Goal: Task Accomplishment & Management: Manage account settings

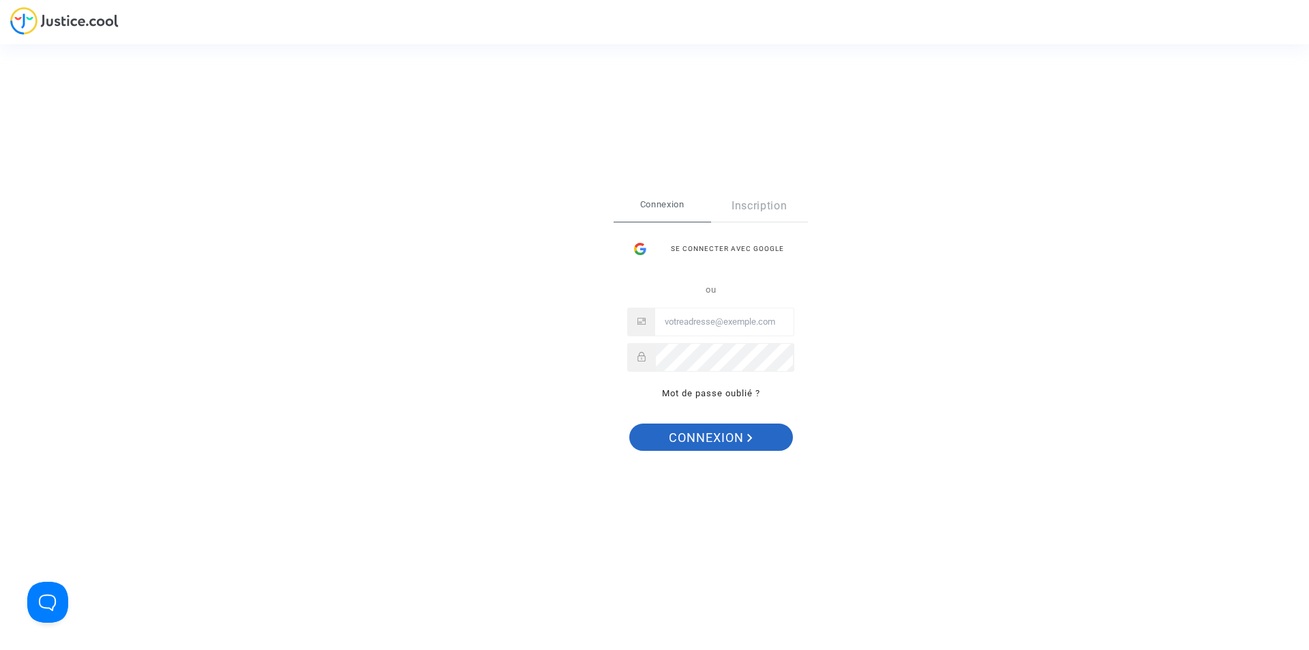
click at [693, 440] on span "Connexion" at bounding box center [711, 437] width 84 height 29
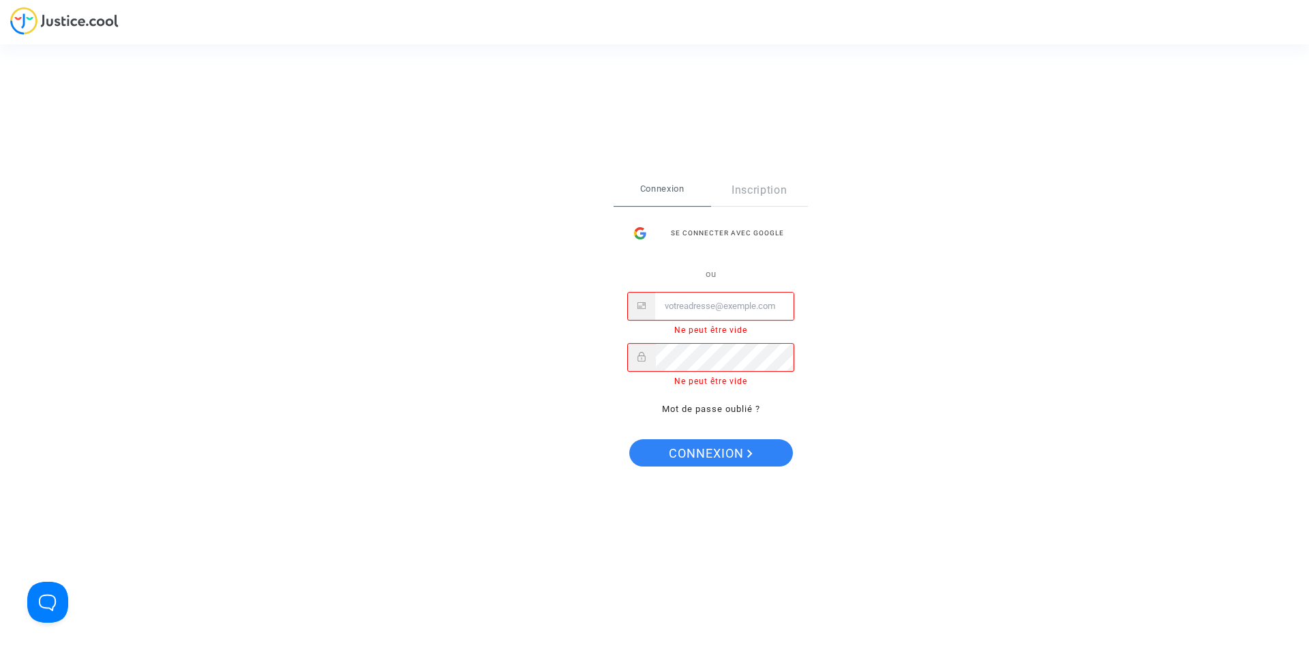
paste input "Contact@onrbat.fr"
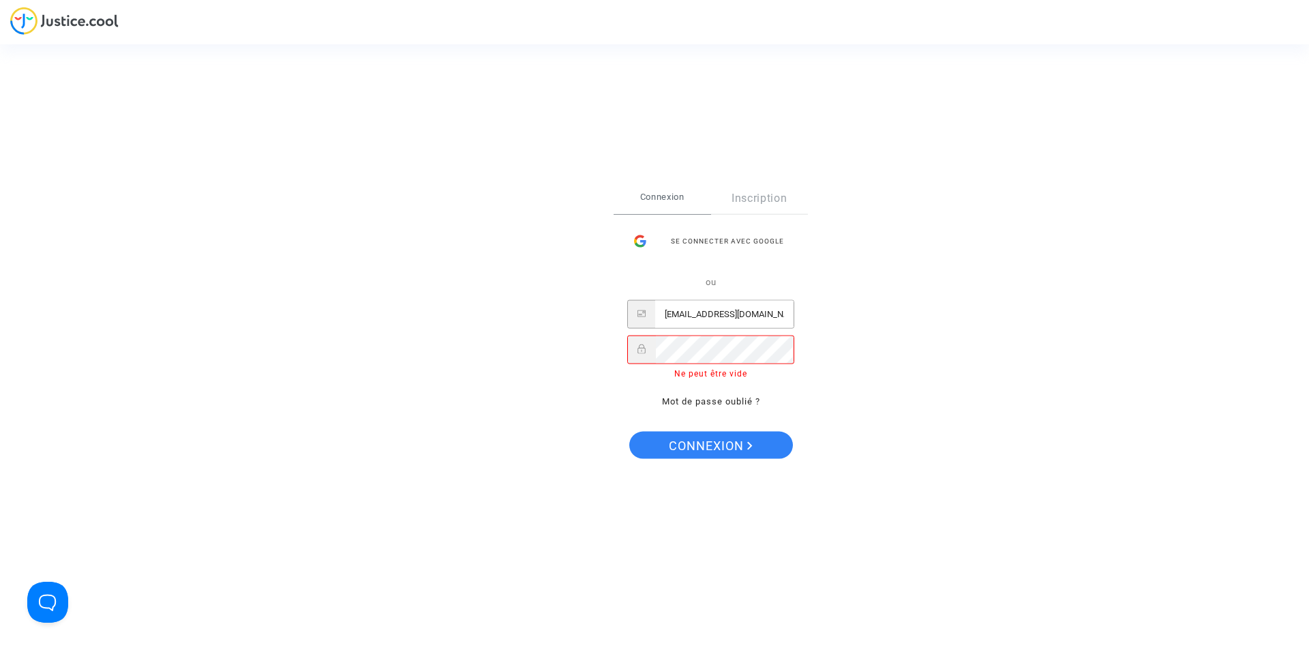
type input "Contact@onrbat.fr"
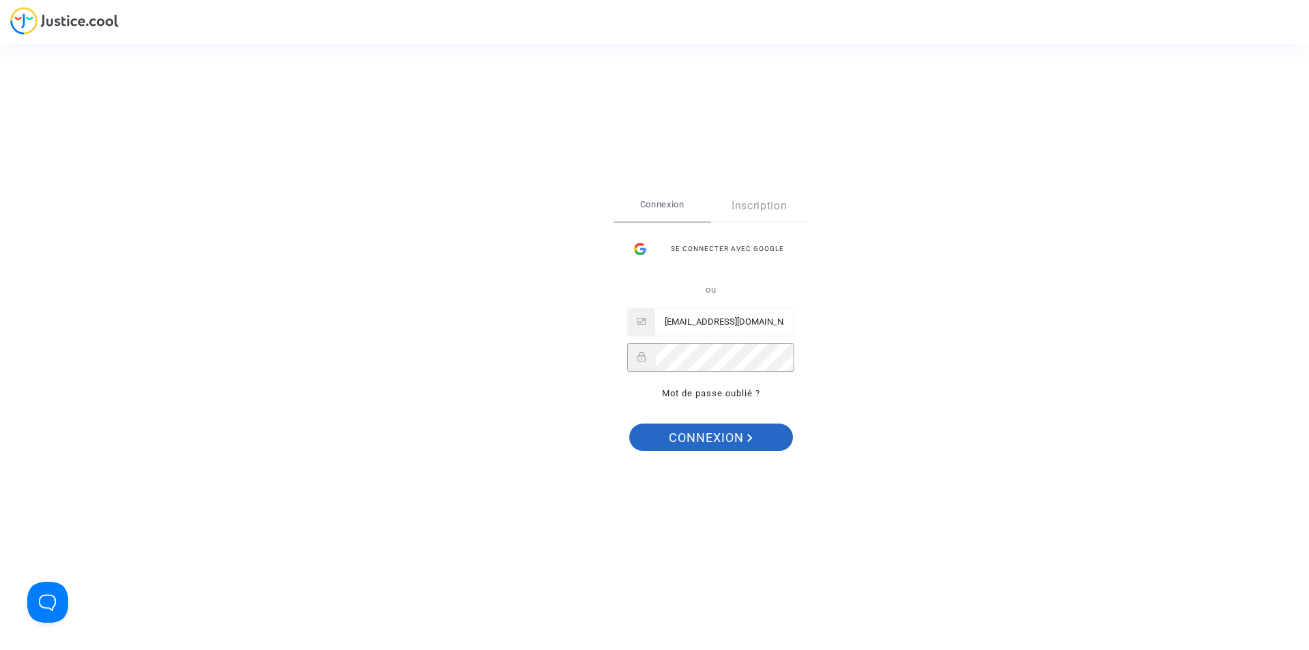
click at [723, 438] on span "Connexion" at bounding box center [711, 437] width 84 height 29
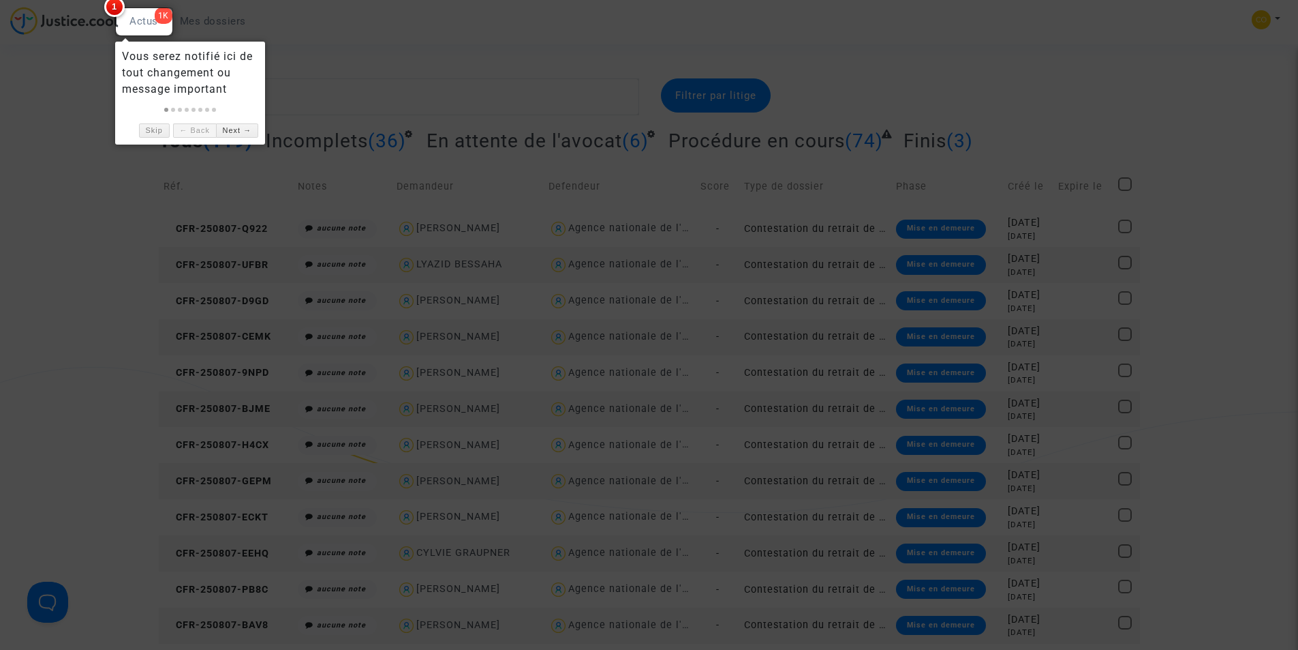
click at [354, 57] on div at bounding box center [649, 325] width 1298 height 650
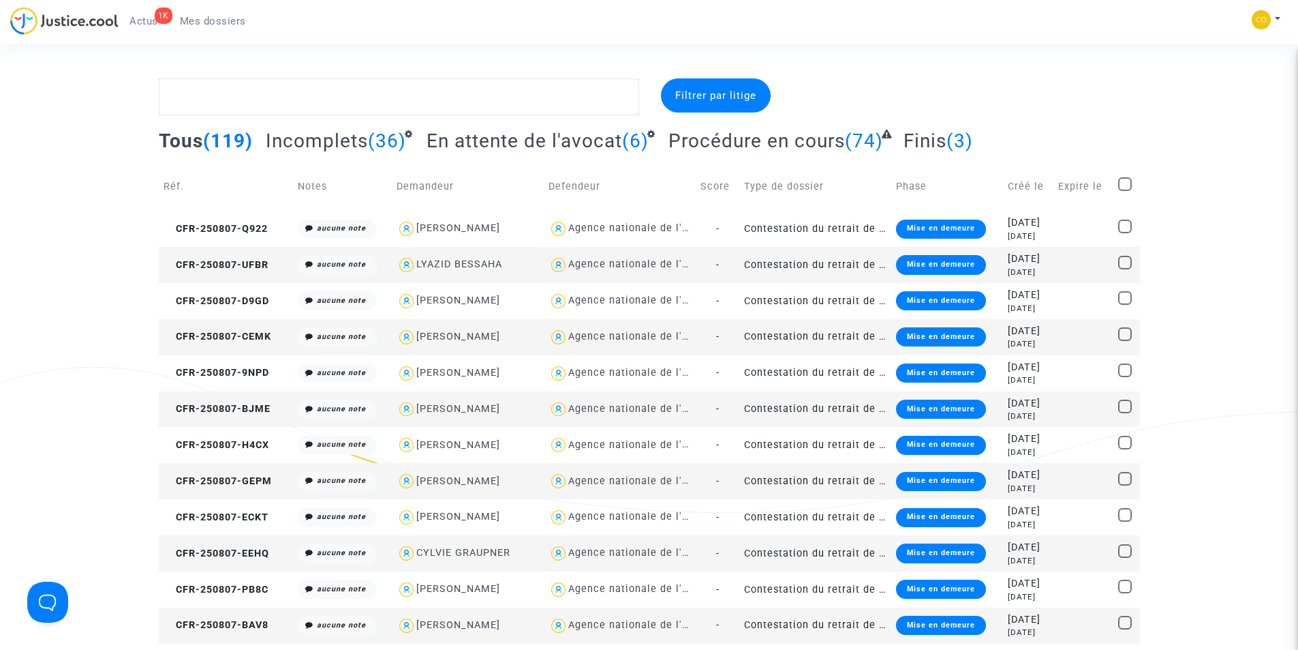
click at [163, 14] on div "1K" at bounding box center [164, 15] width 18 height 16
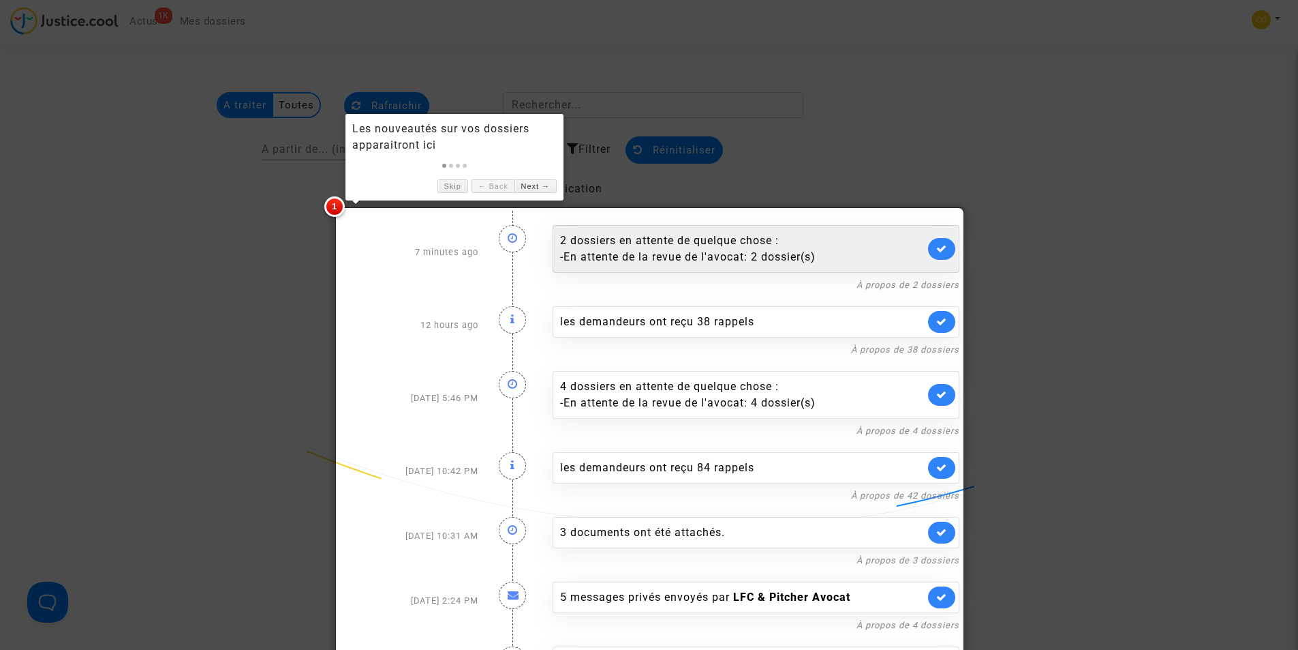
click at [578, 245] on div "2 dossiers en attente de quelque chose : - En attente de la revue de l'avocat: …" at bounding box center [742, 248] width 365 height 33
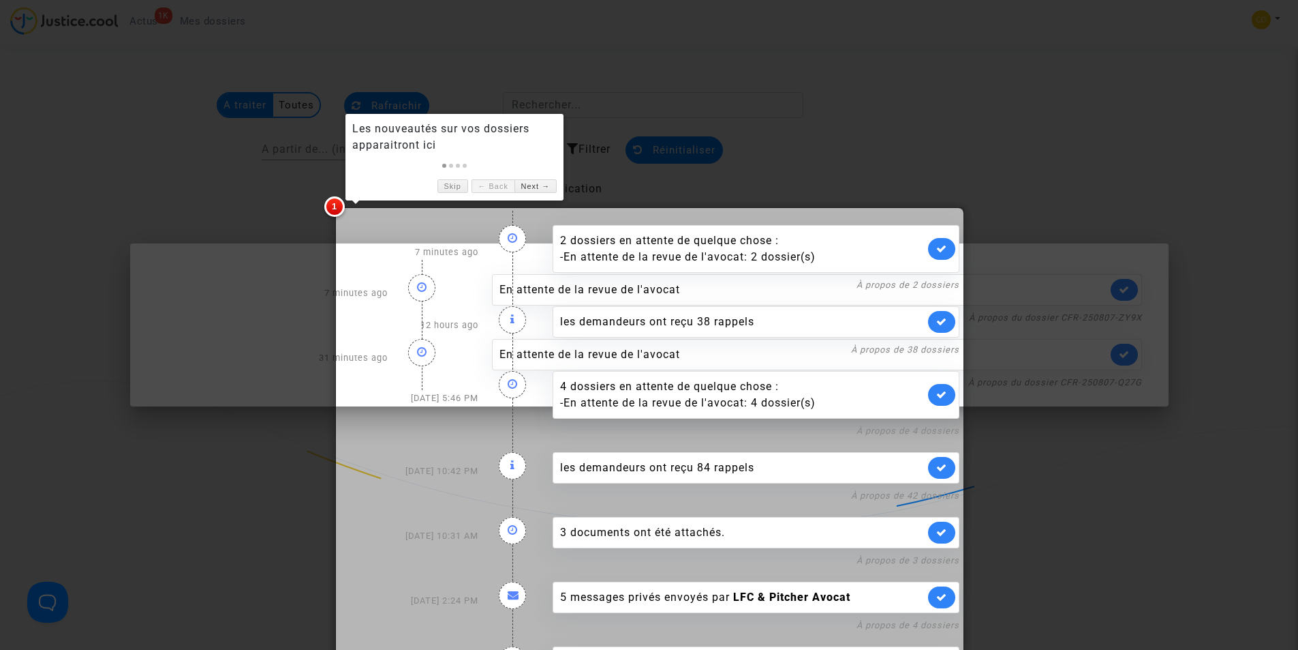
click at [143, 312] on div at bounding box center [649, 325] width 1298 height 650
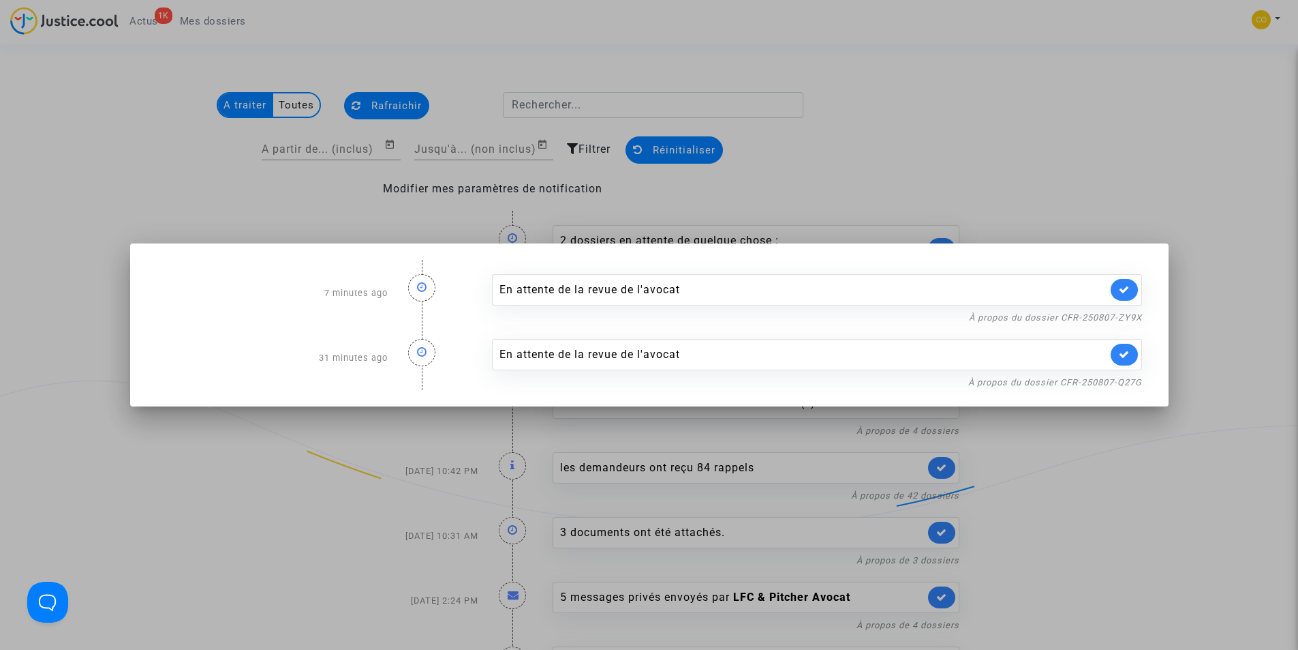
click at [930, 175] on div at bounding box center [649, 325] width 1298 height 650
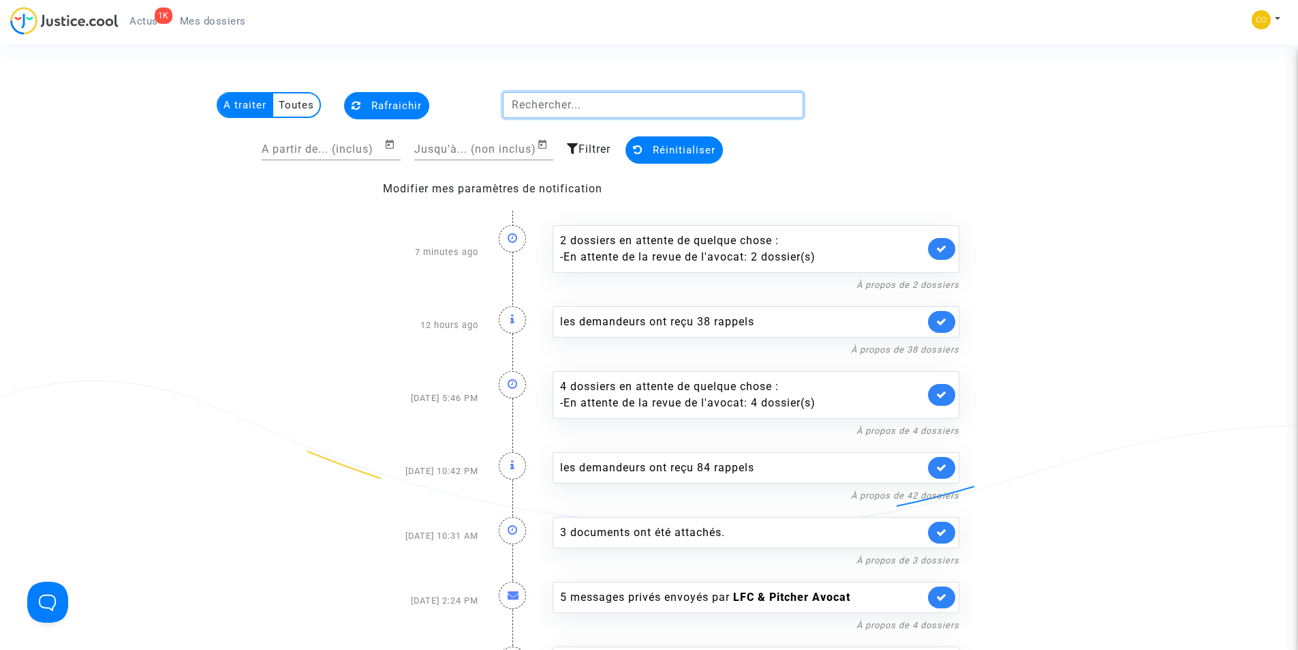
click at [611, 108] on input "text" at bounding box center [653, 105] width 301 height 26
click at [198, 23] on span "Mes dossiers" at bounding box center [213, 21] width 66 height 12
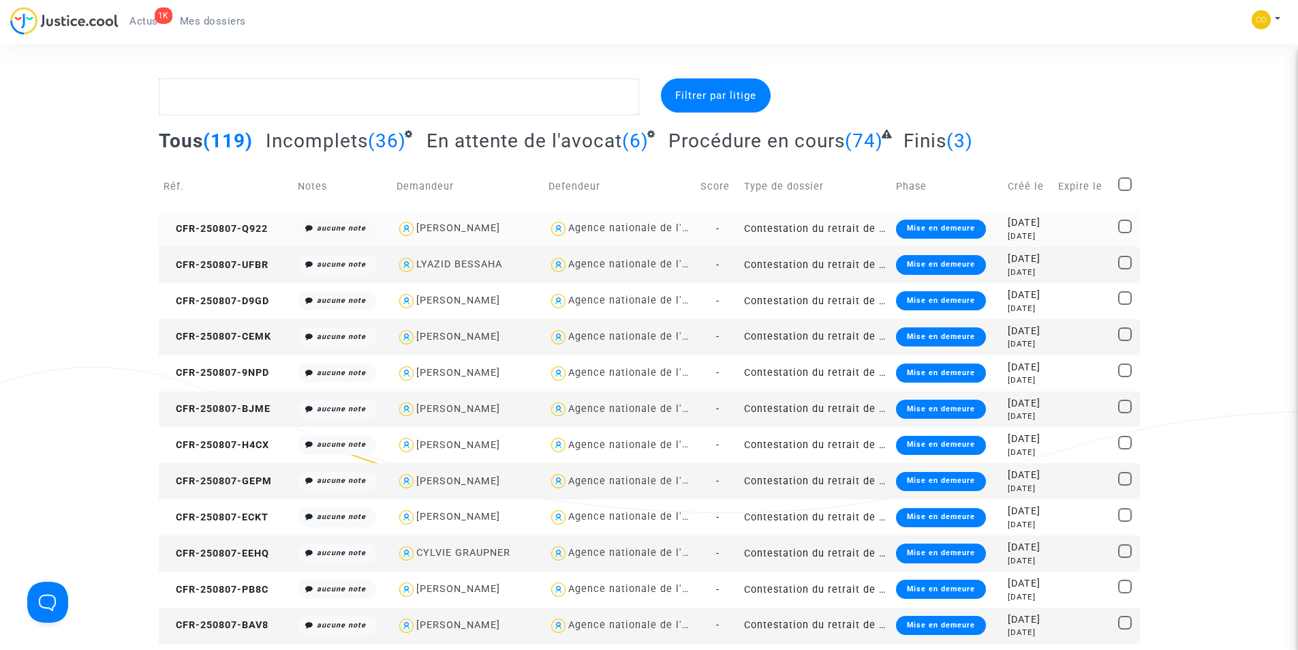
click at [1008, 223] on div "2025-08-07" at bounding box center [1029, 222] width 42 height 15
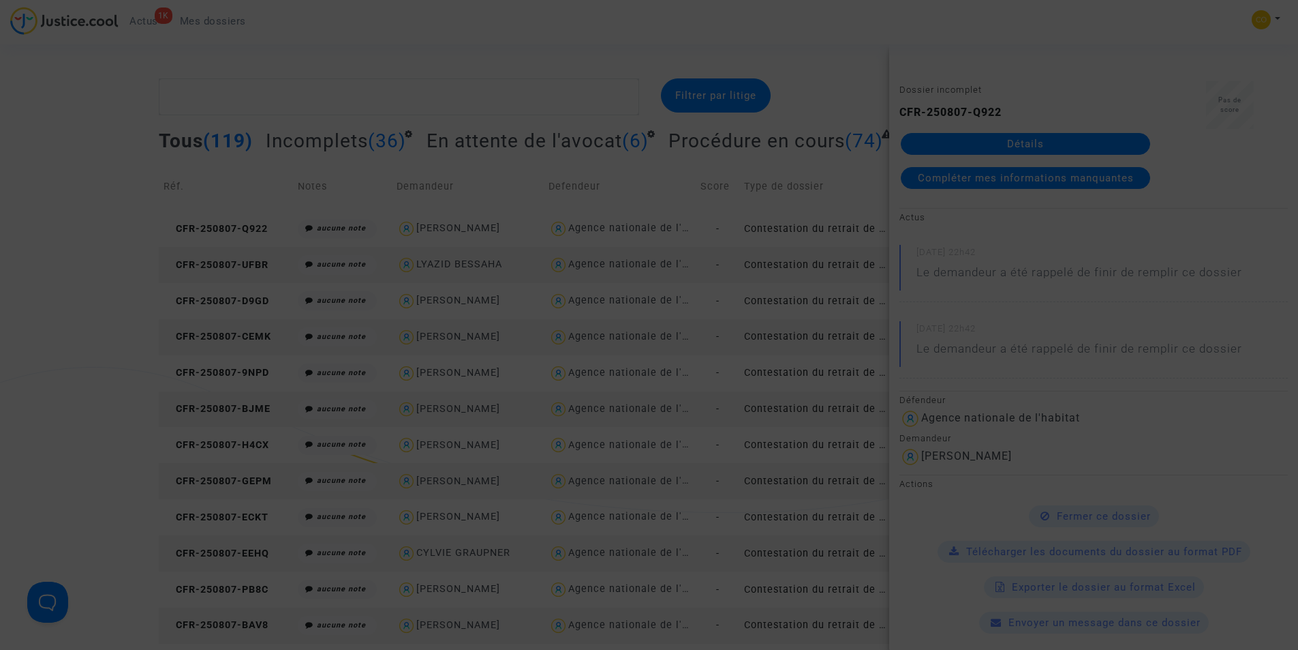
click at [847, 76] on div at bounding box center [649, 325] width 1298 height 650
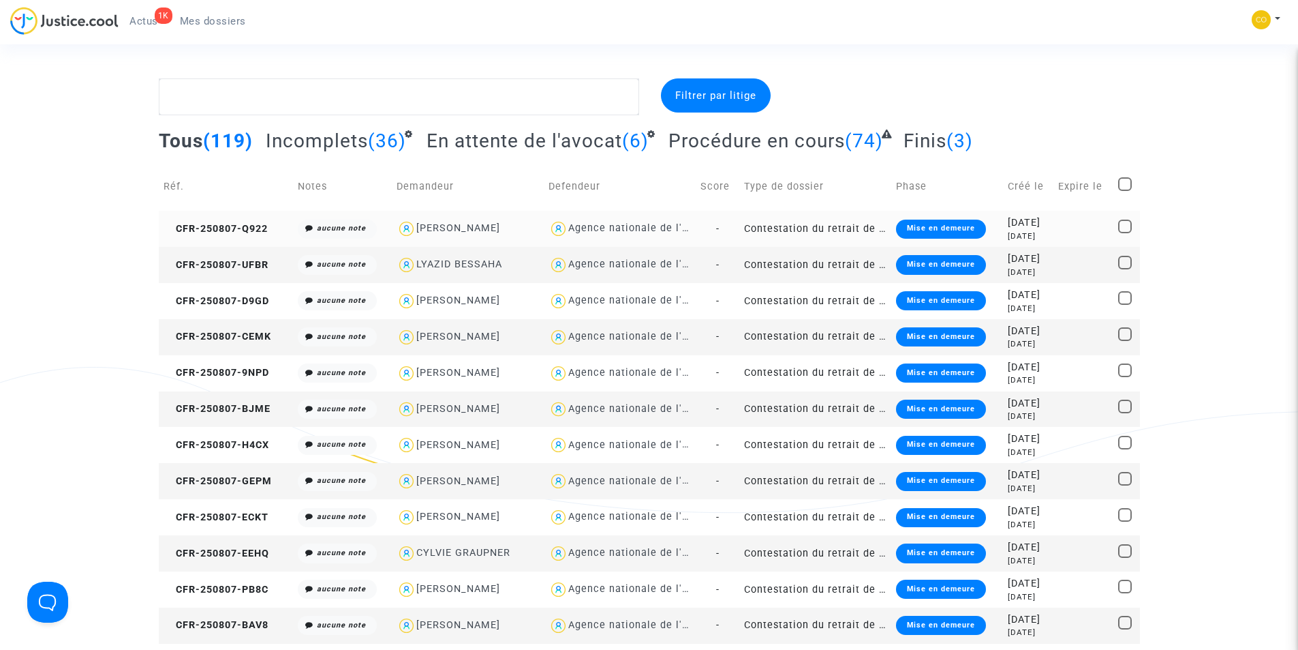
click at [827, 224] on td "Contestation du retrait de [PERSON_NAME] par l'ANAH (mandataire)" at bounding box center [816, 229] width 152 height 36
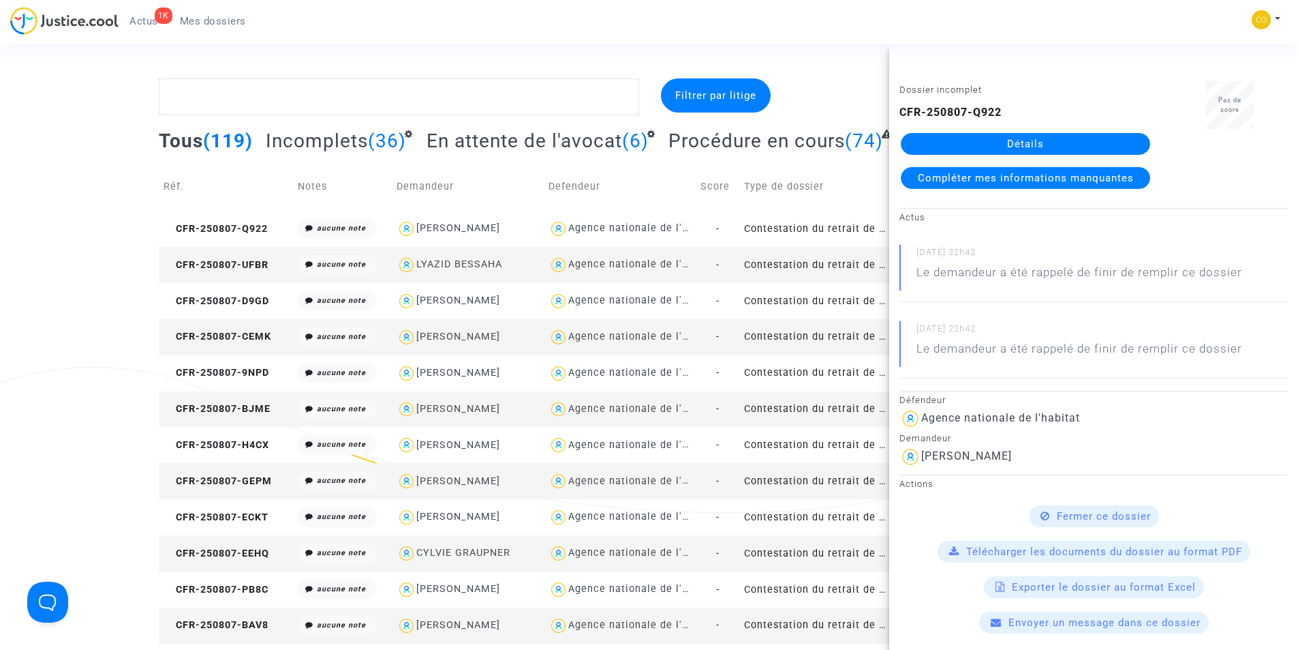
click at [982, 145] on link "Détails" at bounding box center [1025, 144] width 249 height 22
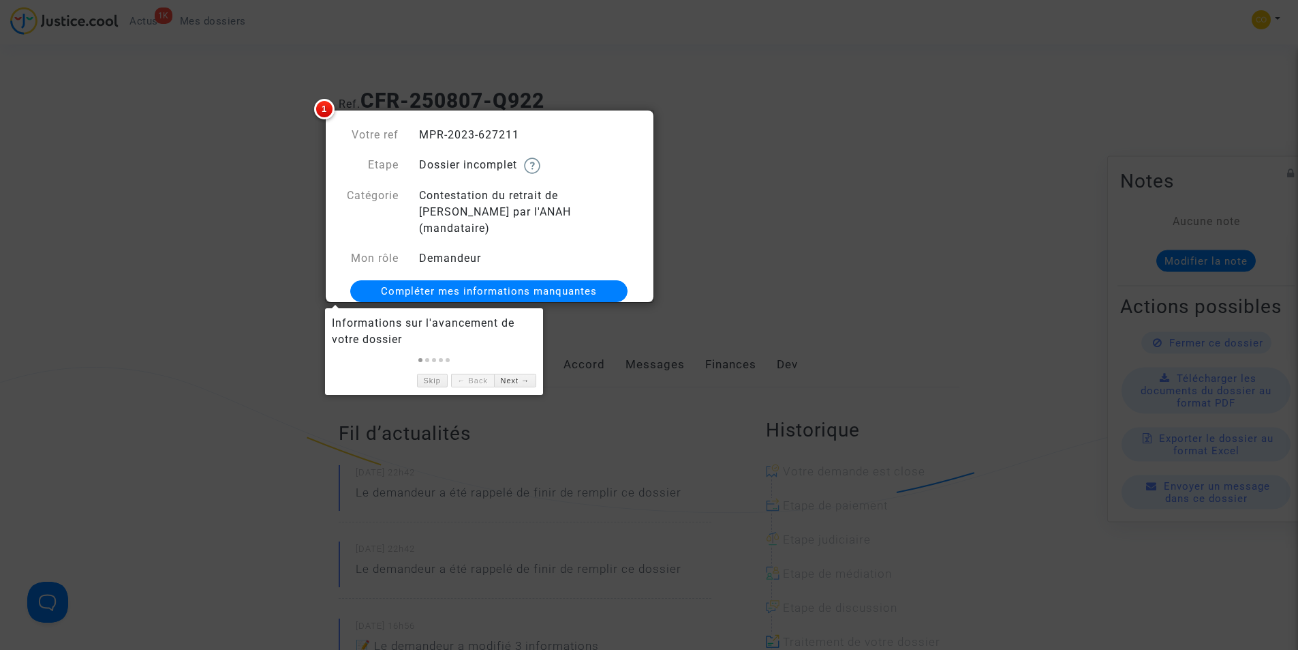
click at [511, 285] on span "Compléter mes informations manquantes" at bounding box center [489, 291] width 216 height 12
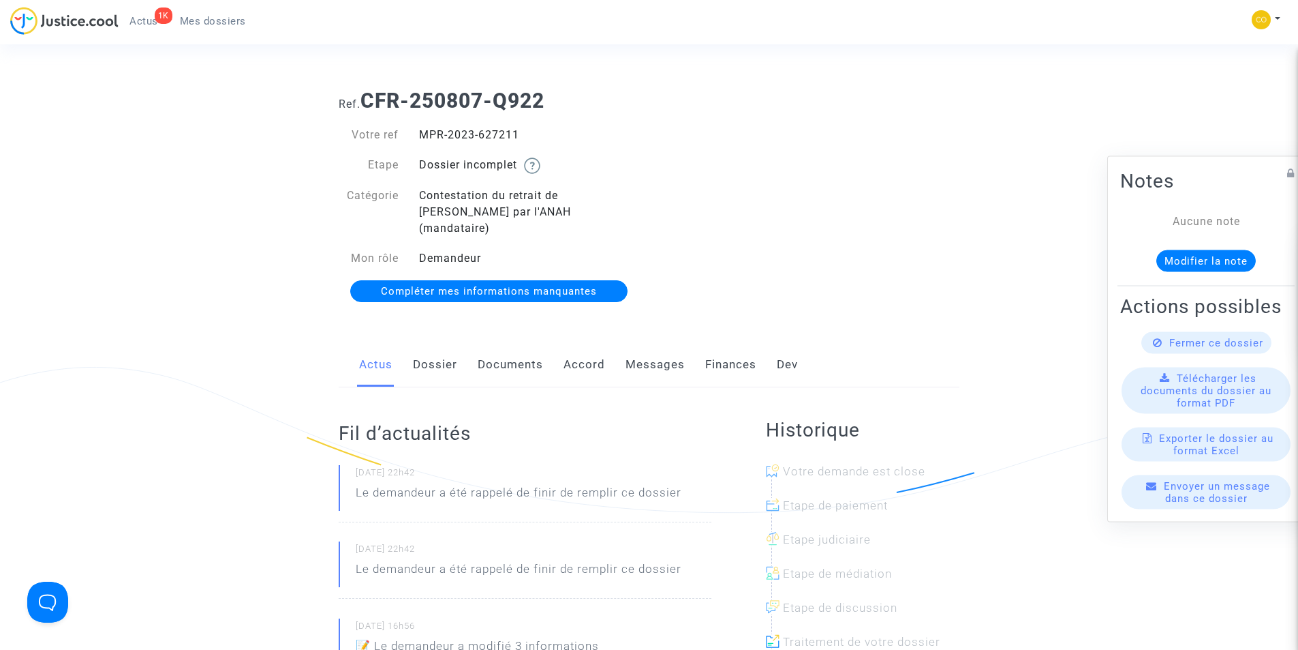
click at [1175, 249] on button "Modifier la note" at bounding box center [1207, 260] width 100 height 22
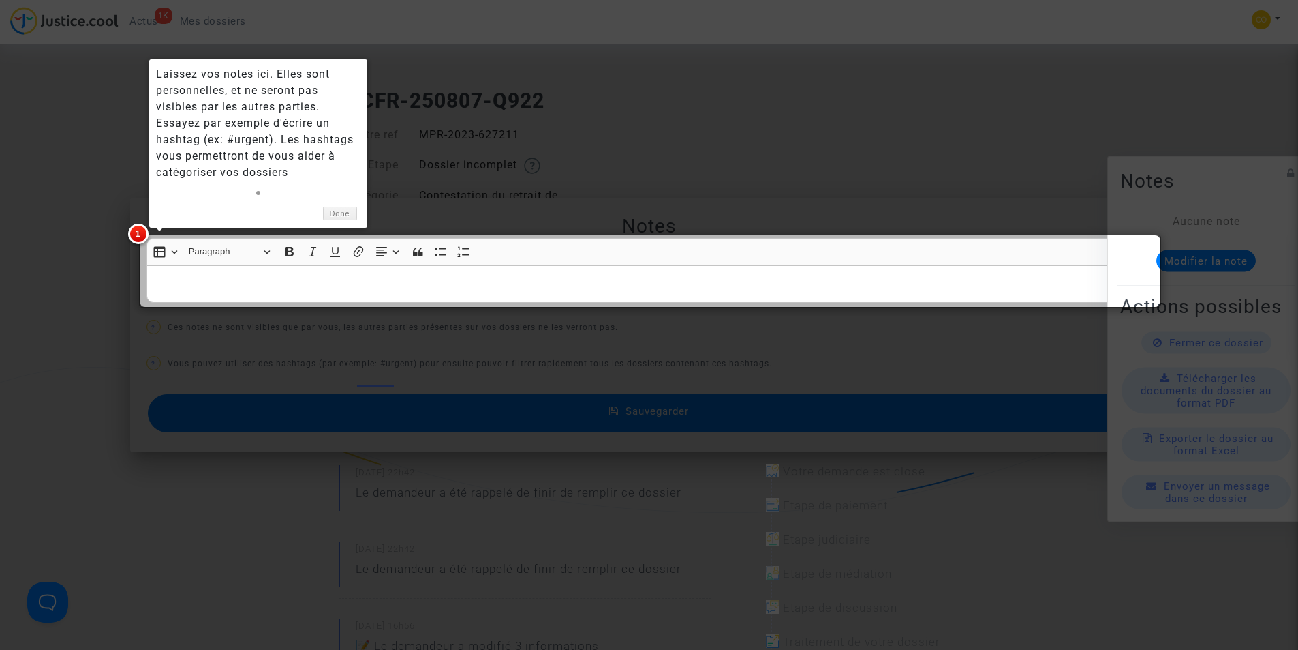
click at [610, 110] on div at bounding box center [649, 325] width 1298 height 650
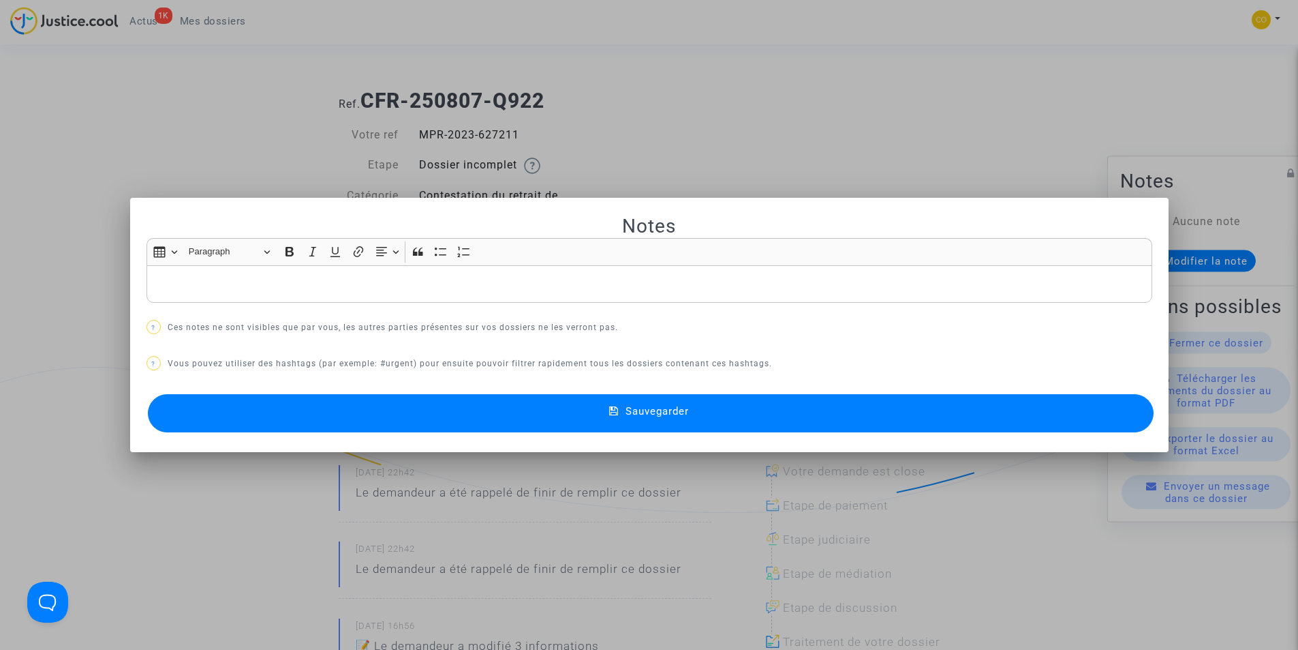
click at [787, 98] on div at bounding box center [649, 325] width 1298 height 650
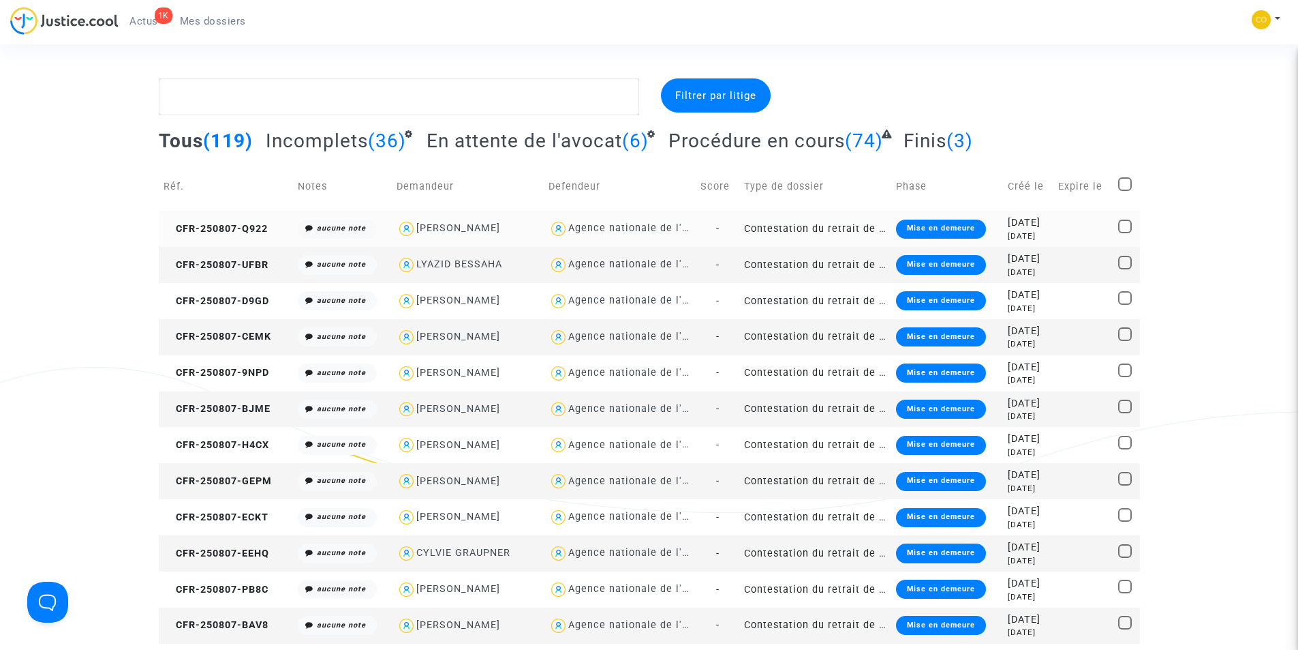
click at [500, 228] on div "REDA HANNA MOAWAD" at bounding box center [458, 228] width 84 height 12
type textarea "@"REDA HANNA MOAWAD" @"SOS MaPrimeRénov by Pitcher Avocat""
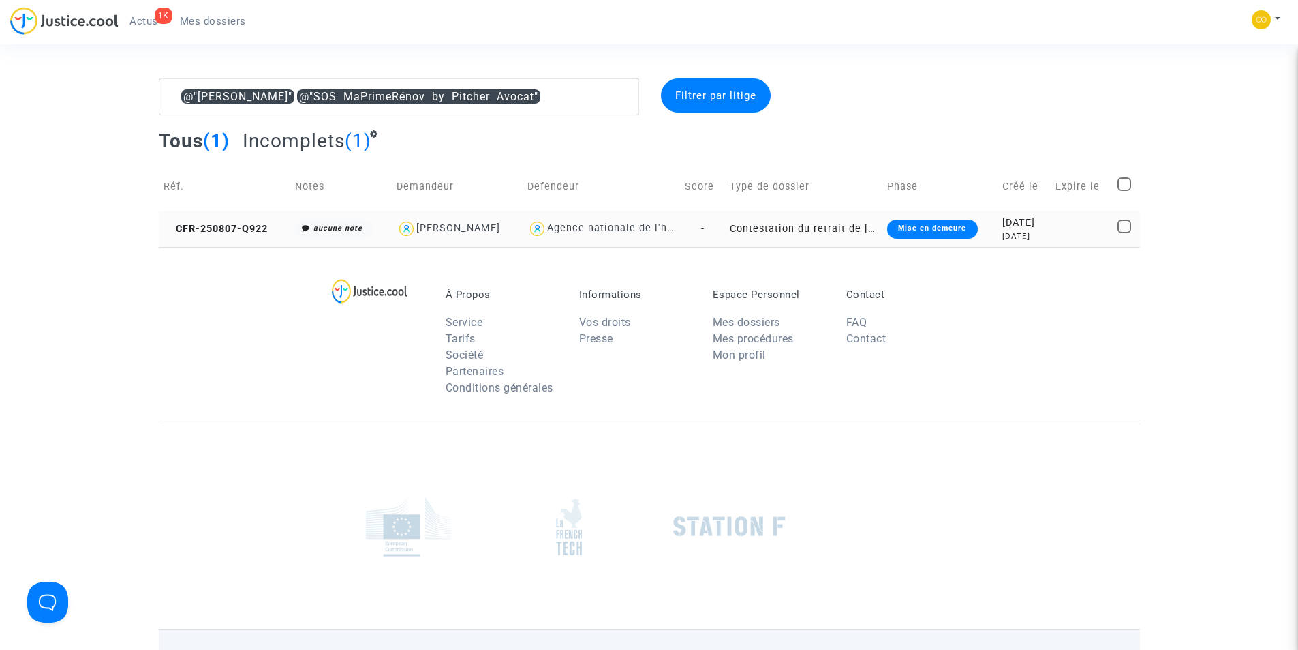
click at [932, 232] on div "Mise en demeure" at bounding box center [932, 228] width 90 height 19
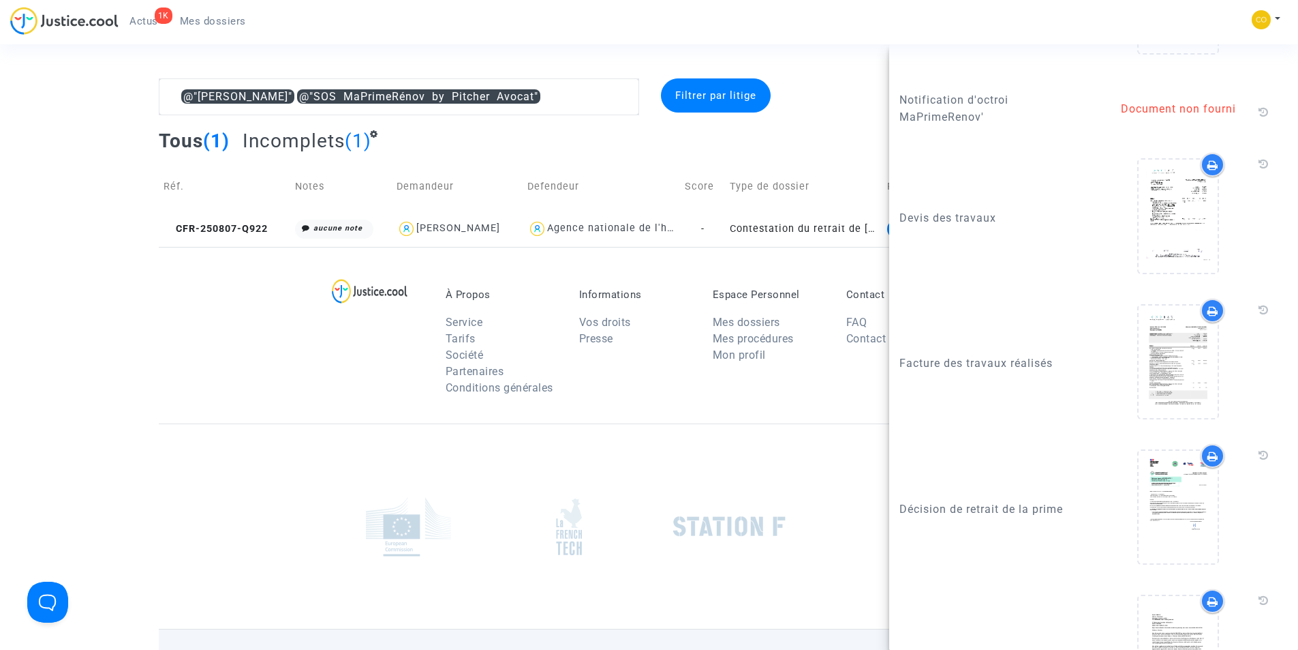
scroll to position [1455, 0]
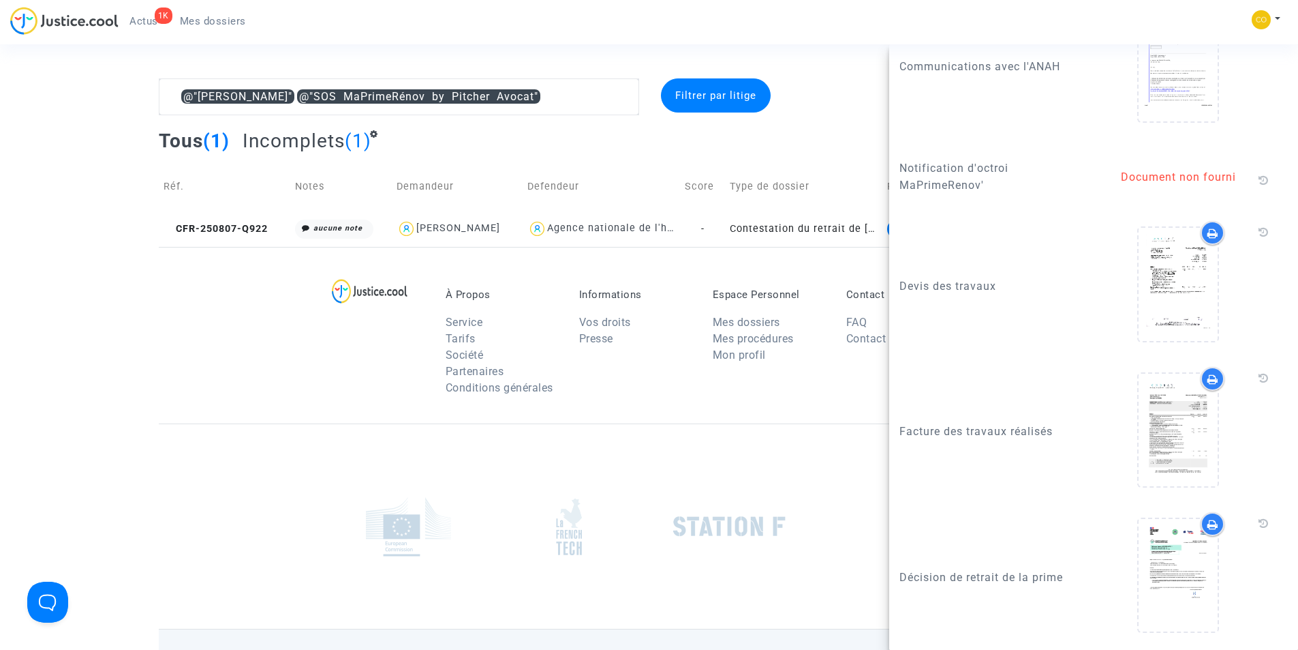
click at [680, 31] on div "1K Actus Mes dossiers Mon profil Paramètres Déconnexion" at bounding box center [649, 25] width 1298 height 37
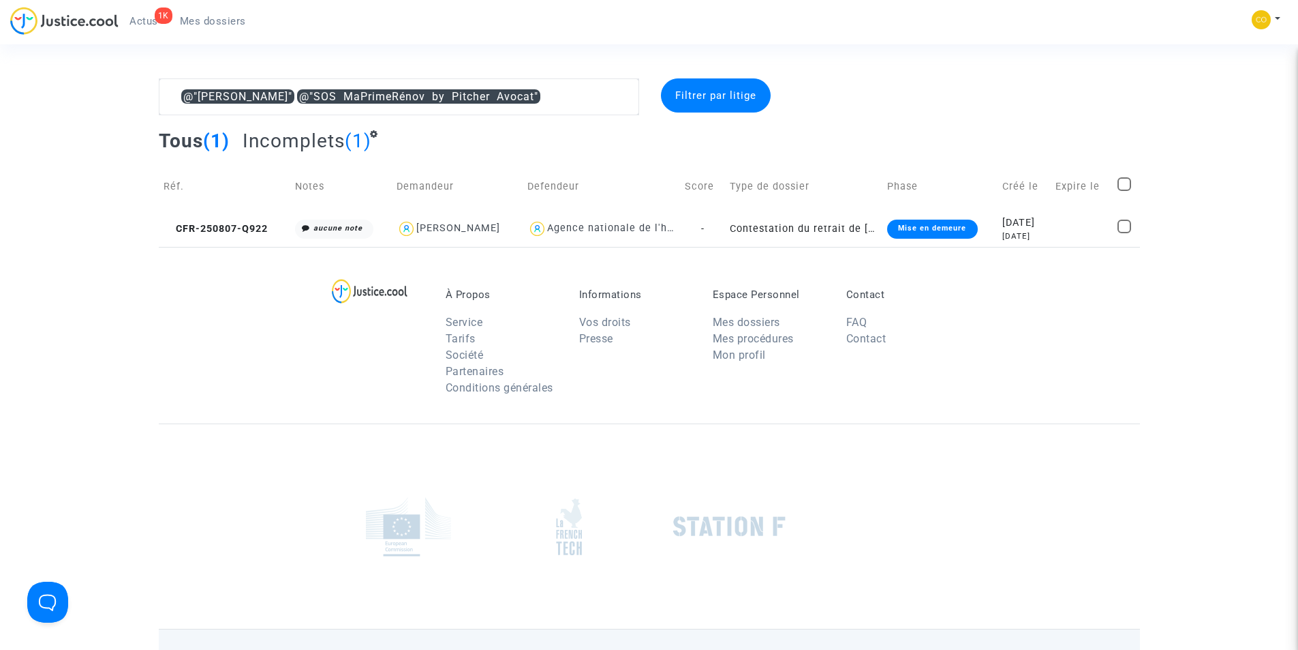
scroll to position [0, 0]
click at [830, 38] on div "1K Actus Mes dossiers Mon profil Paramètres Déconnexion" at bounding box center [649, 25] width 1298 height 37
click at [202, 25] on span "Mes dossiers" at bounding box center [213, 21] width 66 height 12
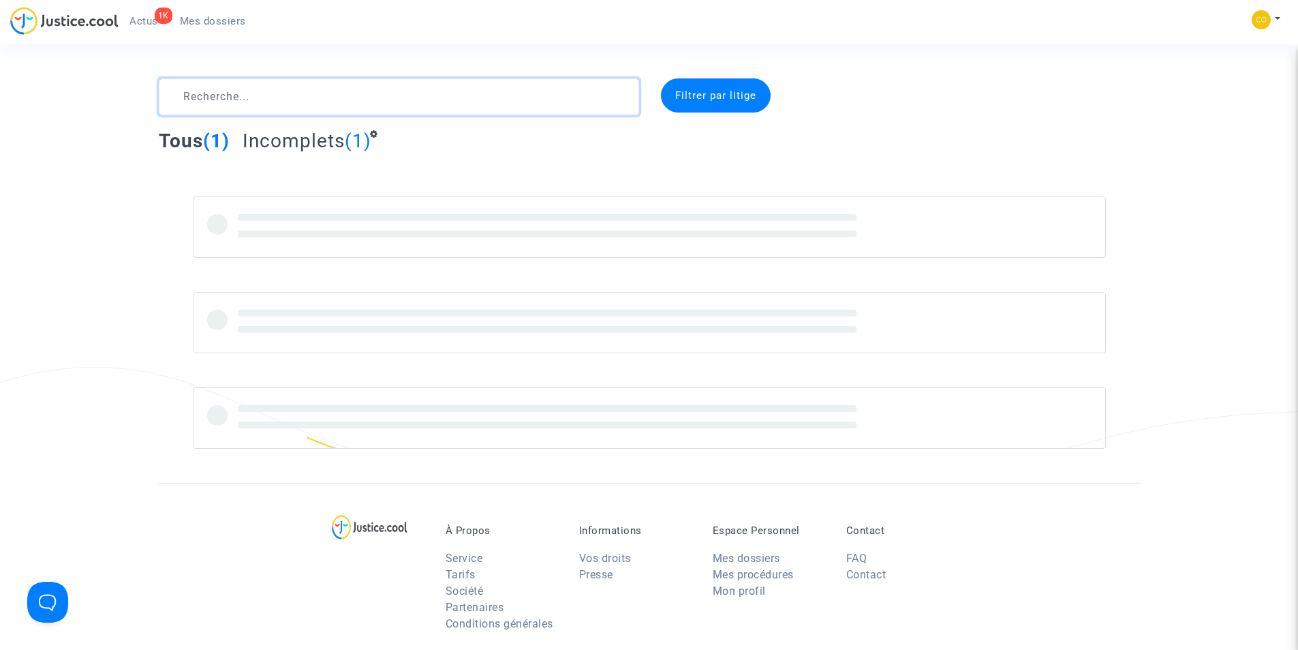
click at [287, 97] on textarea at bounding box center [399, 96] width 481 height 37
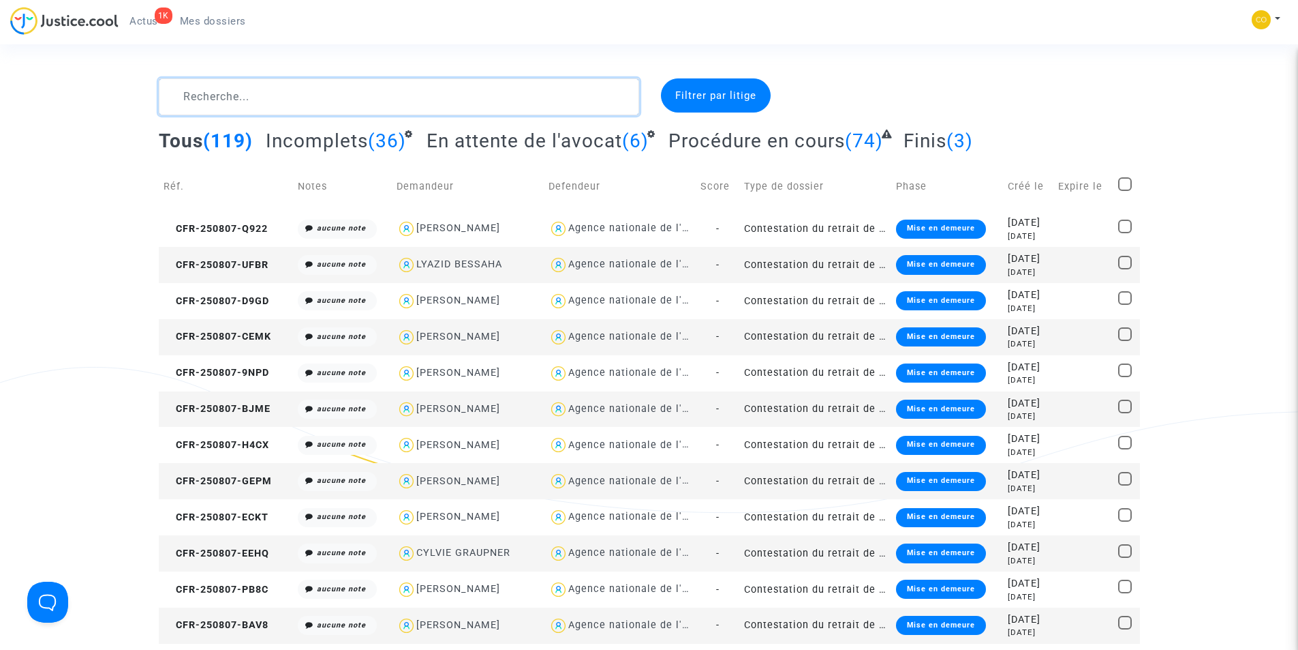
paste textarea "LYAZID BESSAHA"
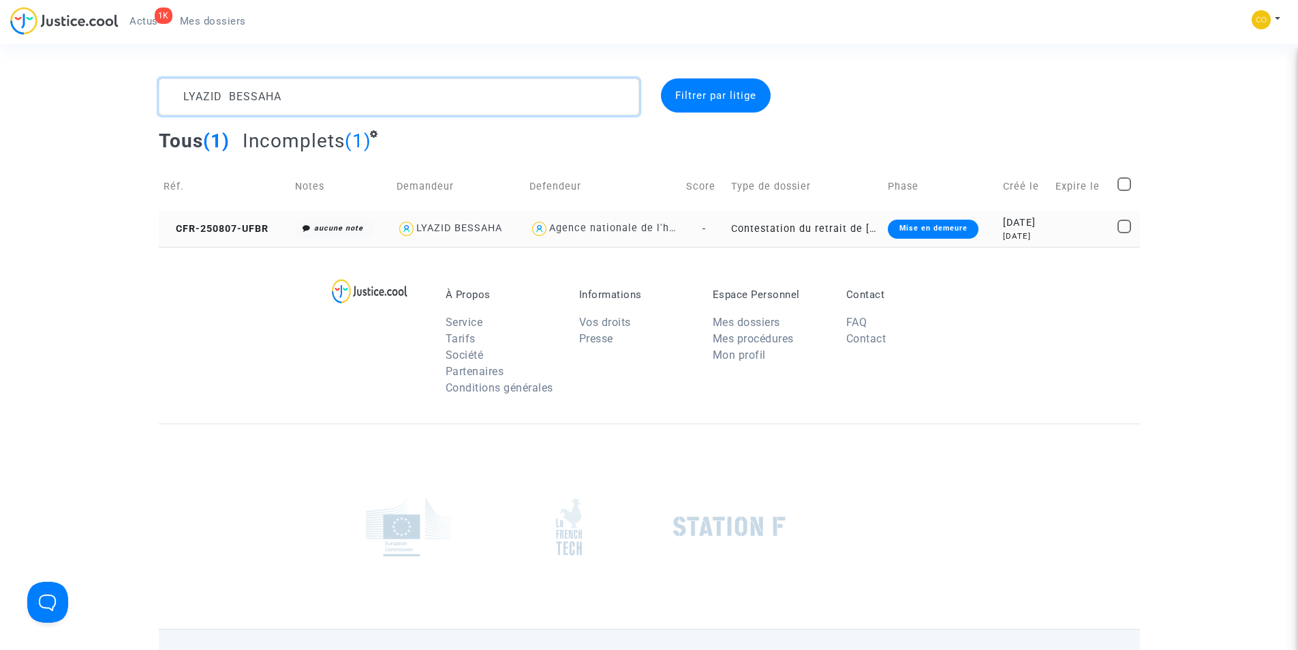
type textarea "LYAZID BESSAHA"
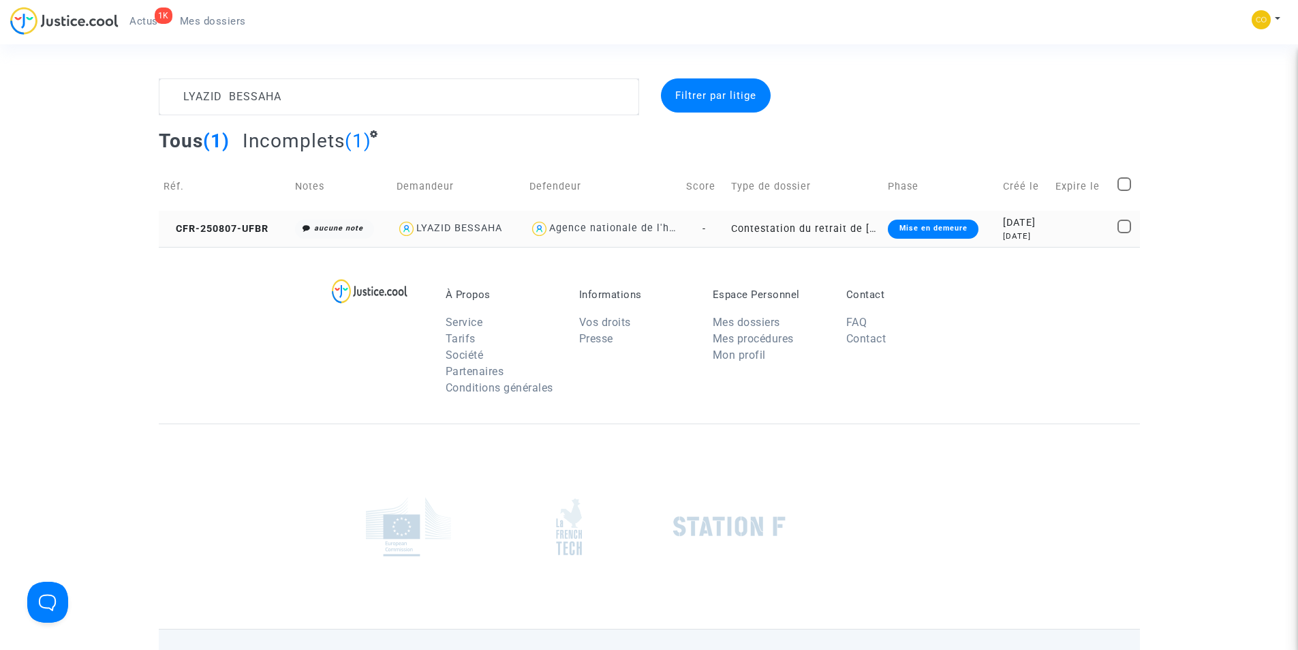
click at [1003, 232] on div "11 days ago" at bounding box center [1024, 236] width 43 height 12
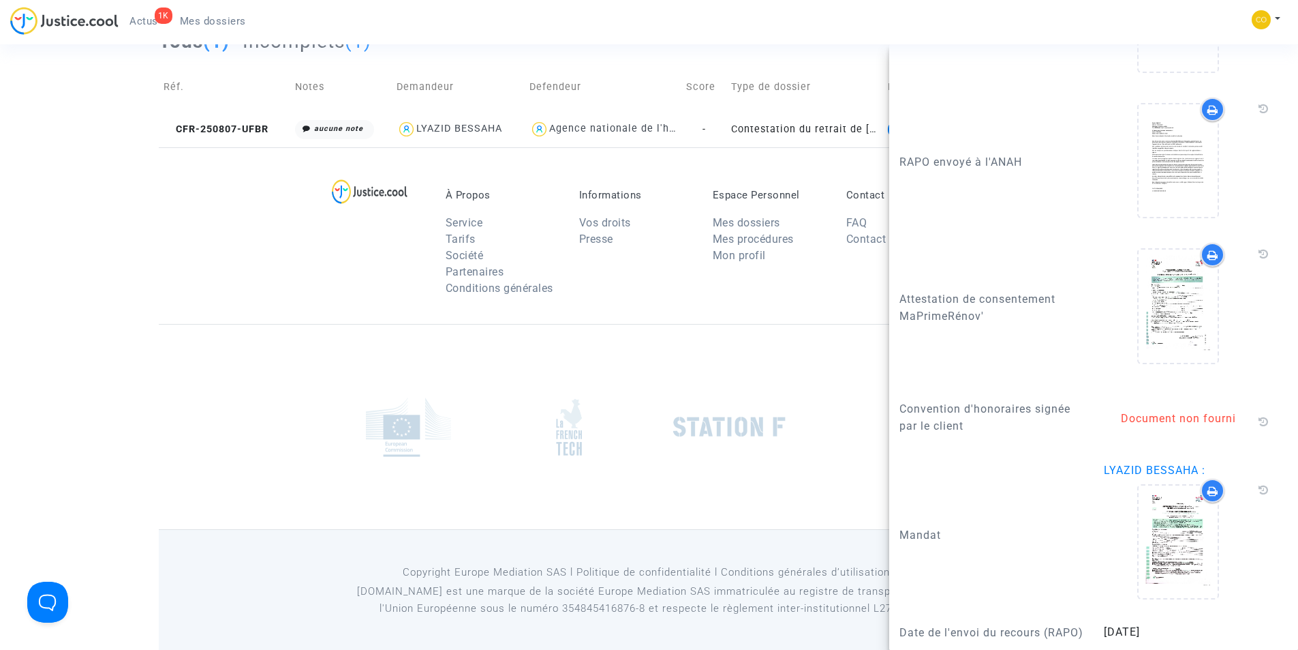
scroll to position [103, 0]
click at [206, 352] on div at bounding box center [650, 422] width 982 height 205
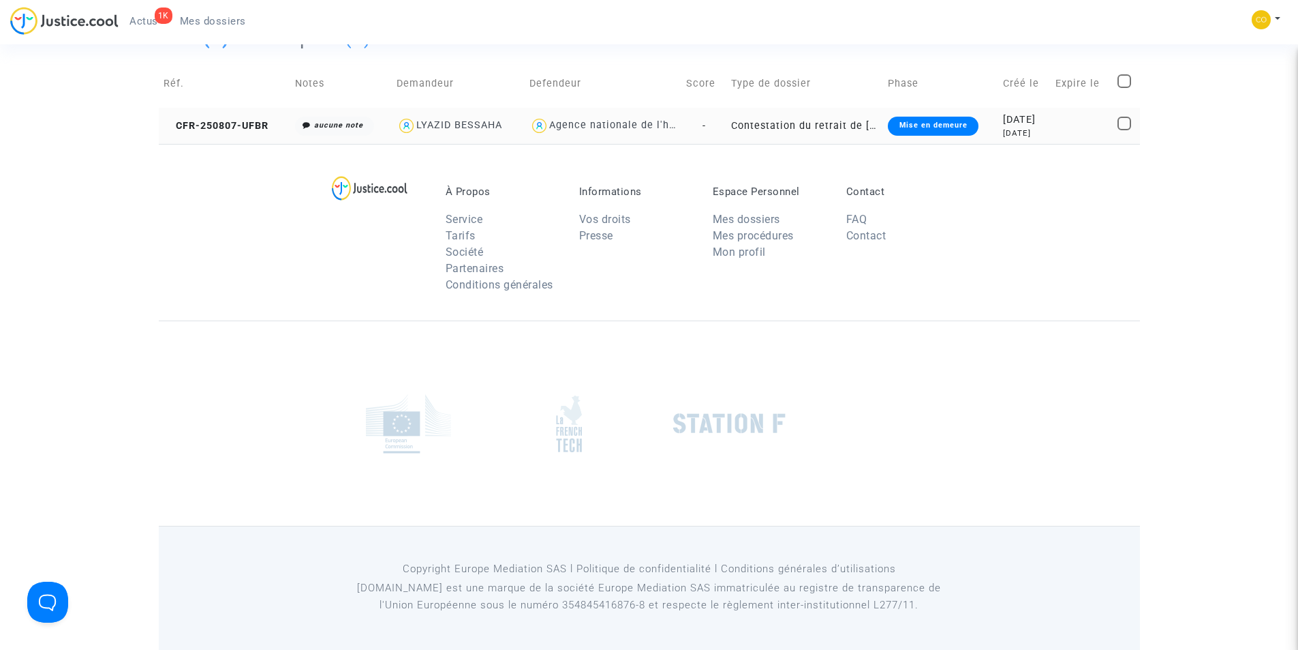
click at [1007, 129] on div "11 days ago" at bounding box center [1024, 133] width 43 height 12
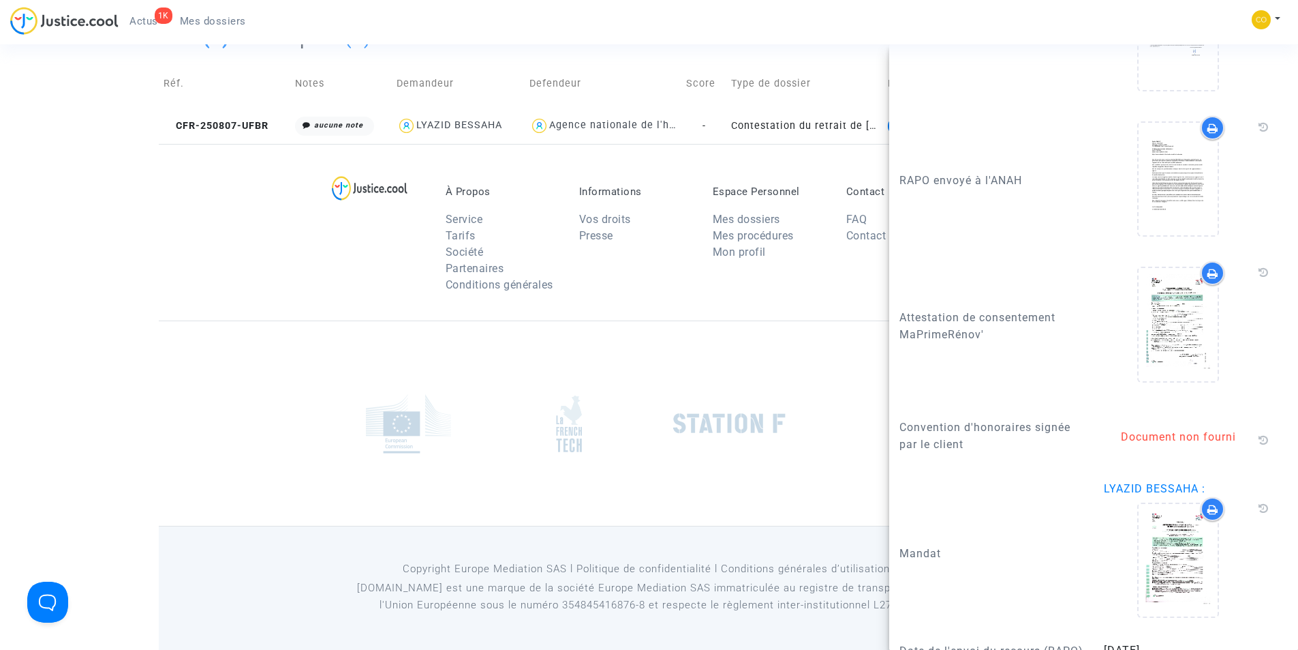
scroll to position [2153, 0]
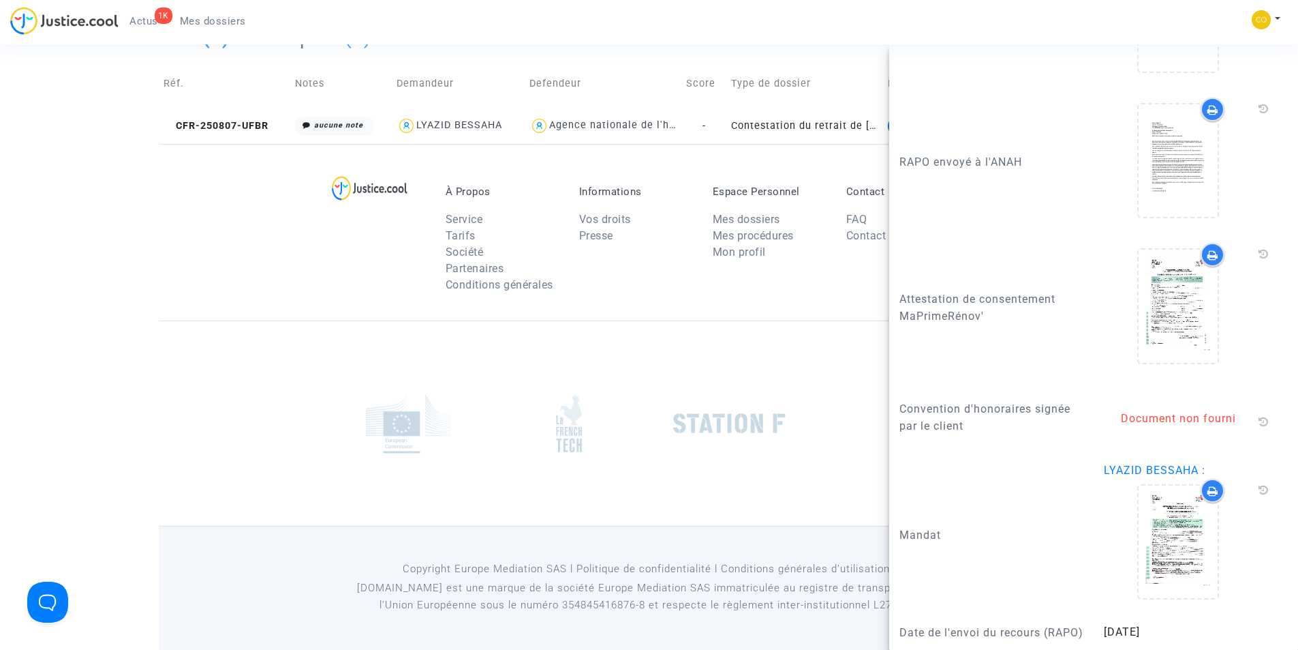
click at [200, 23] on span "Mes dossiers" at bounding box center [213, 21] width 66 height 12
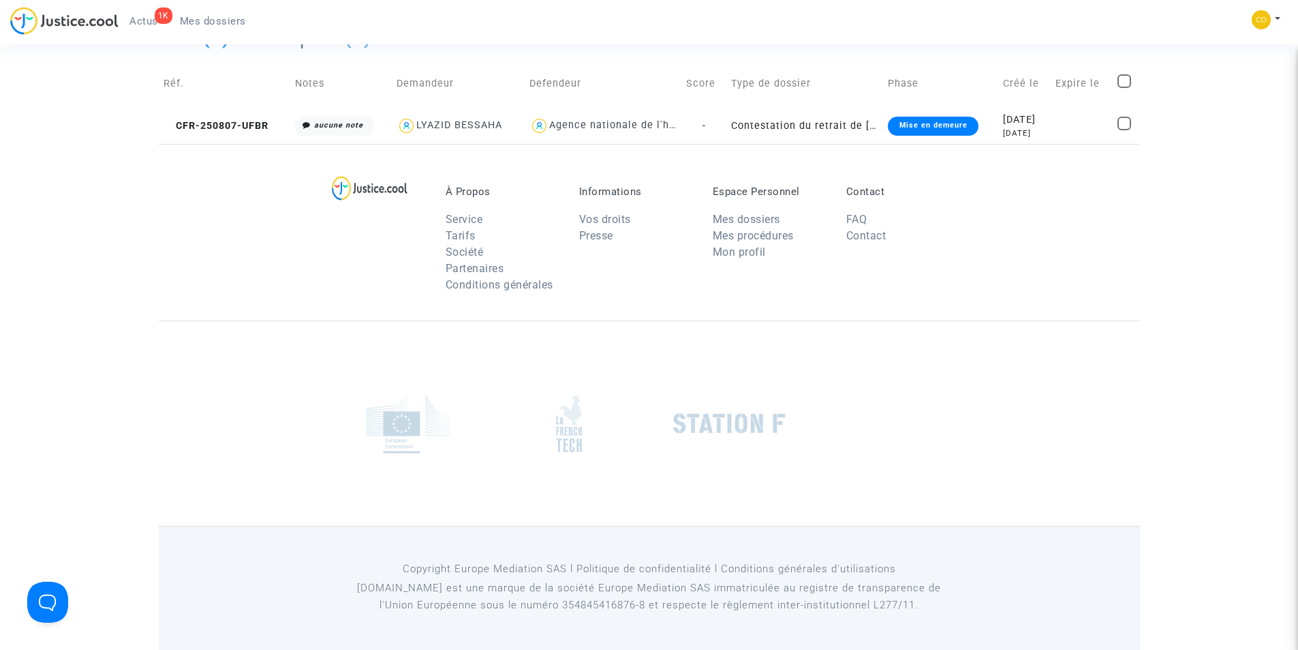
click at [190, 20] on span "Mes dossiers" at bounding box center [213, 21] width 66 height 12
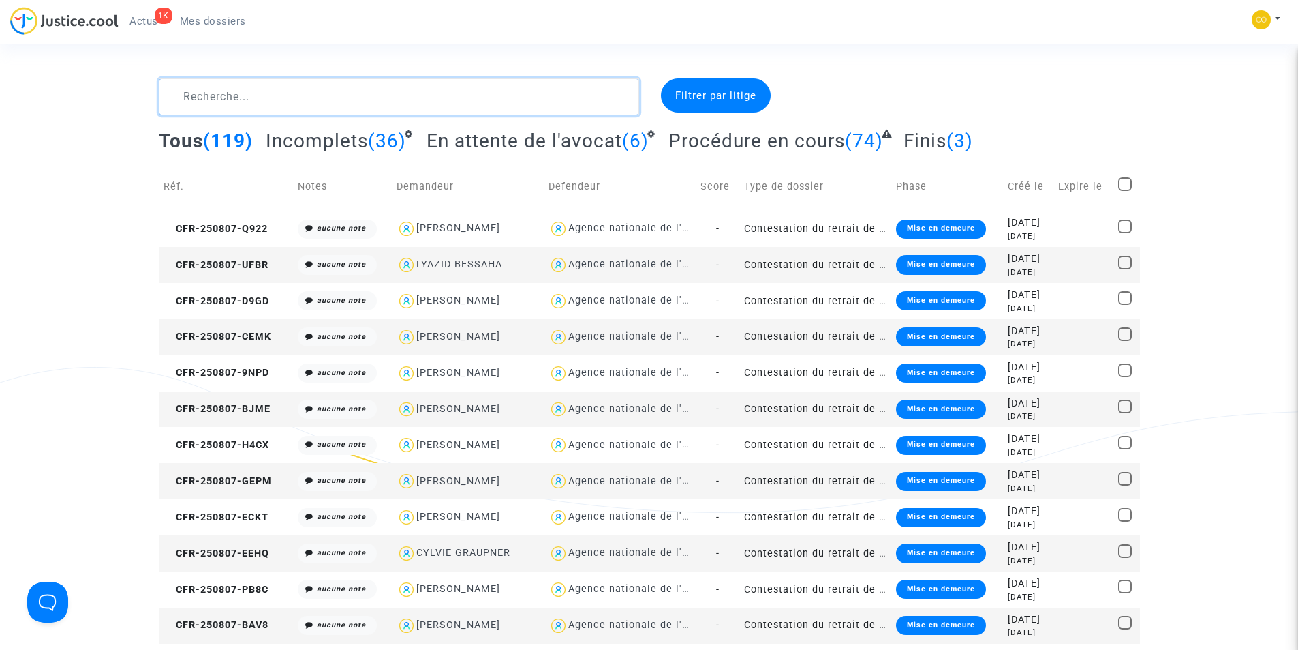
click at [376, 95] on textarea at bounding box center [399, 96] width 481 height 37
paste textarea "BECHIR AOUADI"
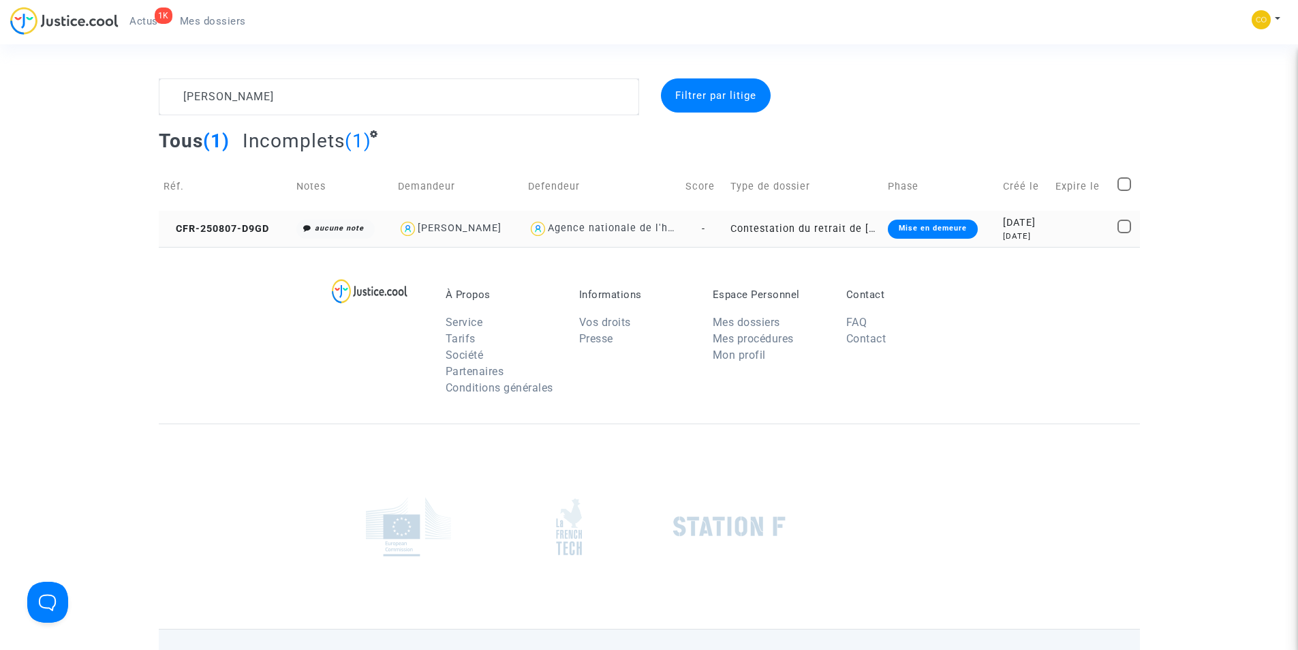
click at [1009, 241] on div "11 days ago" at bounding box center [1024, 236] width 43 height 12
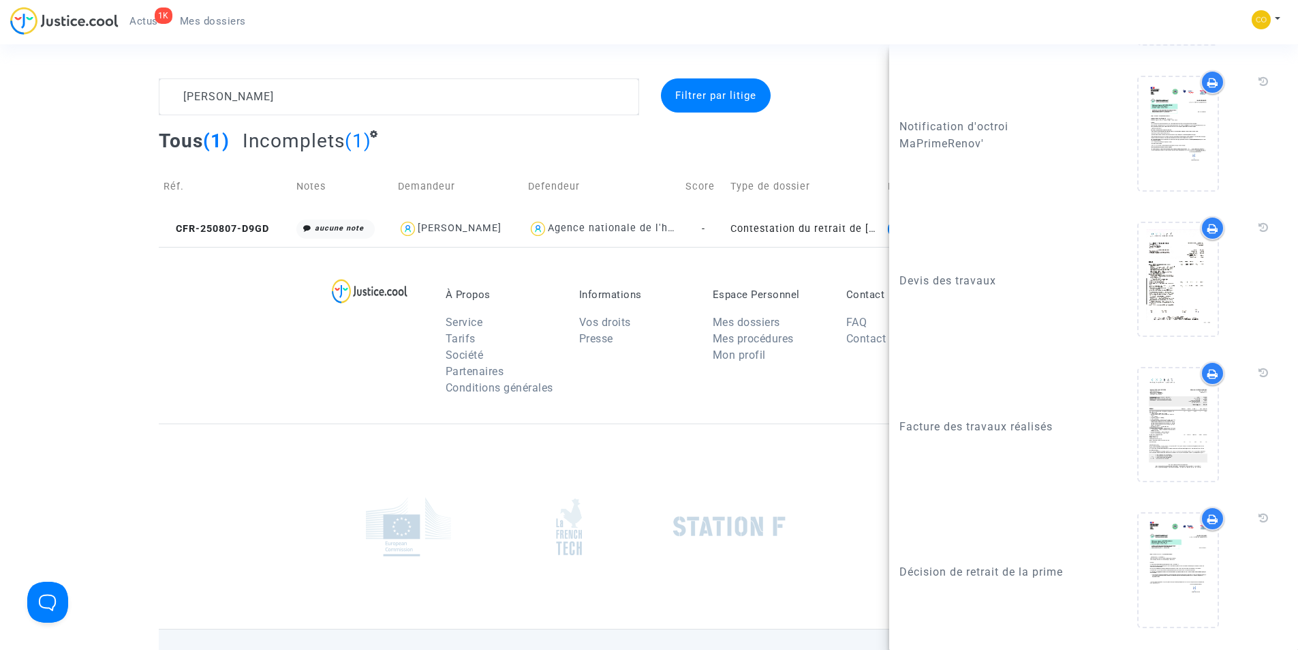
scroll to position [1500, 0]
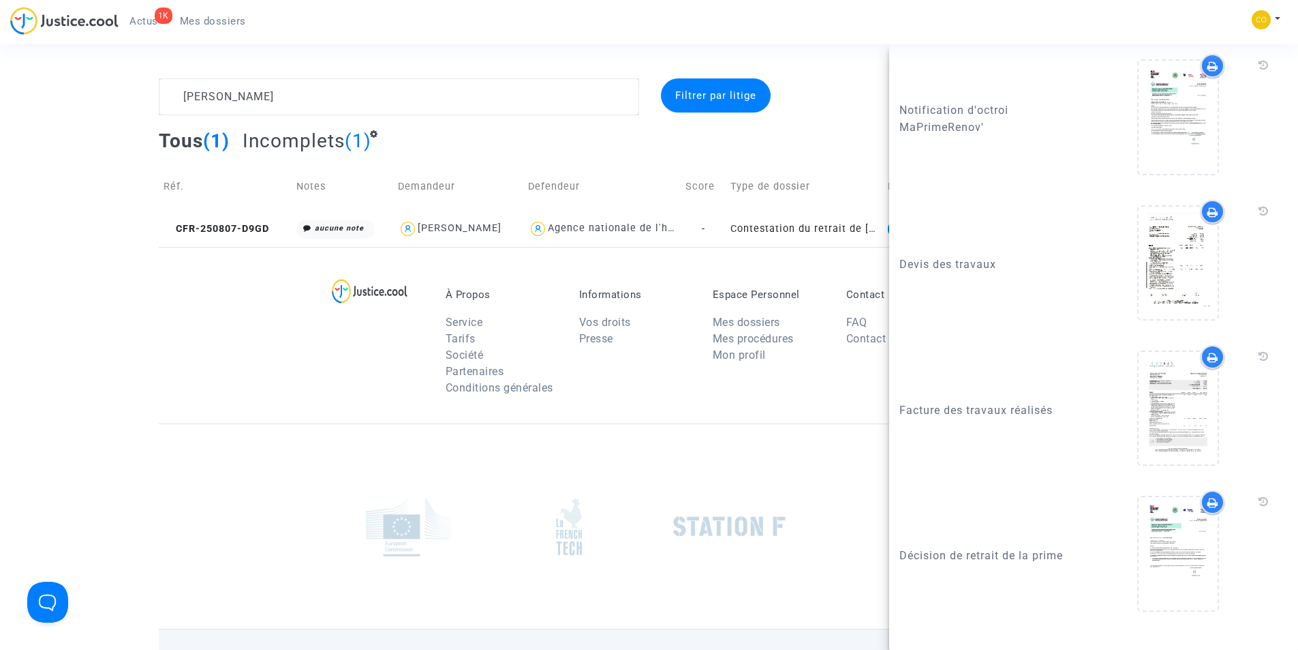
click at [223, 436] on div at bounding box center [650, 525] width 982 height 205
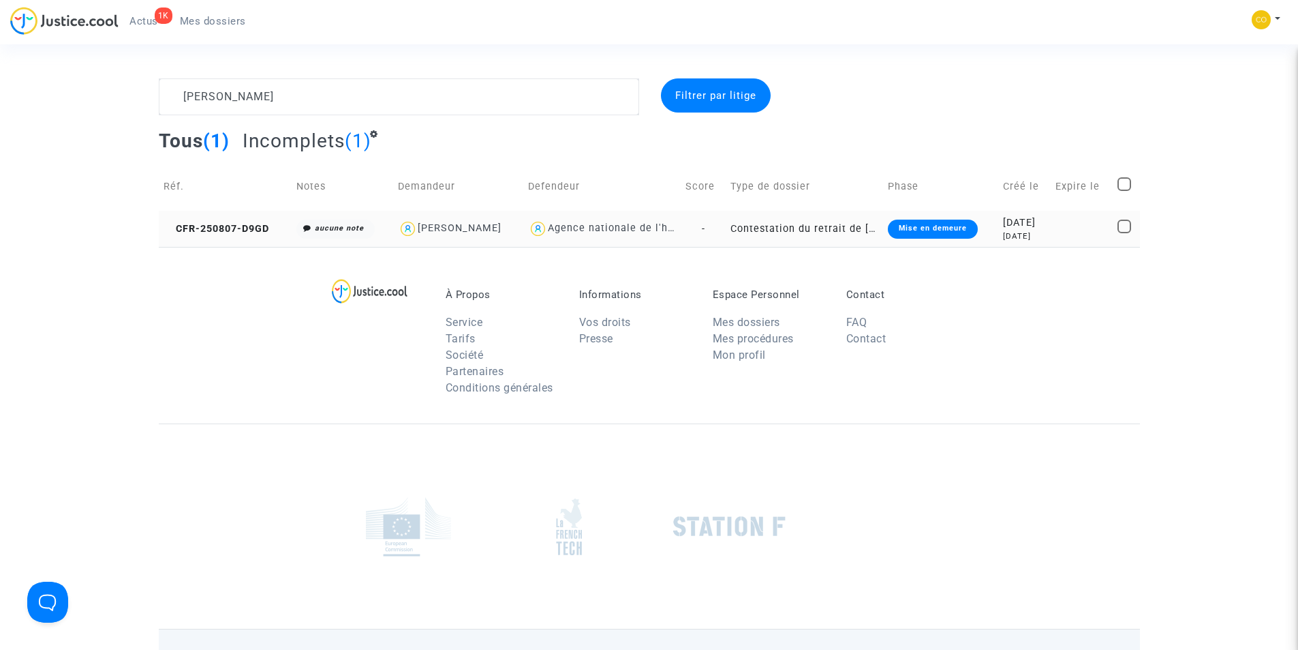
click at [1020, 228] on div "2025-08-07" at bounding box center [1024, 222] width 43 height 15
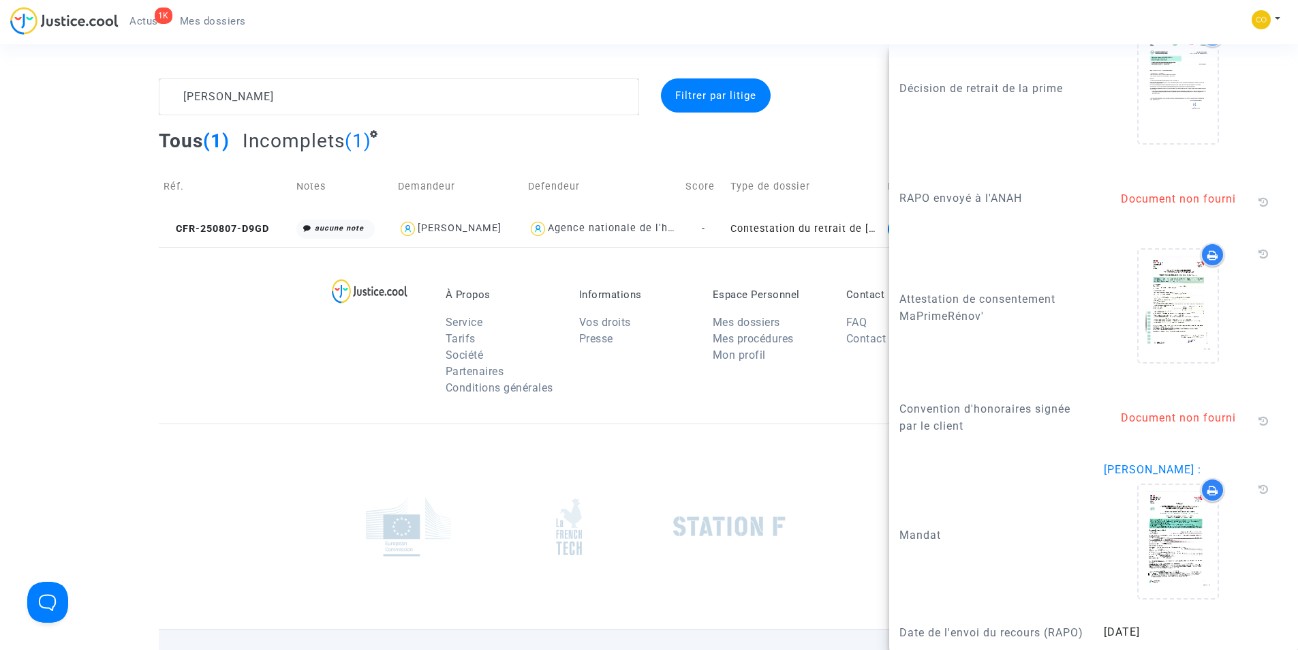
scroll to position [2000, 0]
drag, startPoint x: 1032, startPoint y: 177, endPoint x: 900, endPoint y: 176, distance: 132.2
click at [900, 189] on p "RAPO envoyé à l'ANAH" at bounding box center [992, 197] width 184 height 17
copy p "RAPO envoyé à l'ANAH"
click at [283, 412] on div "À Propos Service Tarifs Société Partenaires Conditions générales Informations V…" at bounding box center [650, 335] width 982 height 177
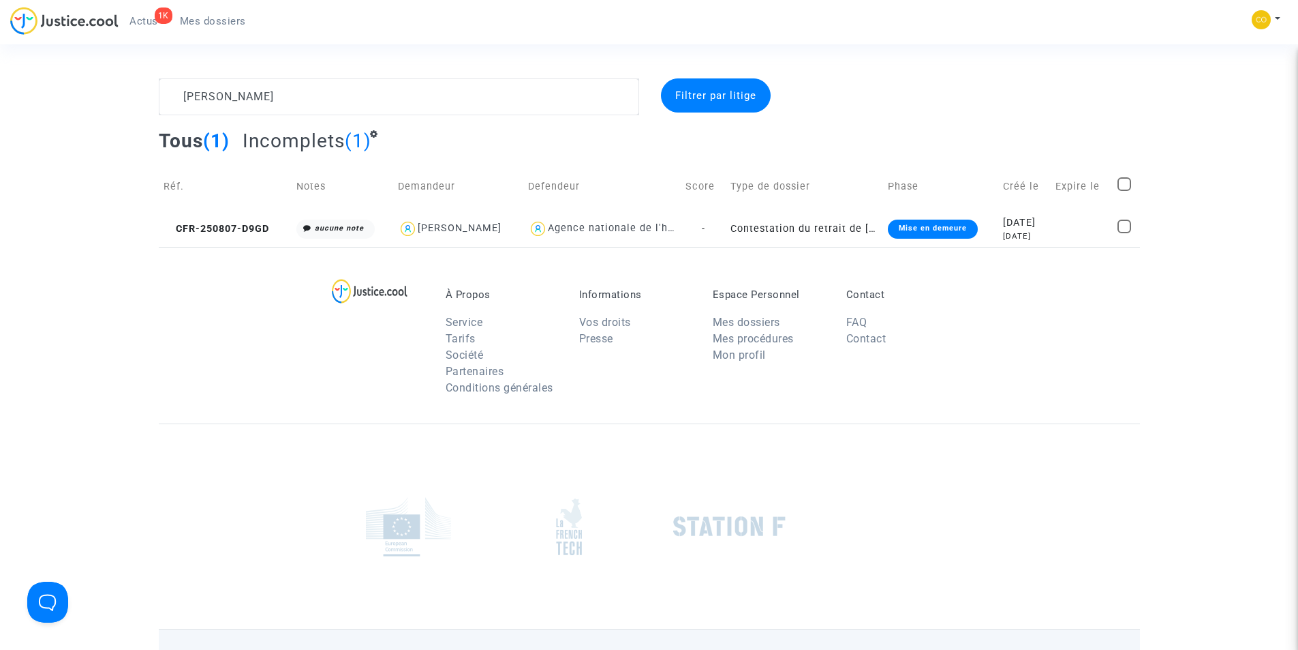
scroll to position [0, 0]
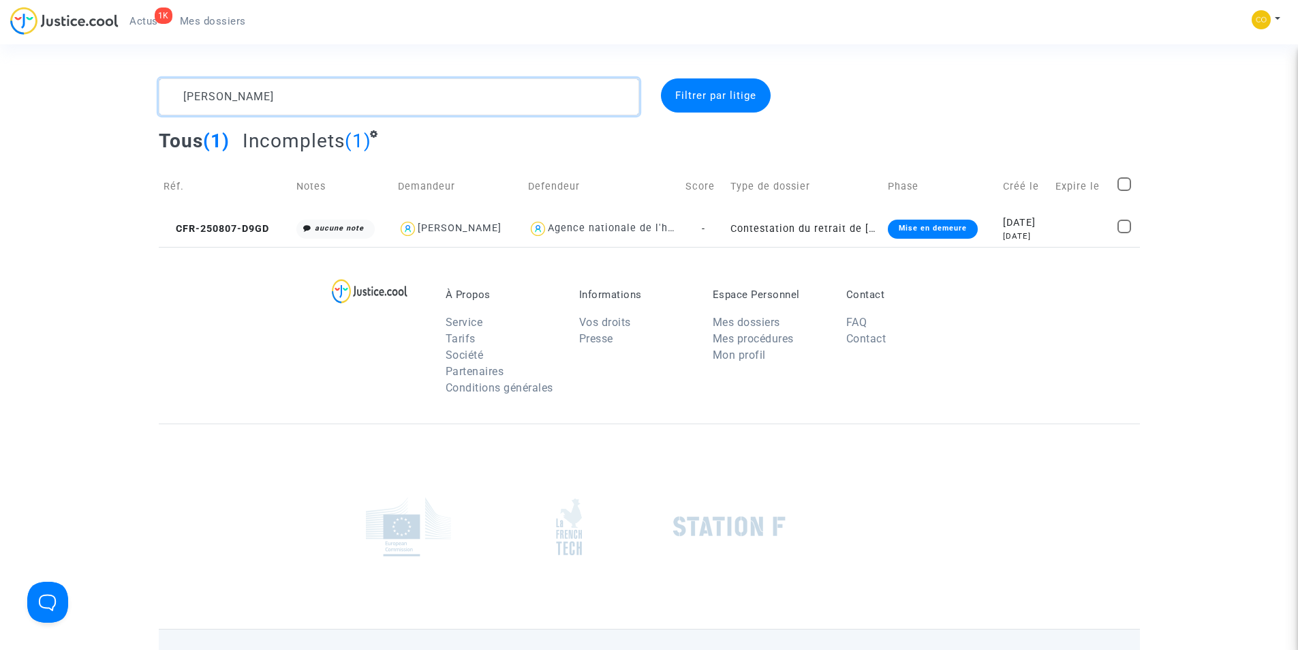
drag, startPoint x: 299, startPoint y: 95, endPoint x: 174, endPoint y: 87, distance: 125.6
click at [174, 87] on textarea at bounding box center [399, 96] width 481 height 37
paste textarea "PIERRE GUNTHER"
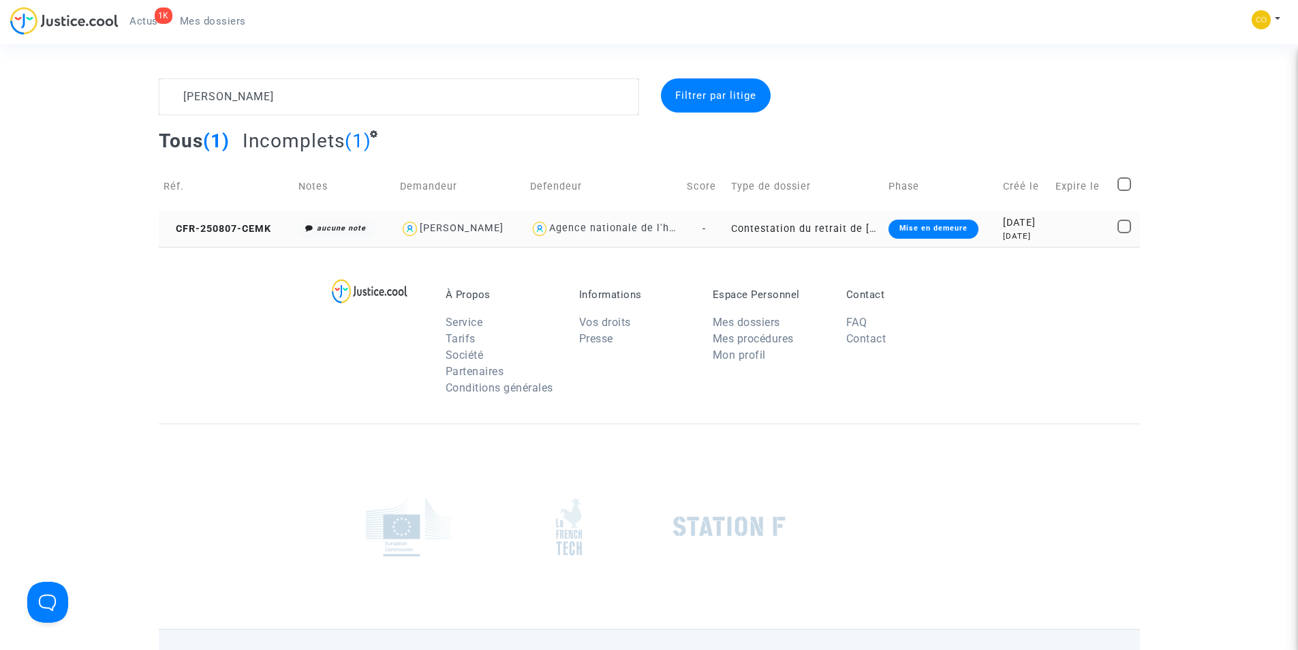
click at [1023, 235] on div "11 days ago" at bounding box center [1024, 236] width 43 height 12
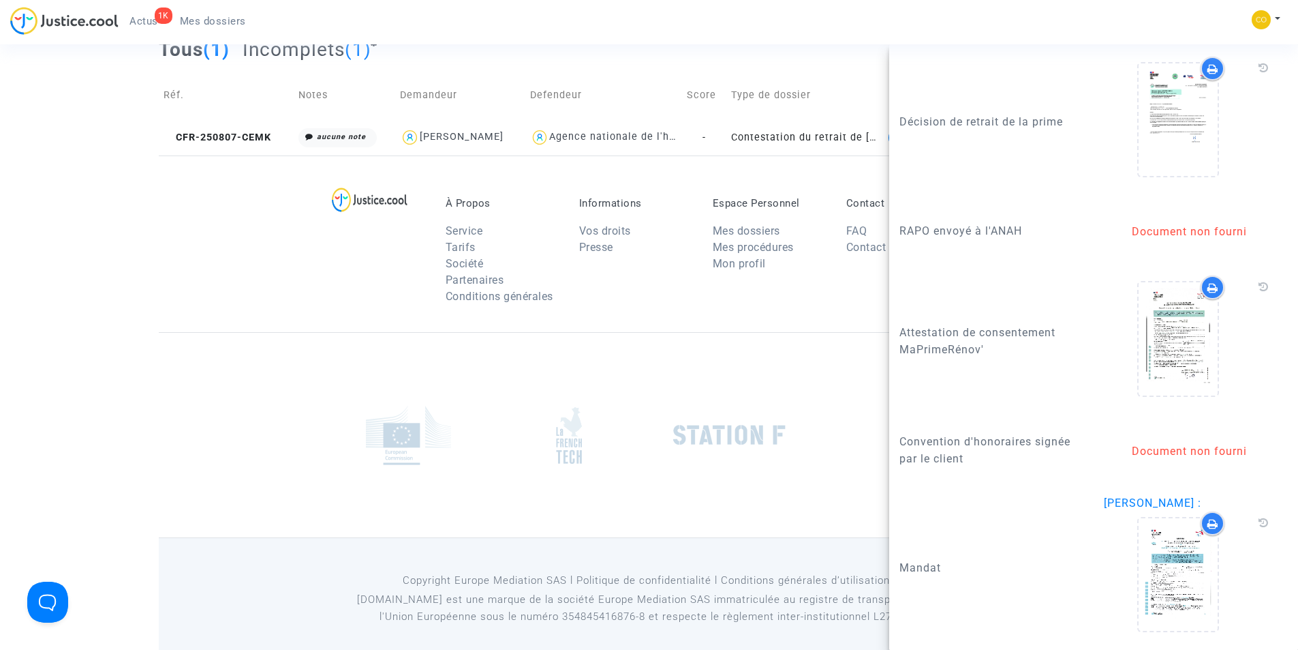
scroll to position [103, 0]
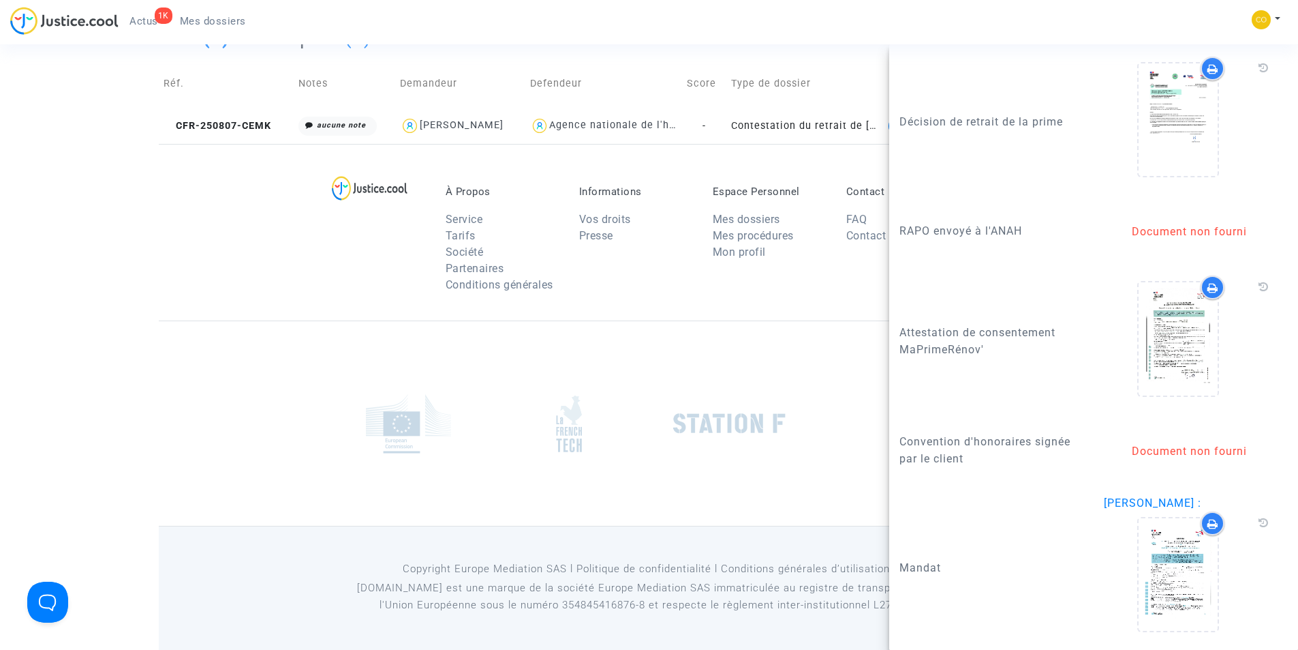
drag, startPoint x: 1024, startPoint y: 232, endPoint x: 896, endPoint y: 230, distance: 128.8
click at [896, 230] on div "RAPO envoyé à l'ANAH" at bounding box center [992, 232] width 204 height 60
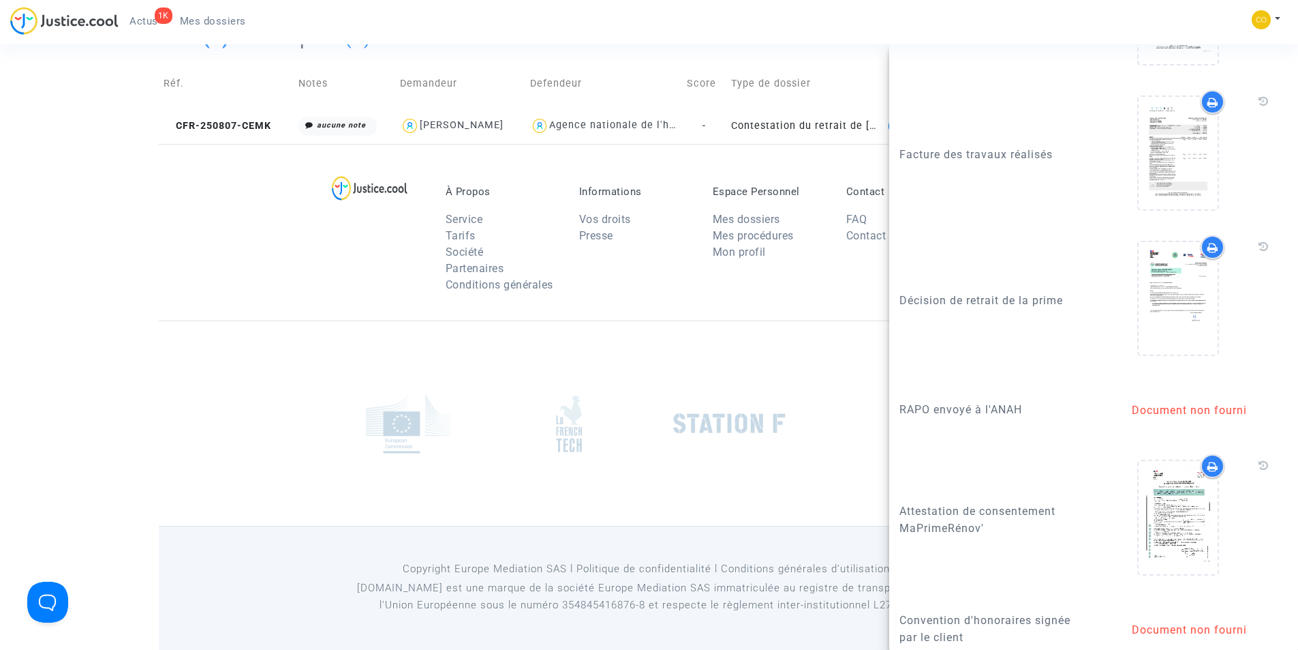
scroll to position [1704, 0]
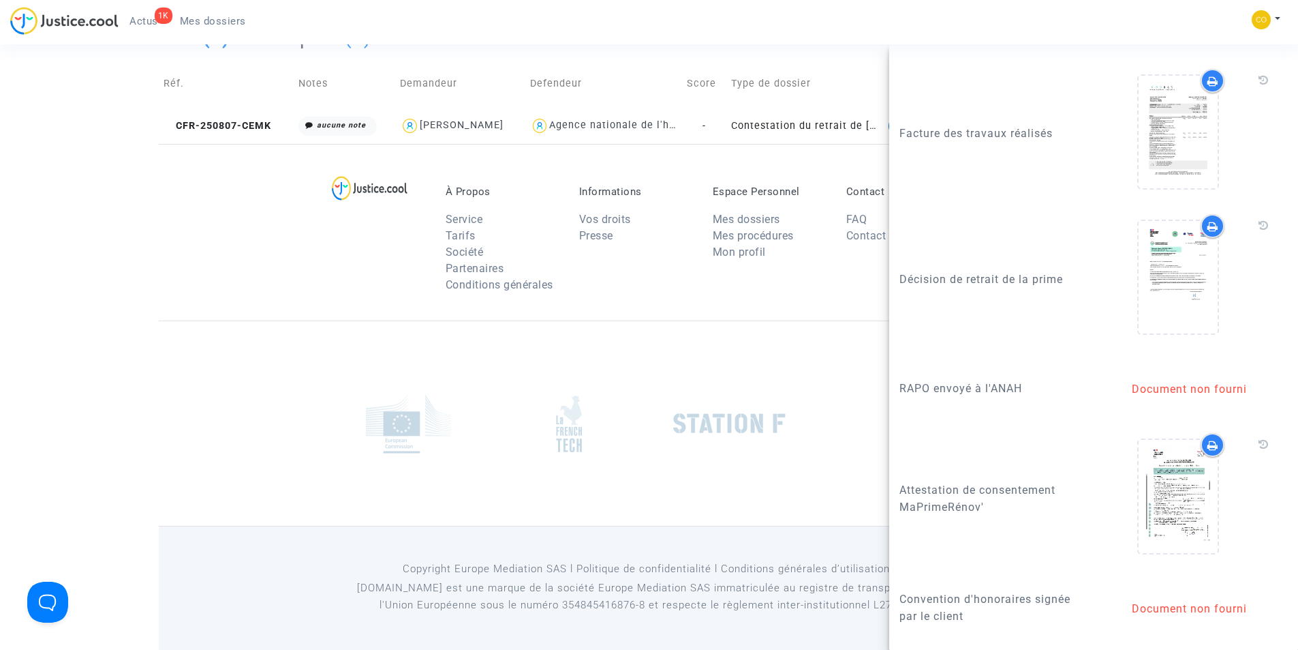
click at [1014, 426] on div "RAPO envoyé à l'ANAH Document non fourni" at bounding box center [1094, 392] width 409 height 67
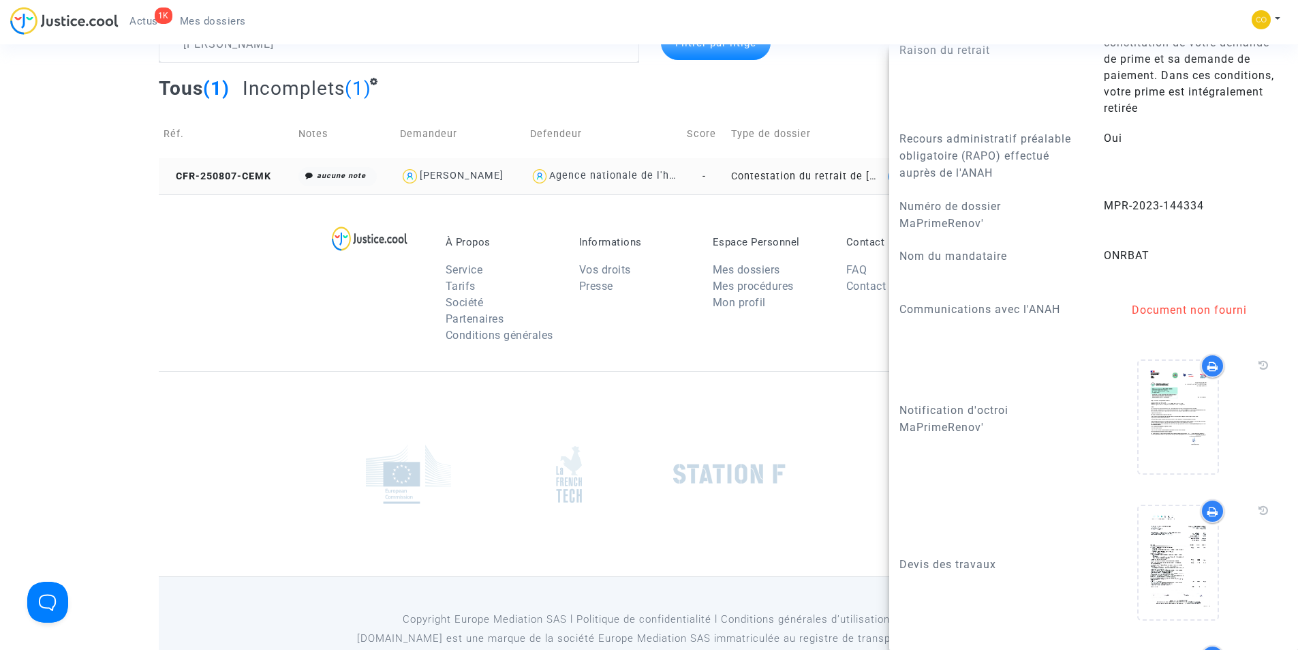
scroll to position [0, 0]
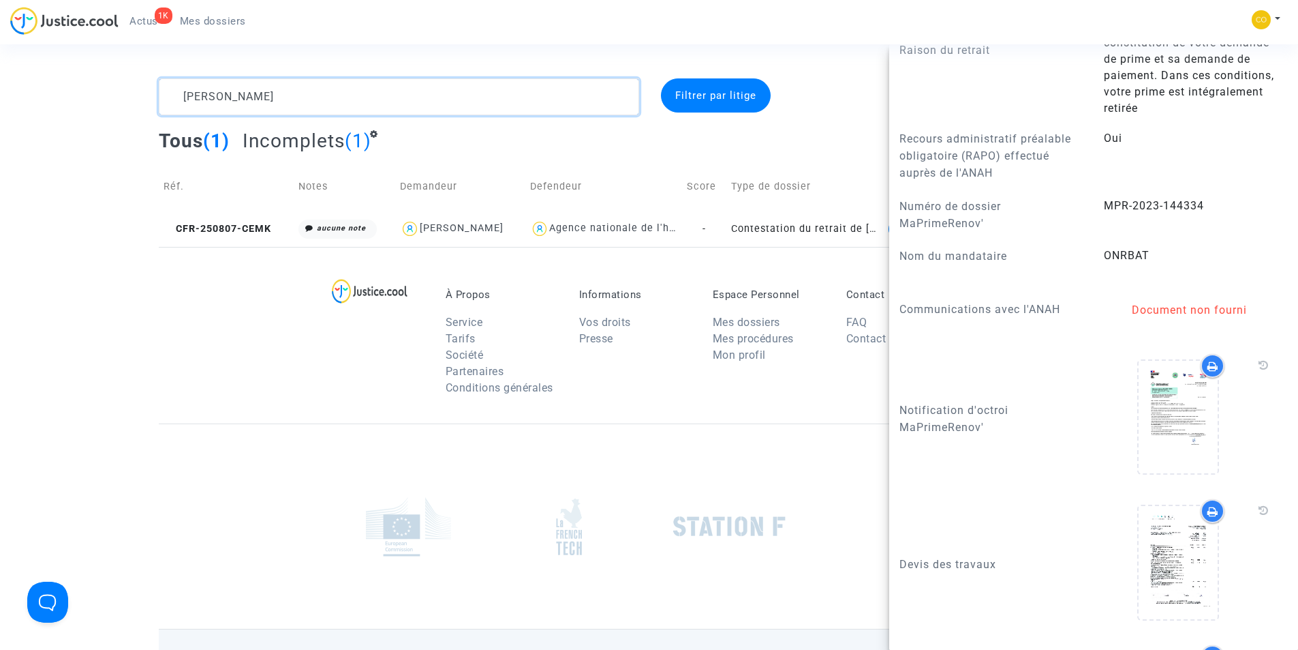
drag, startPoint x: 298, startPoint y: 91, endPoint x: 80, endPoint y: 99, distance: 218.2
click at [80, 99] on div "PIERRE GUNTHER Filtrer par litige Tous (1) Incomplets (1) Réf. Notes Demandeur …" at bounding box center [649, 162] width 1298 height 168
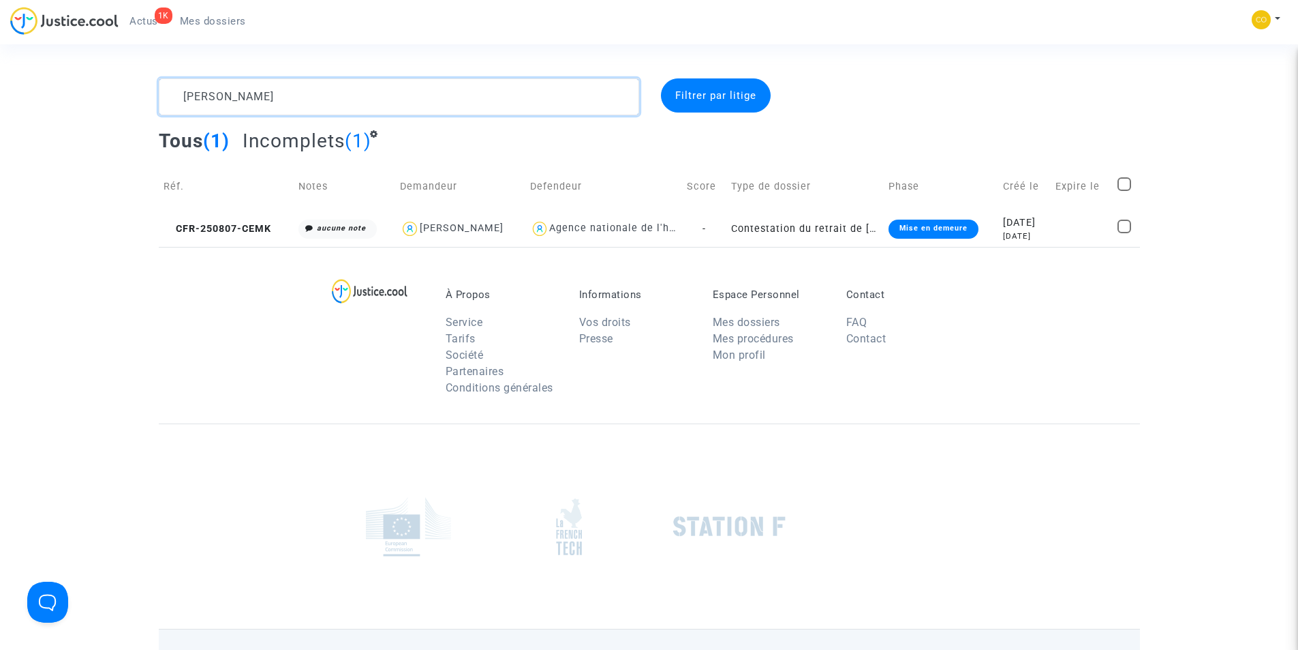
paste textarea "MOAWAD"
type textarea "MOAWAD"
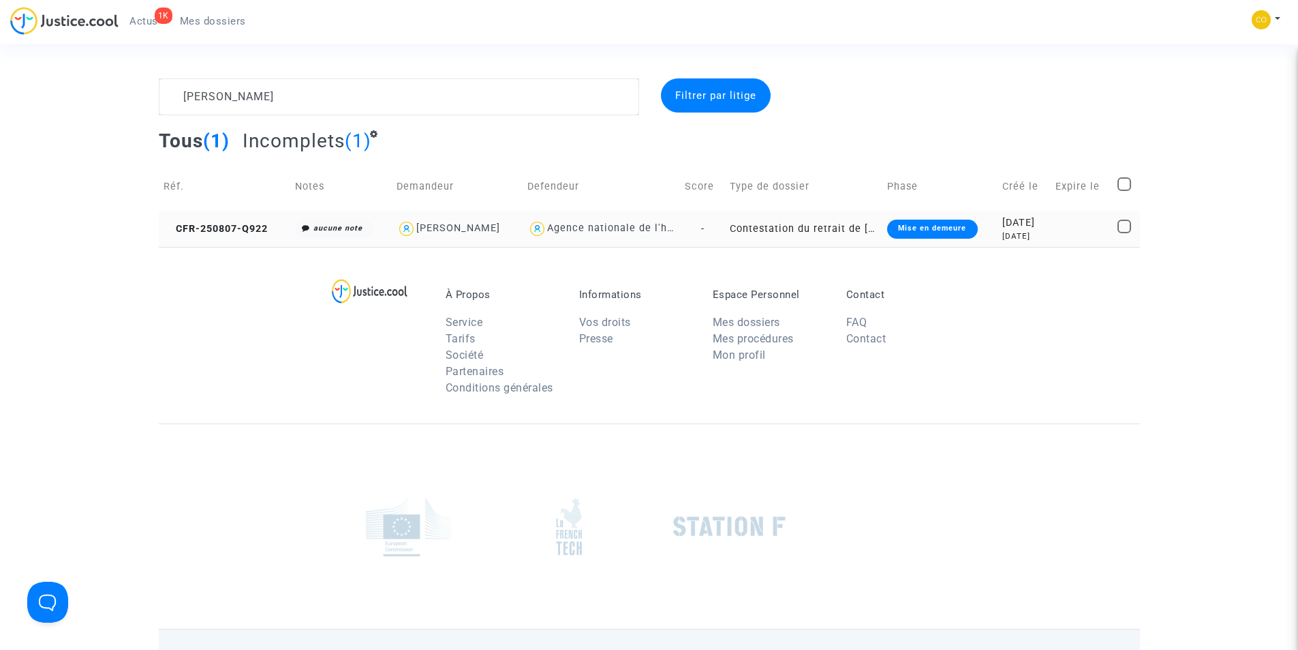
click at [1003, 234] on div "11 days ago" at bounding box center [1024, 236] width 43 height 12
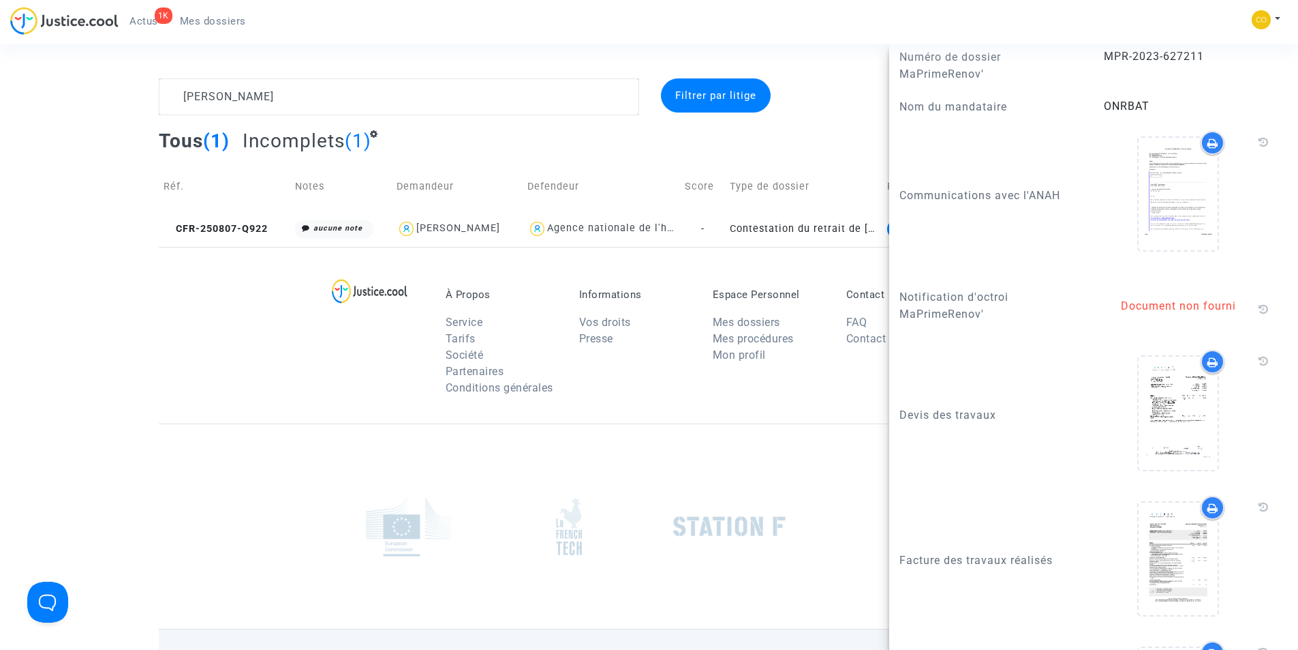
scroll to position [1363, 0]
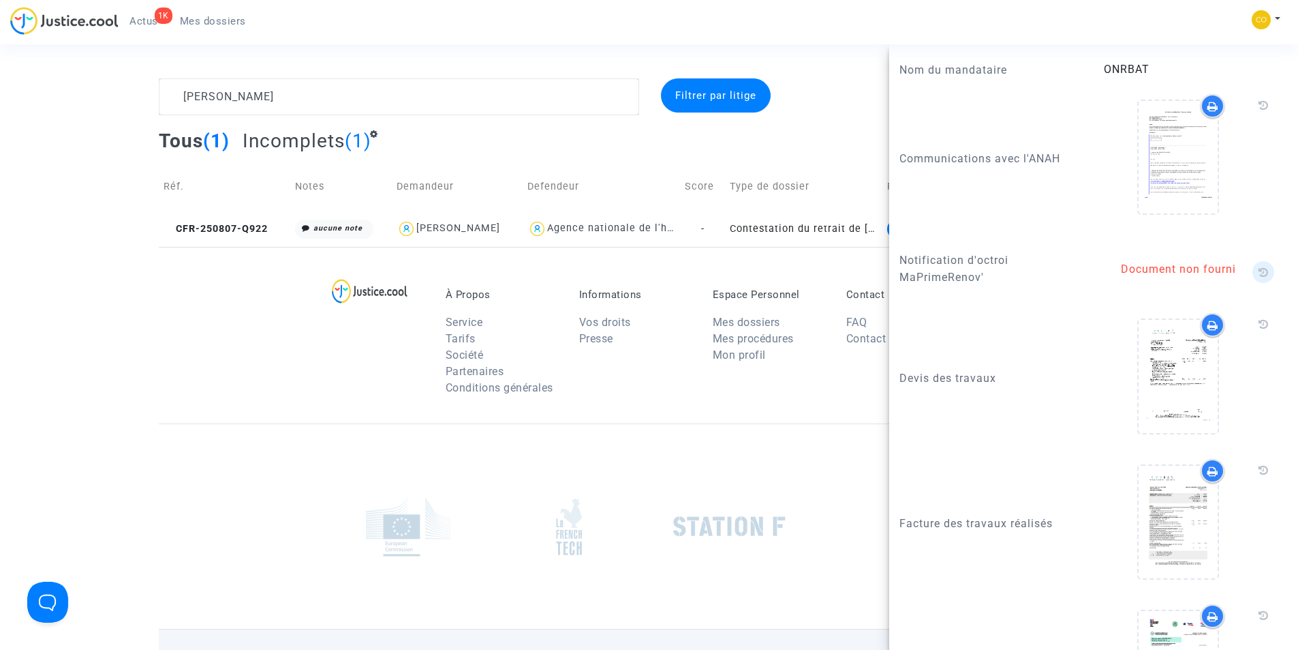
click at [1259, 277] on icon at bounding box center [1264, 272] width 10 height 11
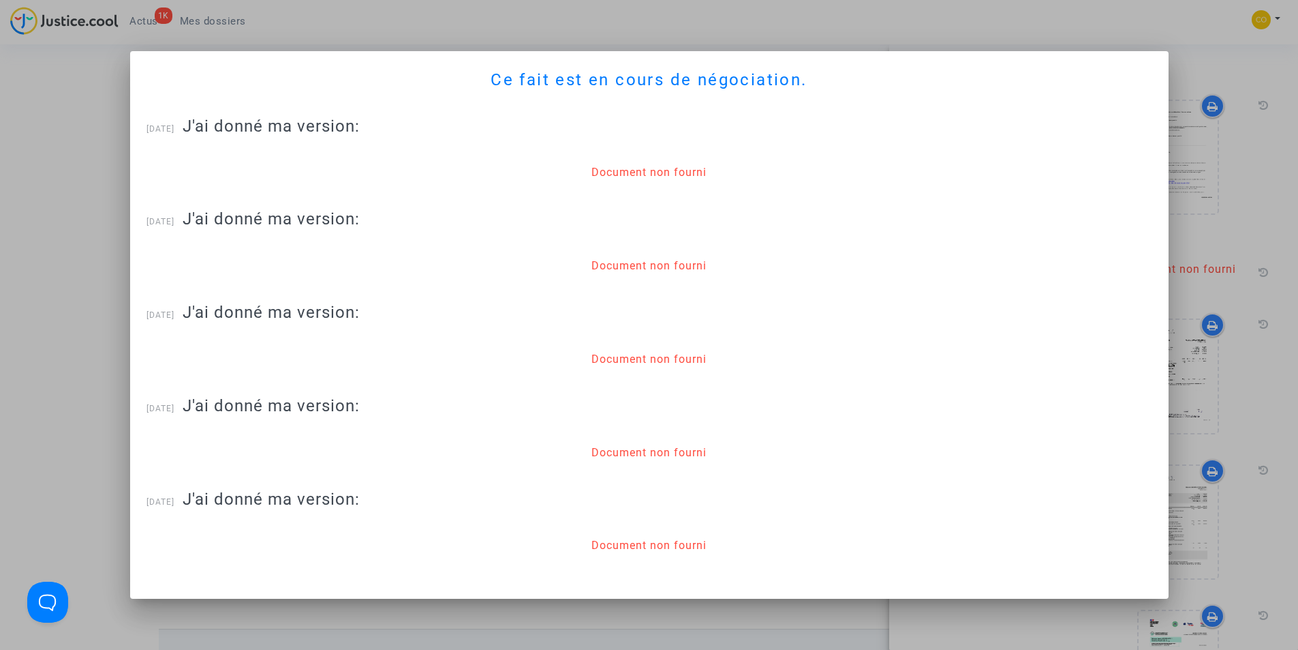
click at [778, 39] on div at bounding box center [649, 325] width 1298 height 650
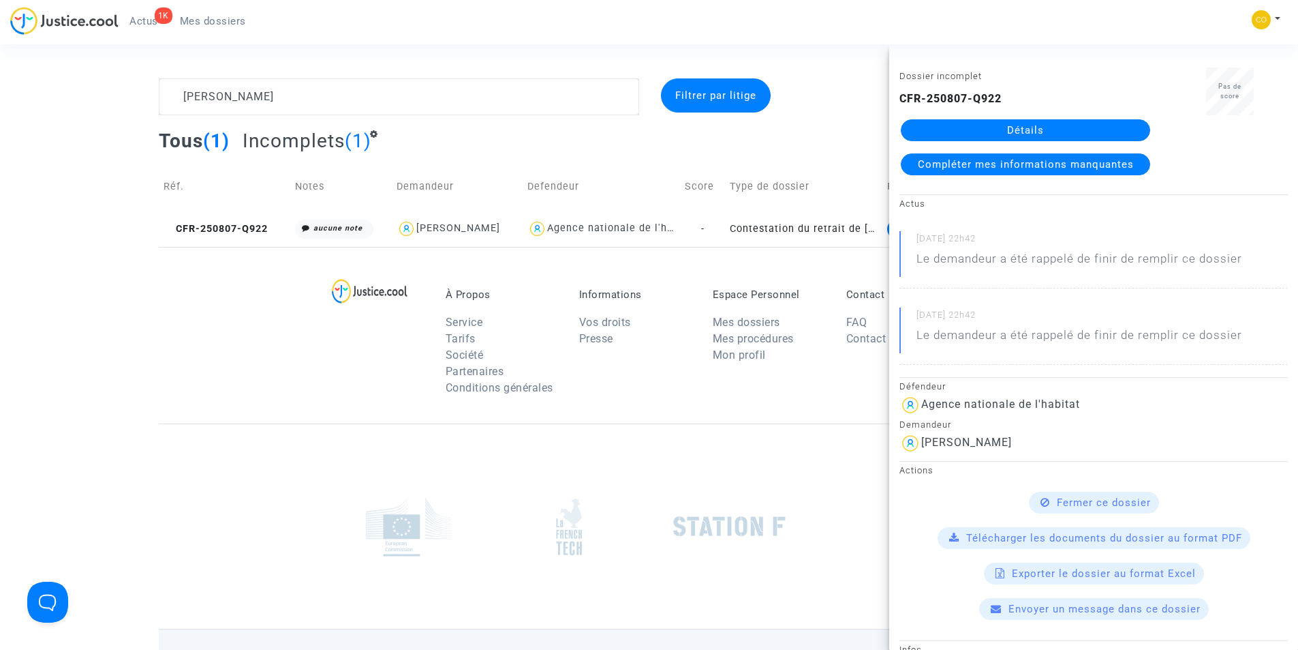
scroll to position [0, 0]
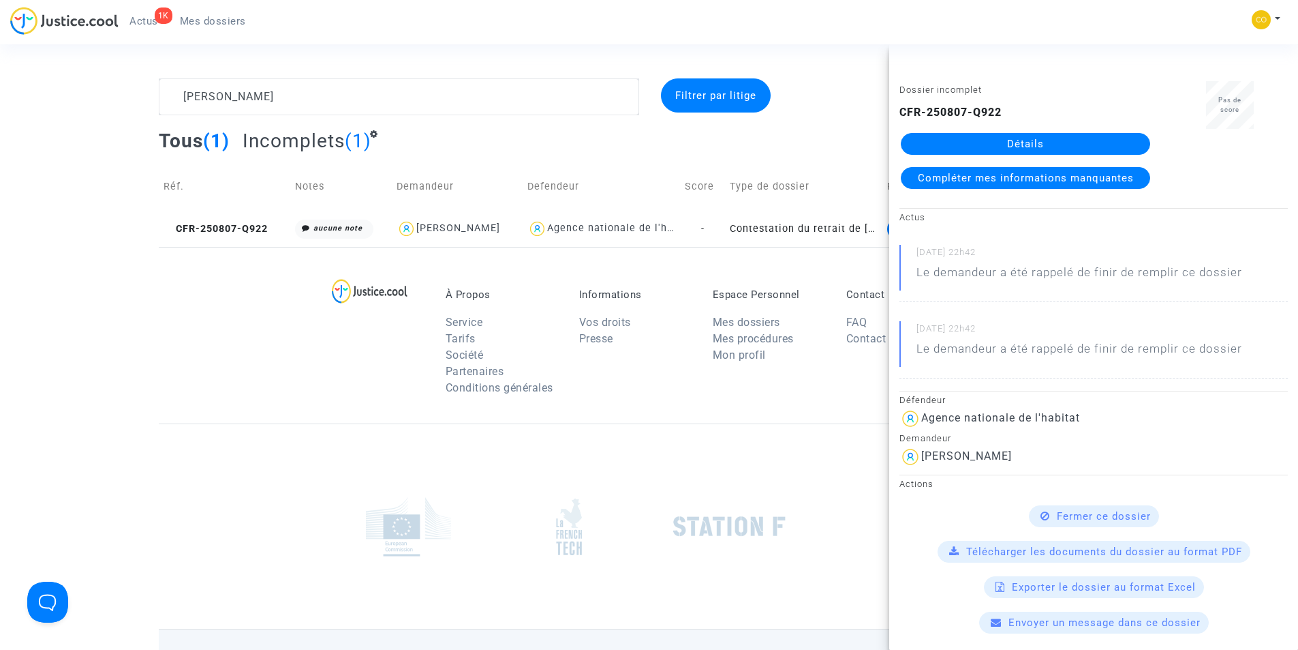
click at [975, 180] on span "Compléter mes informations manquantes" at bounding box center [1026, 178] width 216 height 12
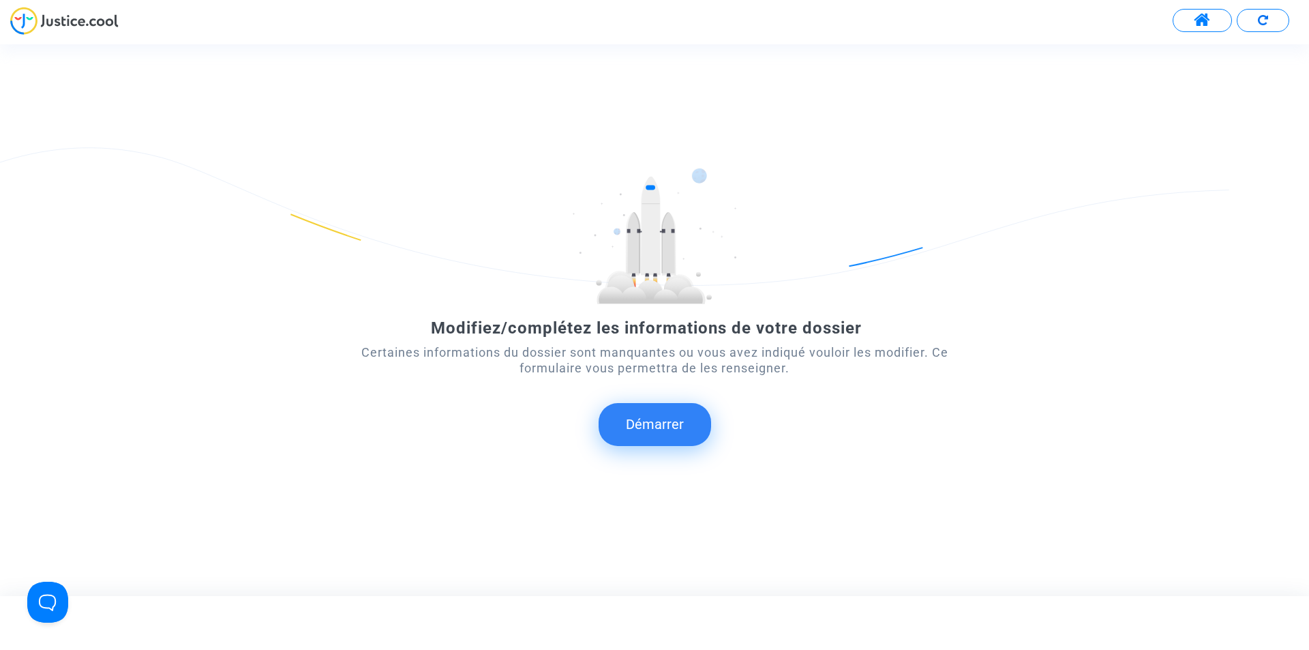
click at [663, 425] on button "Démarrer" at bounding box center [654, 424] width 112 height 42
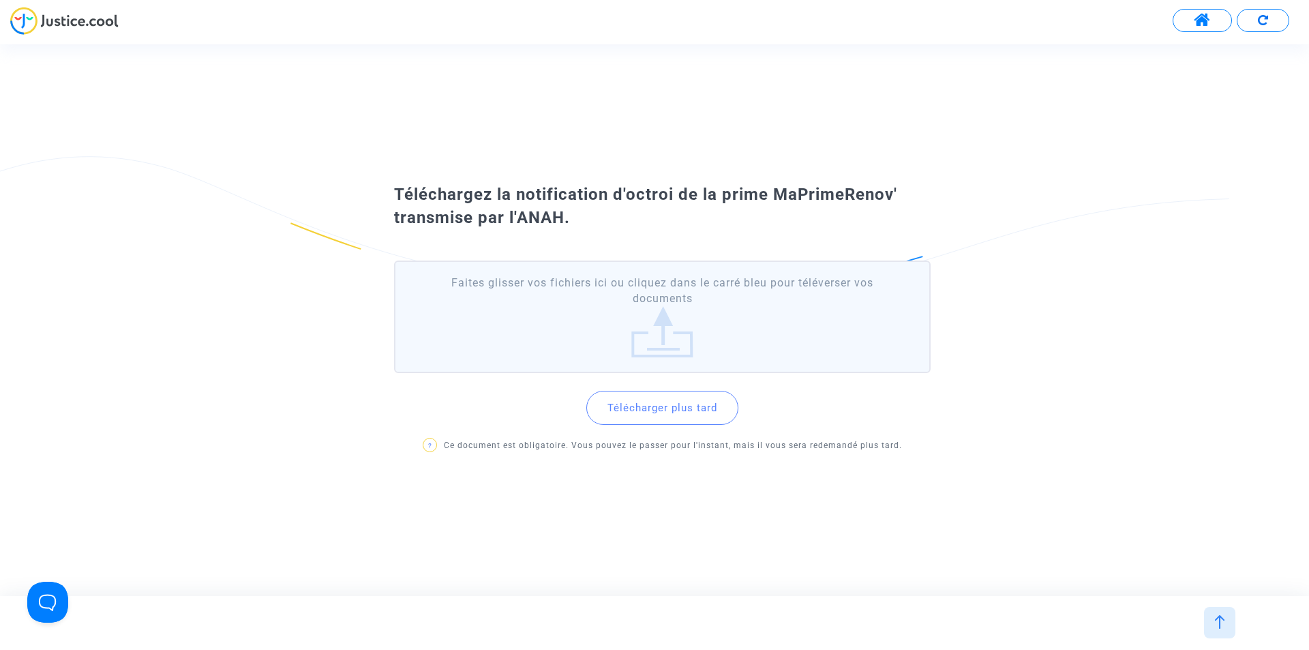
click at [654, 417] on button "Télécharger plus tard" at bounding box center [662, 408] width 152 height 34
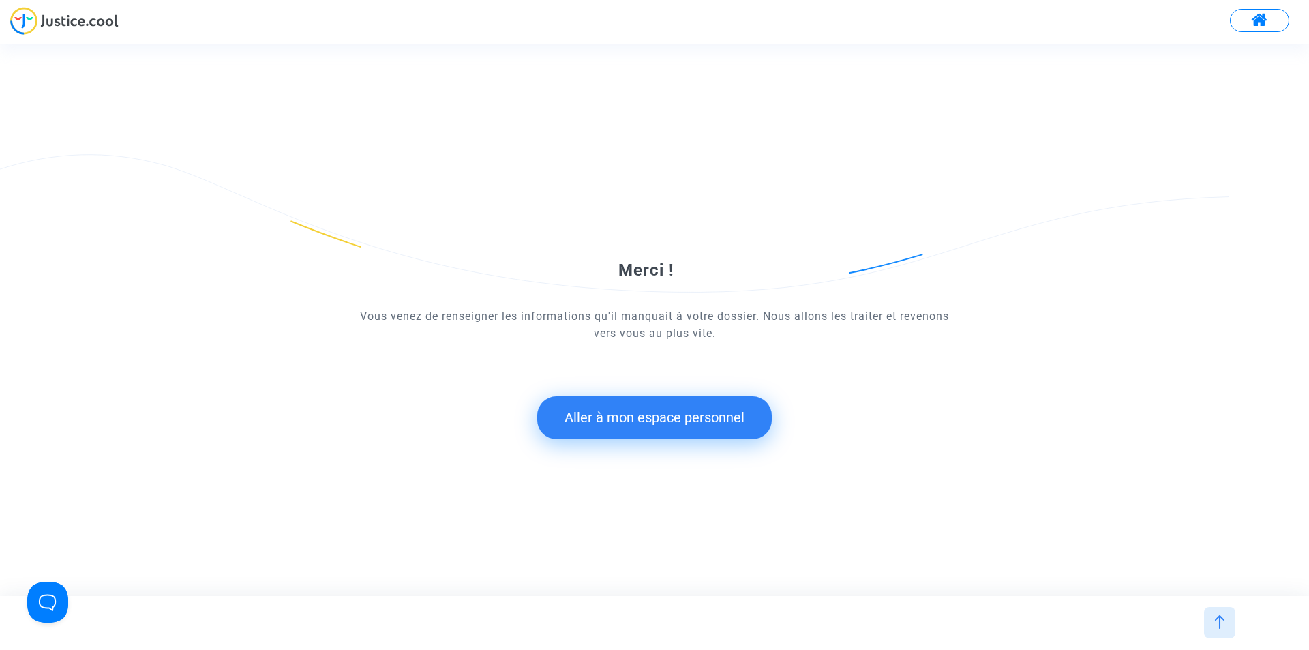
click at [641, 430] on button "Aller à mon espace personnel" at bounding box center [654, 417] width 234 height 42
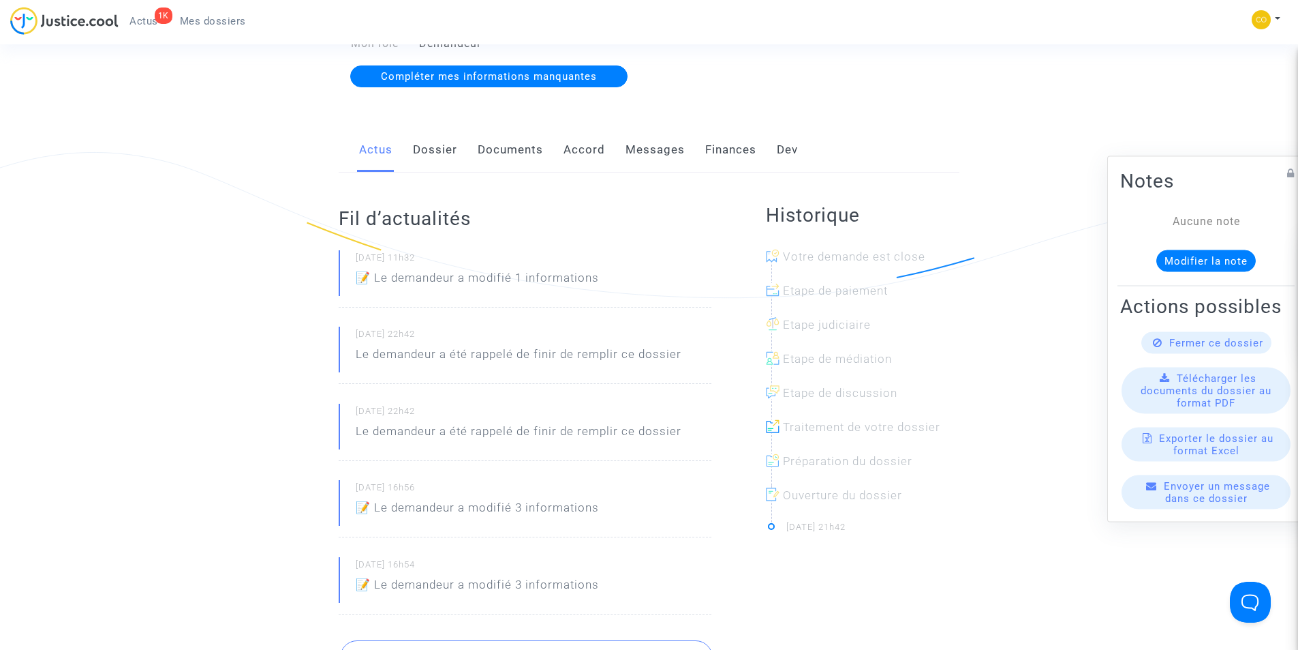
scroll to position [204, 0]
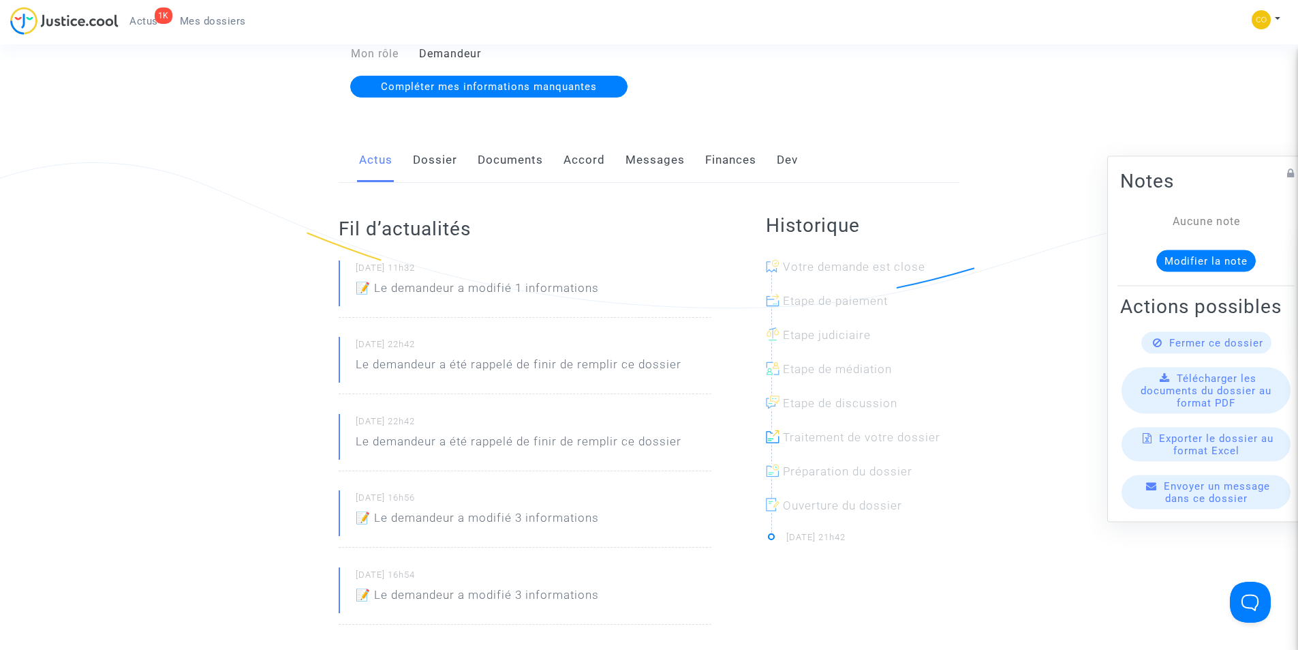
click at [498, 150] on link "Documents" at bounding box center [510, 160] width 65 height 45
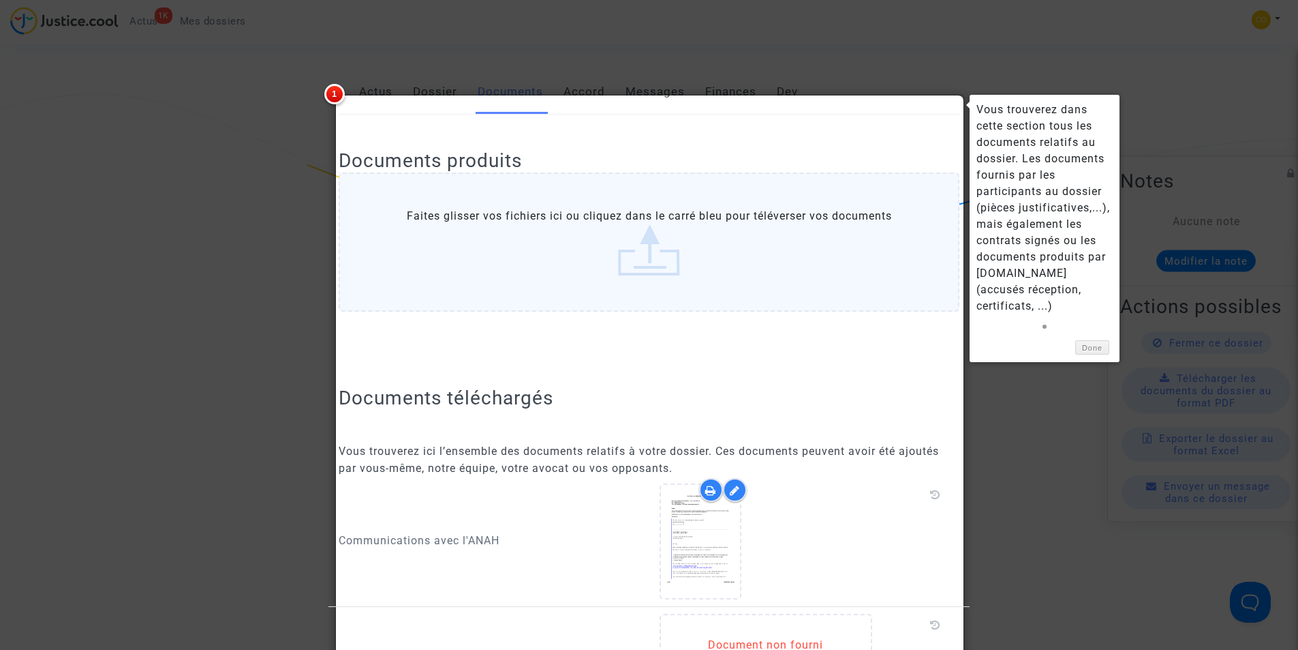
scroll to position [204, 0]
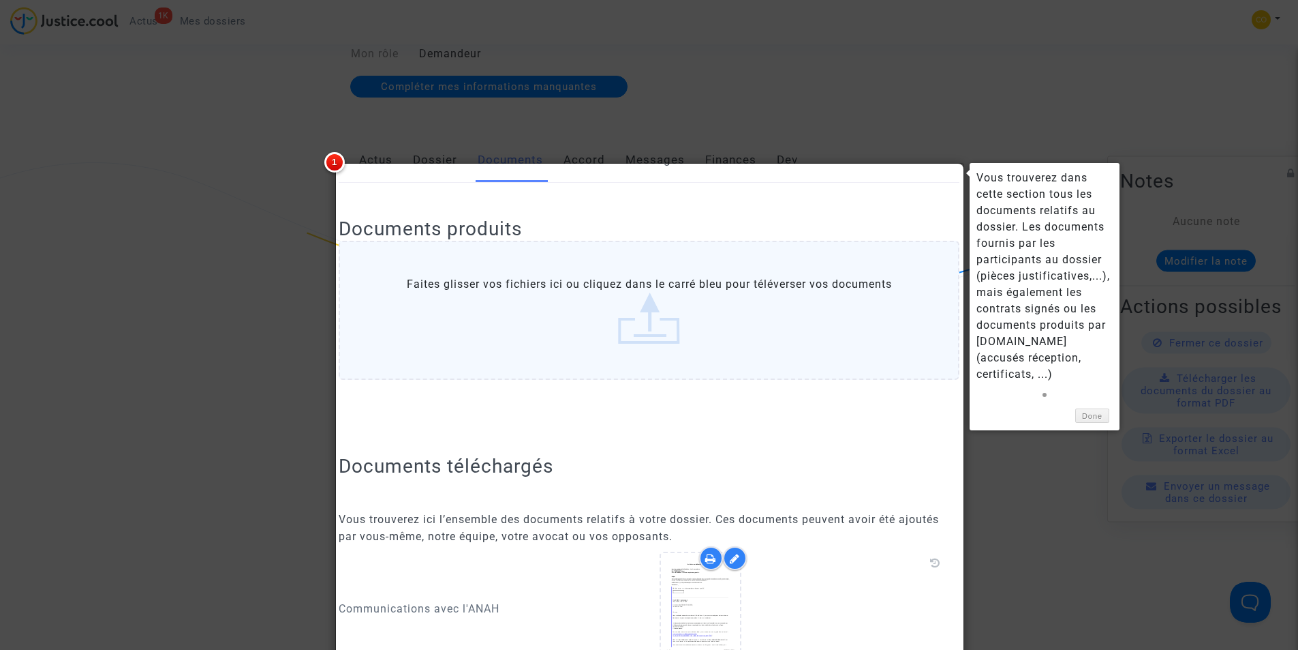
click at [591, 339] on label "Faites glisser vos fichiers ici ou cliquez dans le carré bleu pour téléverser v…" at bounding box center [649, 310] width 621 height 139
click at [0, 0] on input "Faites glisser vos fichiers ici ou cliquez dans le carré bleu pour téléverser v…" at bounding box center [0, 0] width 0 height 0
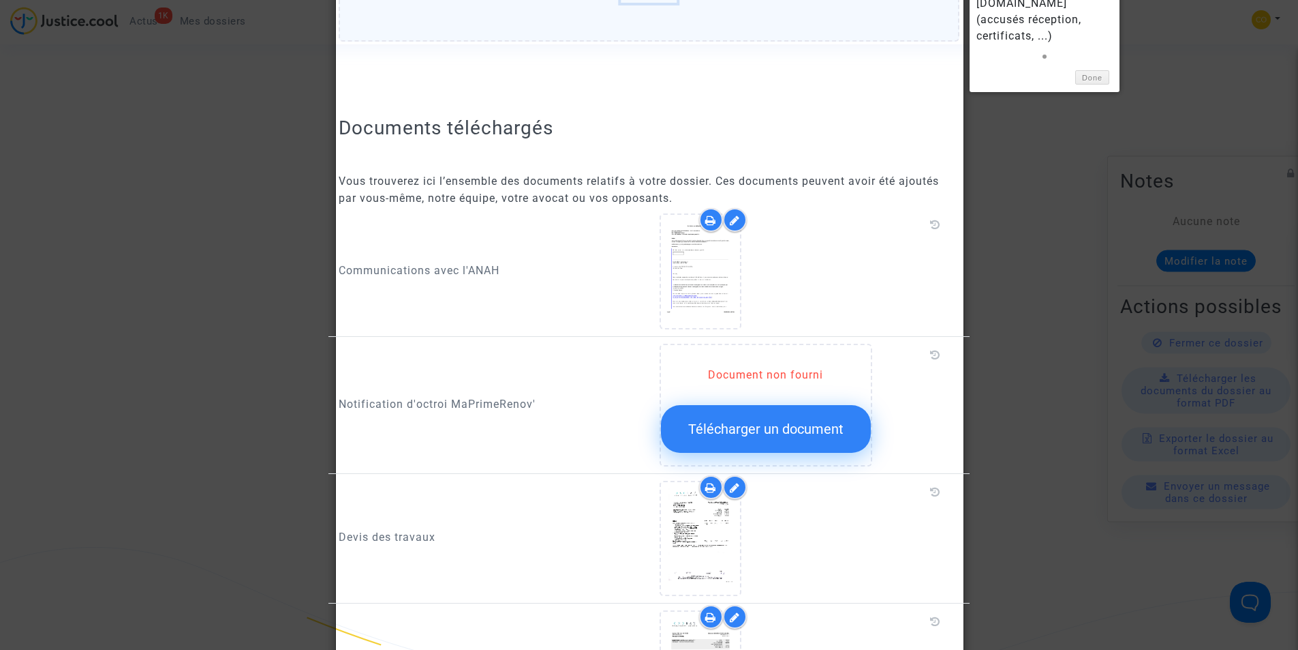
scroll to position [545, 0]
click at [766, 418] on span "Télécharger un document" at bounding box center [765, 426] width 155 height 16
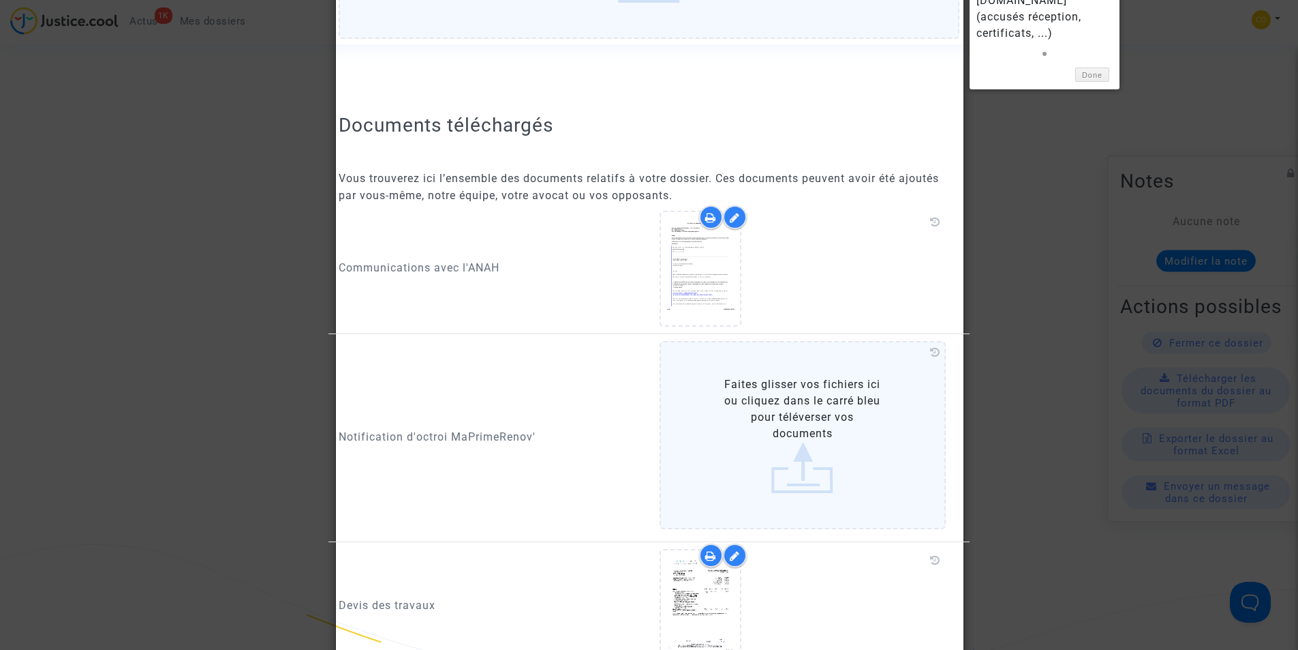
click at [815, 456] on label "Faites glisser vos fichiers ici ou cliquez dans le carré bleu pour téléverser v…" at bounding box center [803, 435] width 287 height 188
click at [0, 0] on input "Faites glisser vos fichiers ici ou cliquez dans le carré bleu pour téléverser v…" at bounding box center [0, 0] width 0 height 0
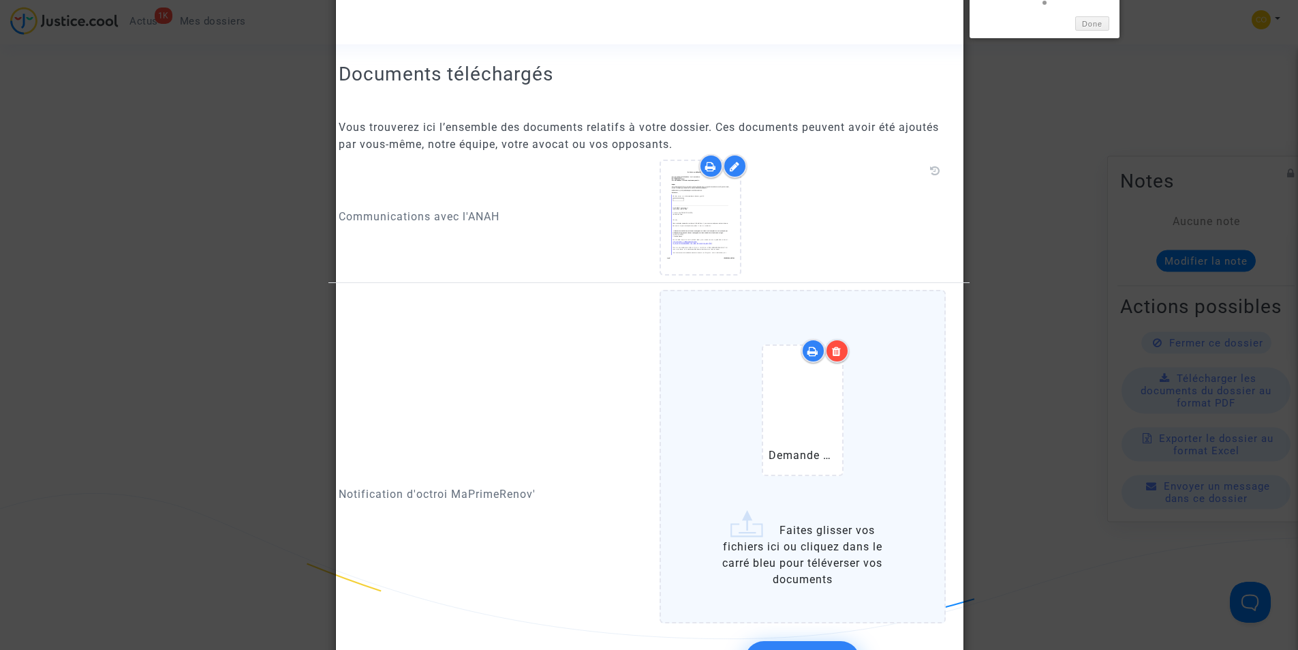
scroll to position [750, 0]
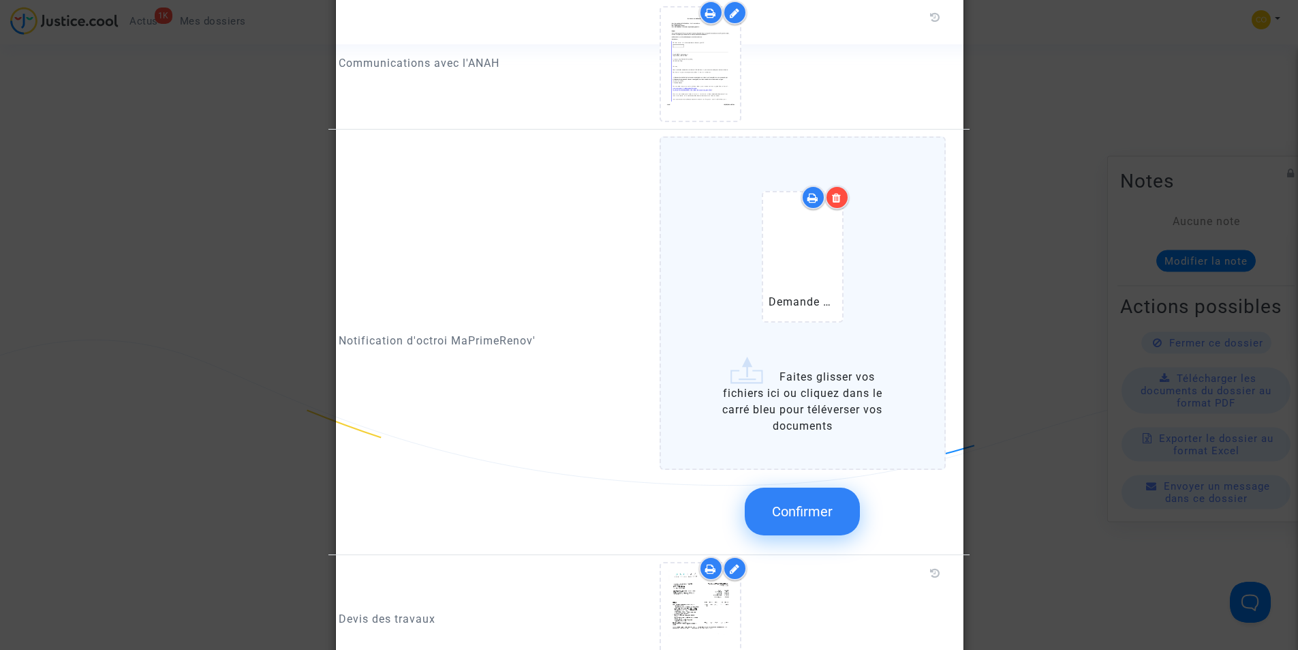
click at [806, 503] on span "Confirmer" at bounding box center [802, 511] width 61 height 16
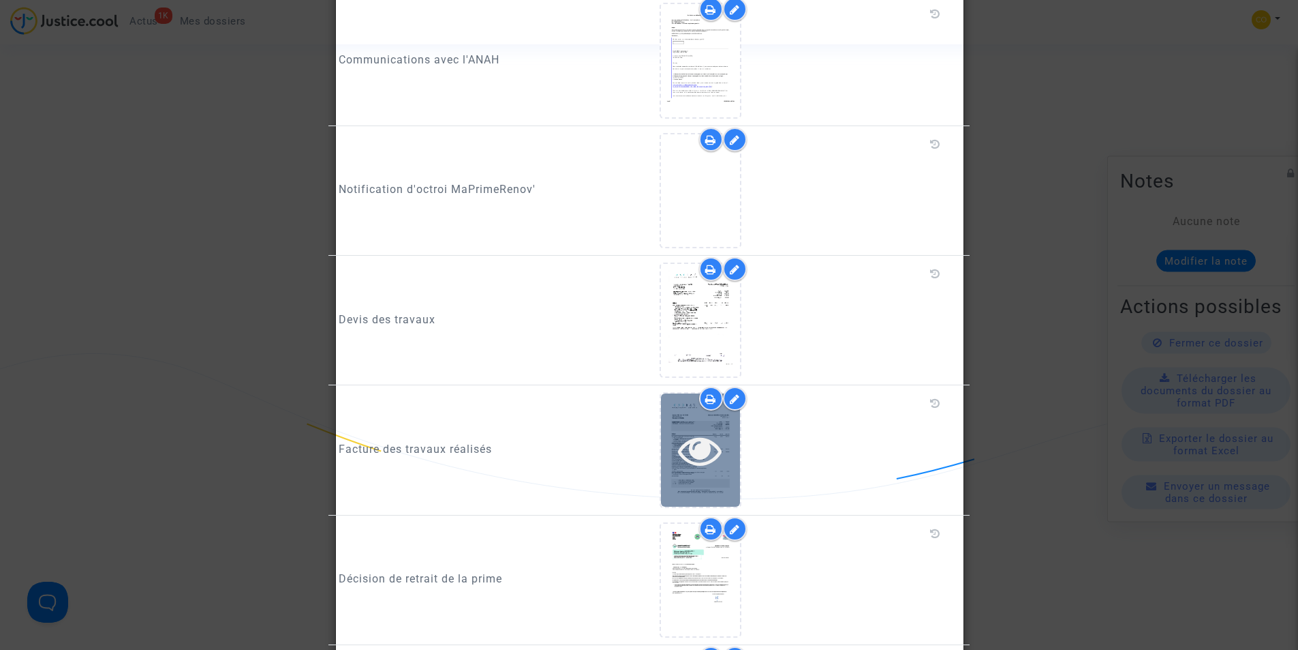
scroll to position [750, 0]
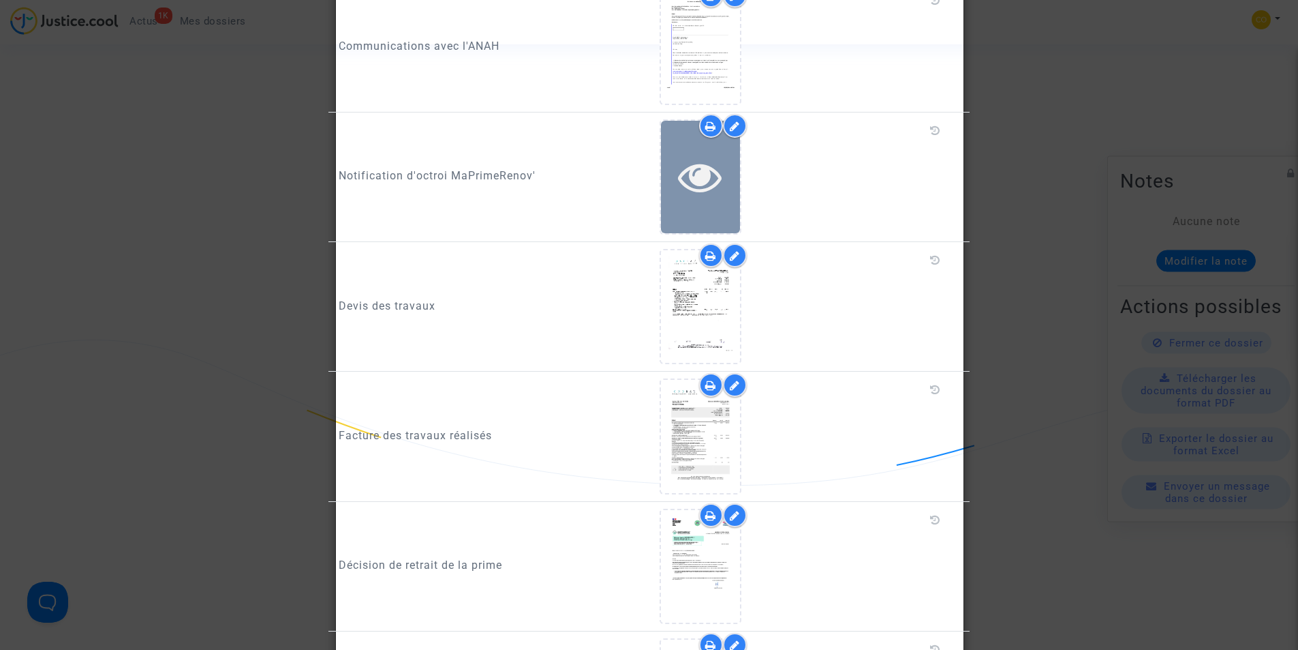
click at [681, 181] on icon at bounding box center [700, 177] width 44 height 44
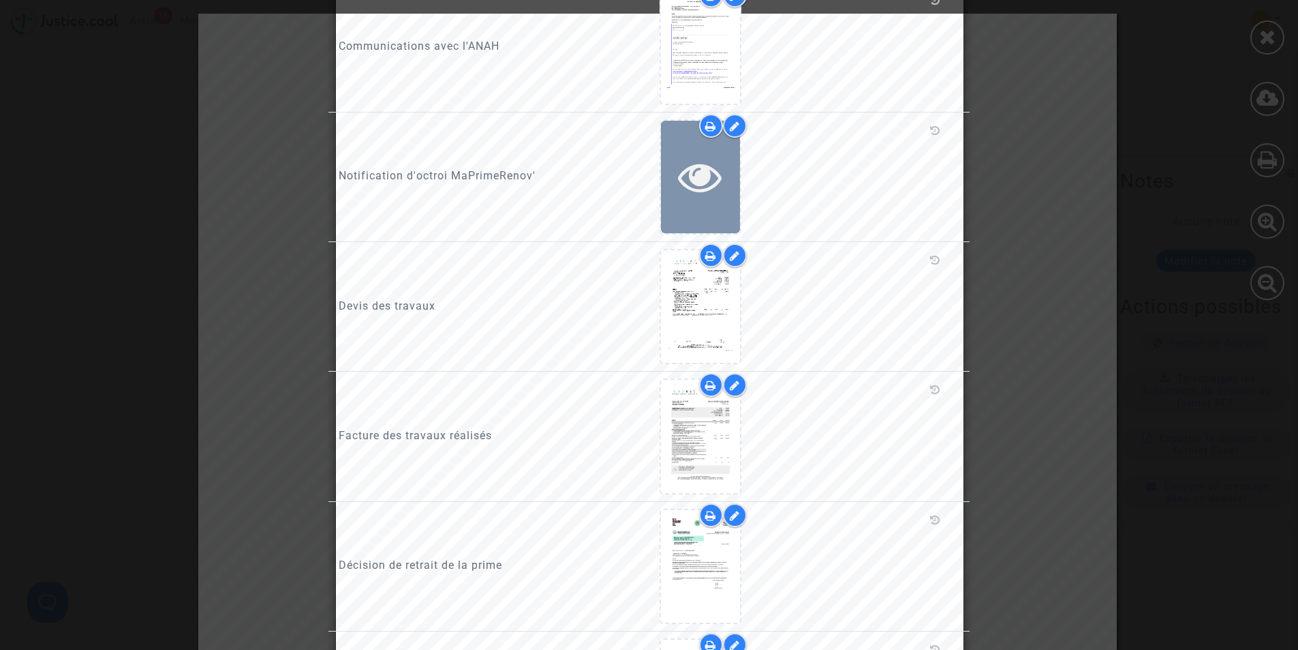
click at [709, 170] on icon at bounding box center [700, 177] width 44 height 44
click at [1273, 39] on div at bounding box center [649, 325] width 1298 height 650
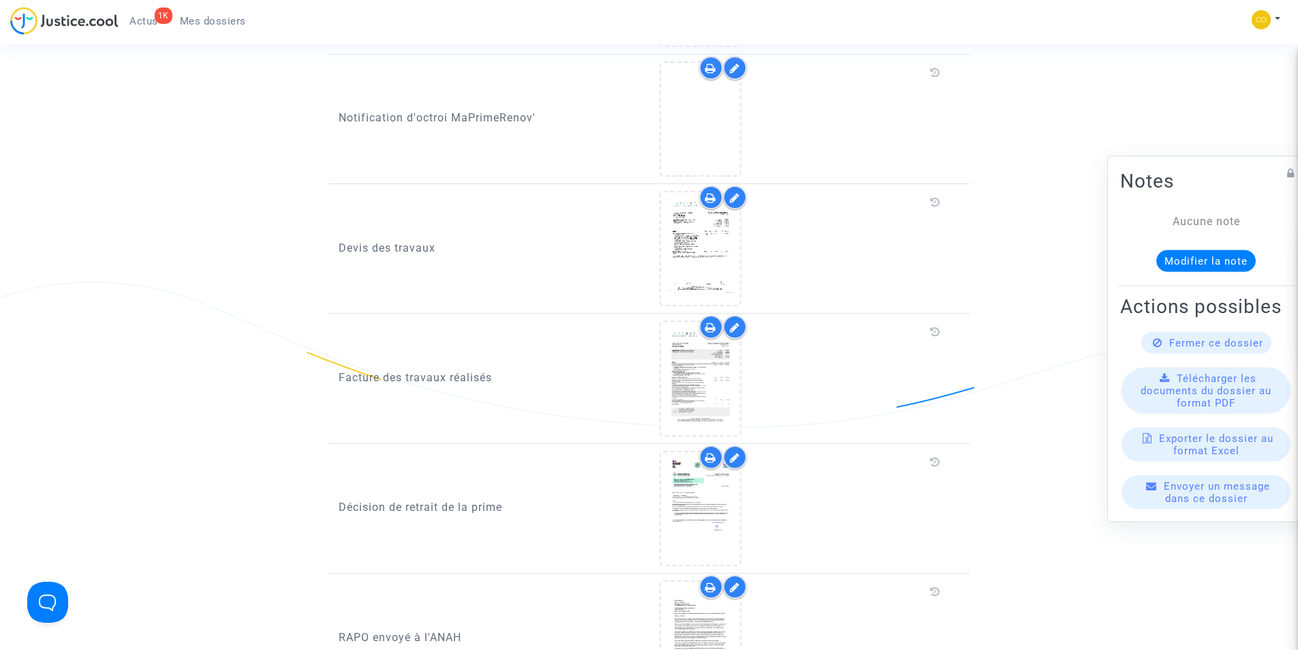
scroll to position [613, 0]
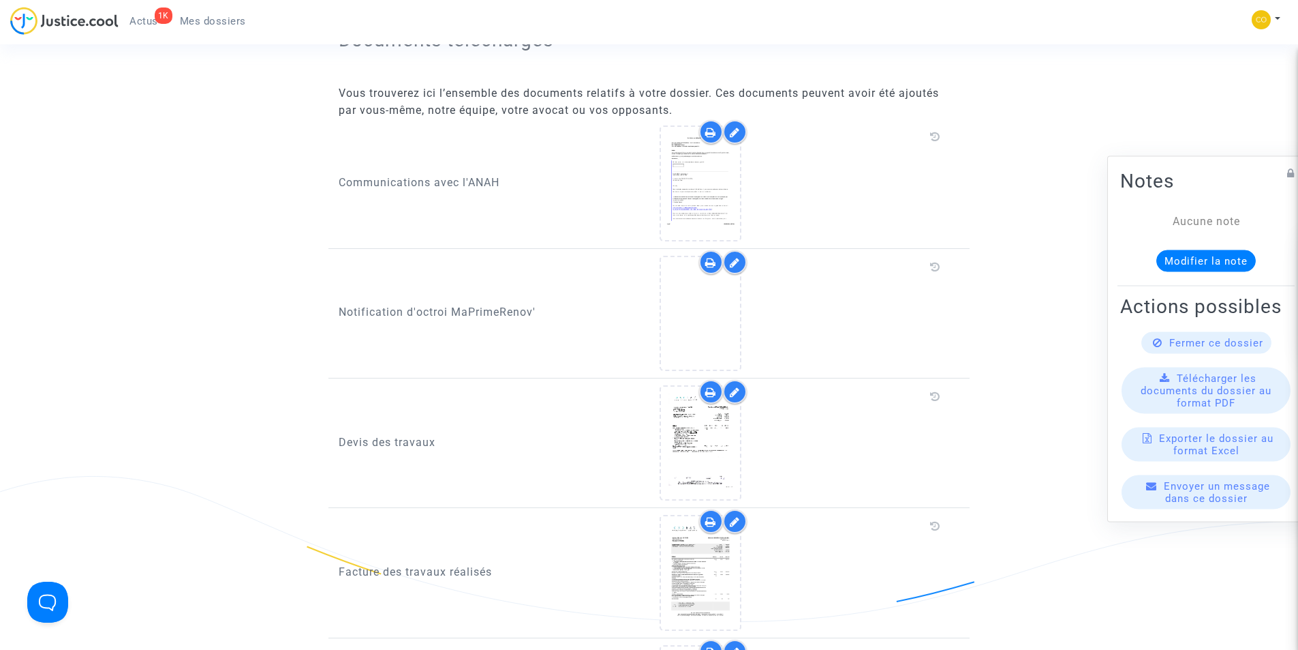
click at [737, 257] on icon at bounding box center [735, 262] width 10 height 11
click at [710, 299] on icon at bounding box center [700, 313] width 44 height 44
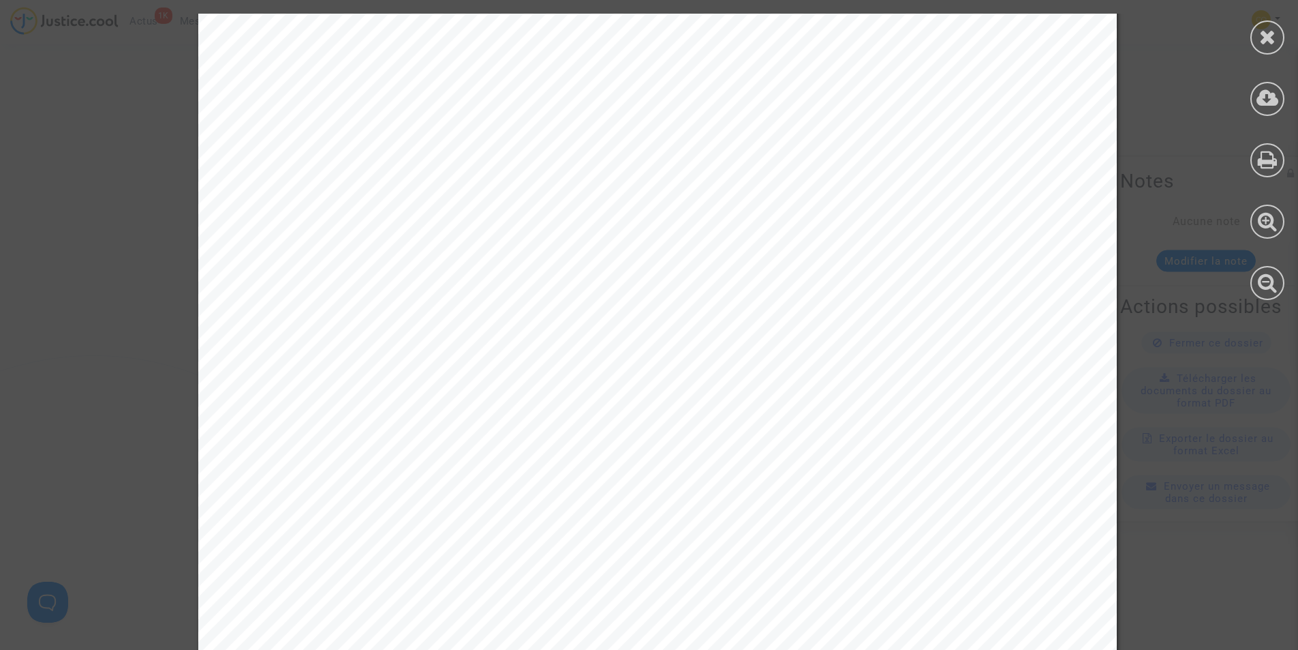
scroll to position [6, 0]
click at [1123, 44] on div at bounding box center [658, 459] width 1316 height 1301
click at [1024, 107] on div at bounding box center [657, 459] width 919 height 1301
click at [391, 133] on div at bounding box center [657, 459] width 919 height 1301
click at [1264, 44] on icon at bounding box center [1268, 37] width 17 height 20
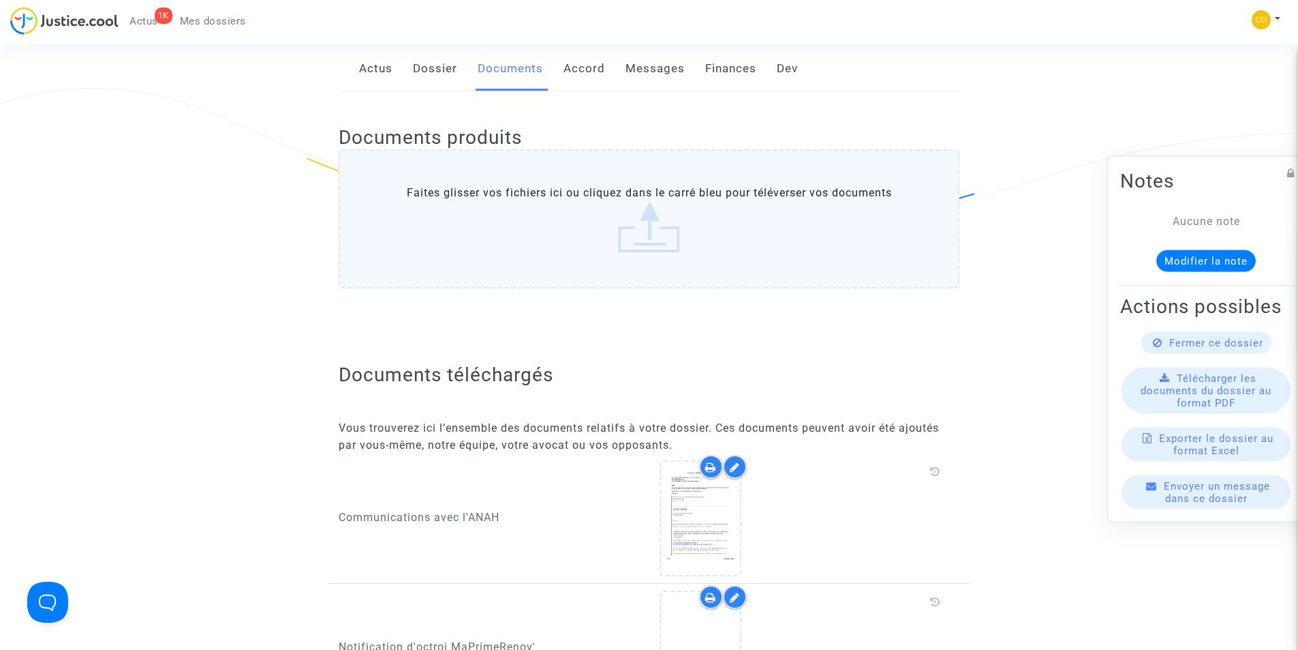
scroll to position [551, 0]
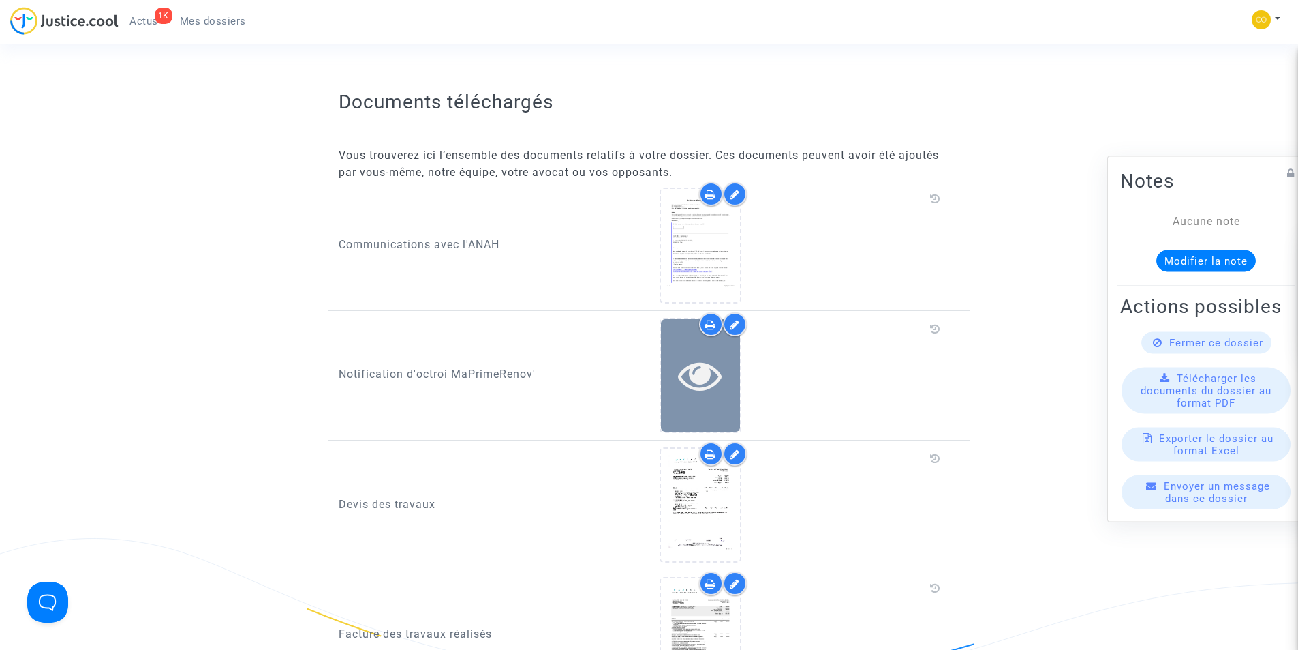
click at [730, 335] on div at bounding box center [700, 375] width 79 height 112
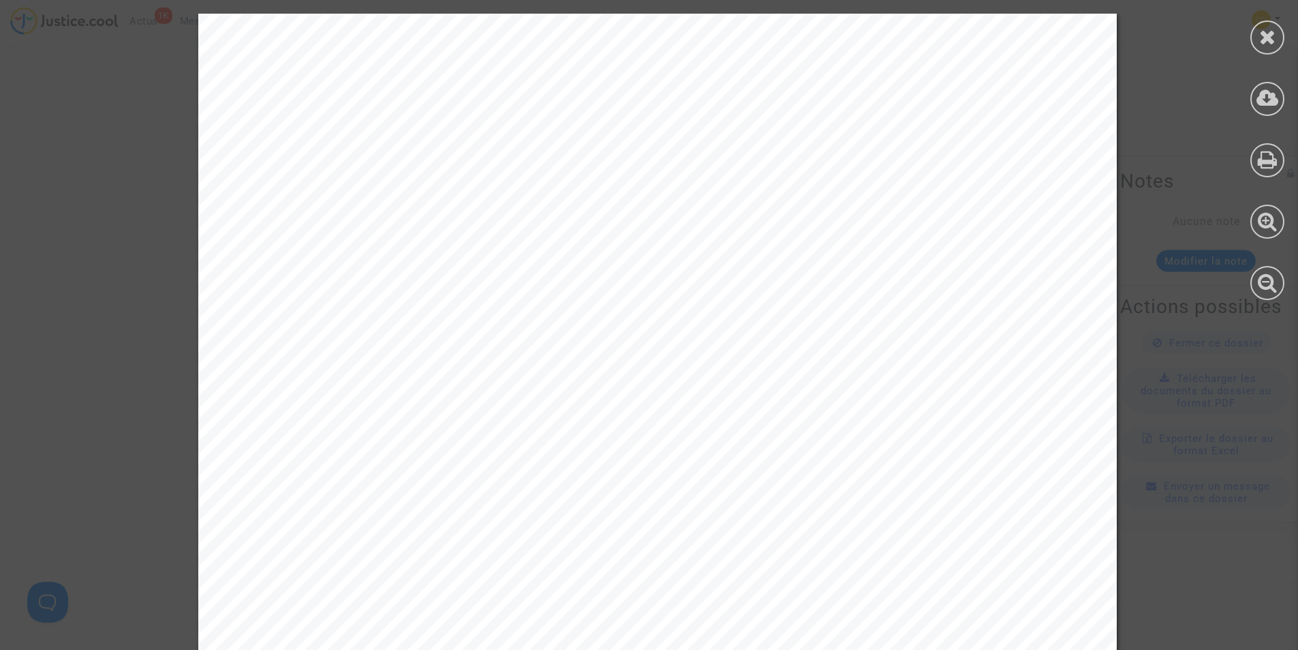
click at [1275, 38] on icon at bounding box center [1268, 37] width 17 height 20
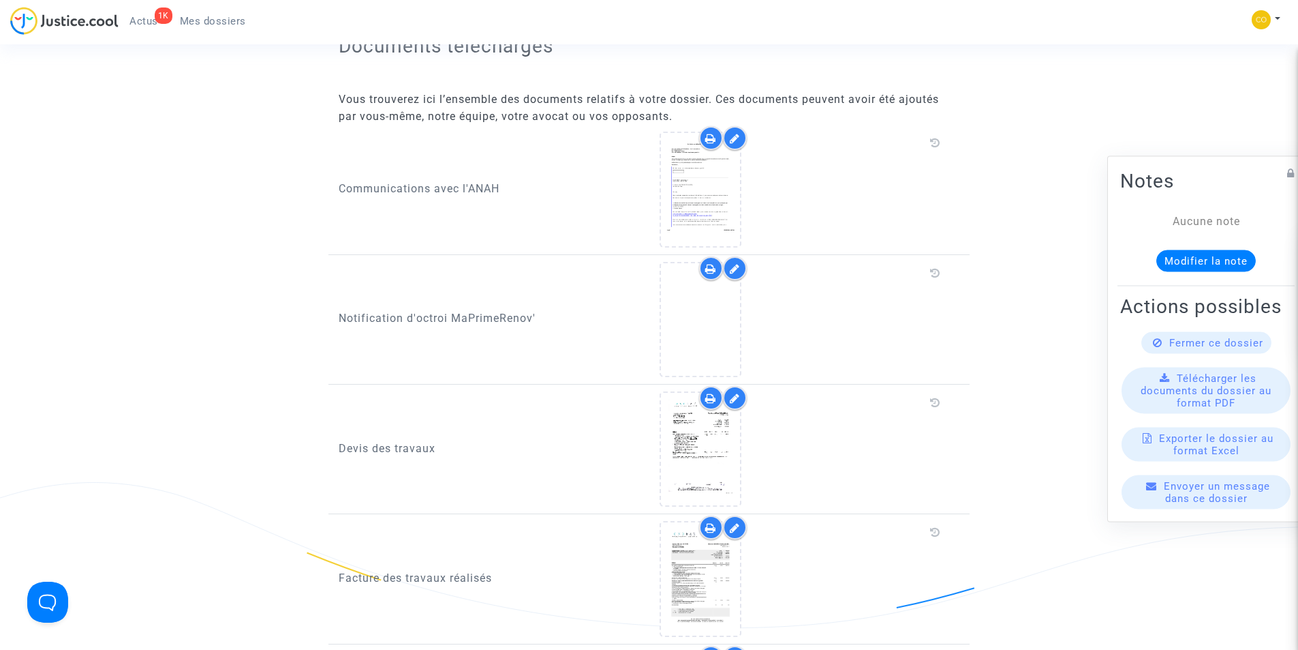
scroll to position [688, 0]
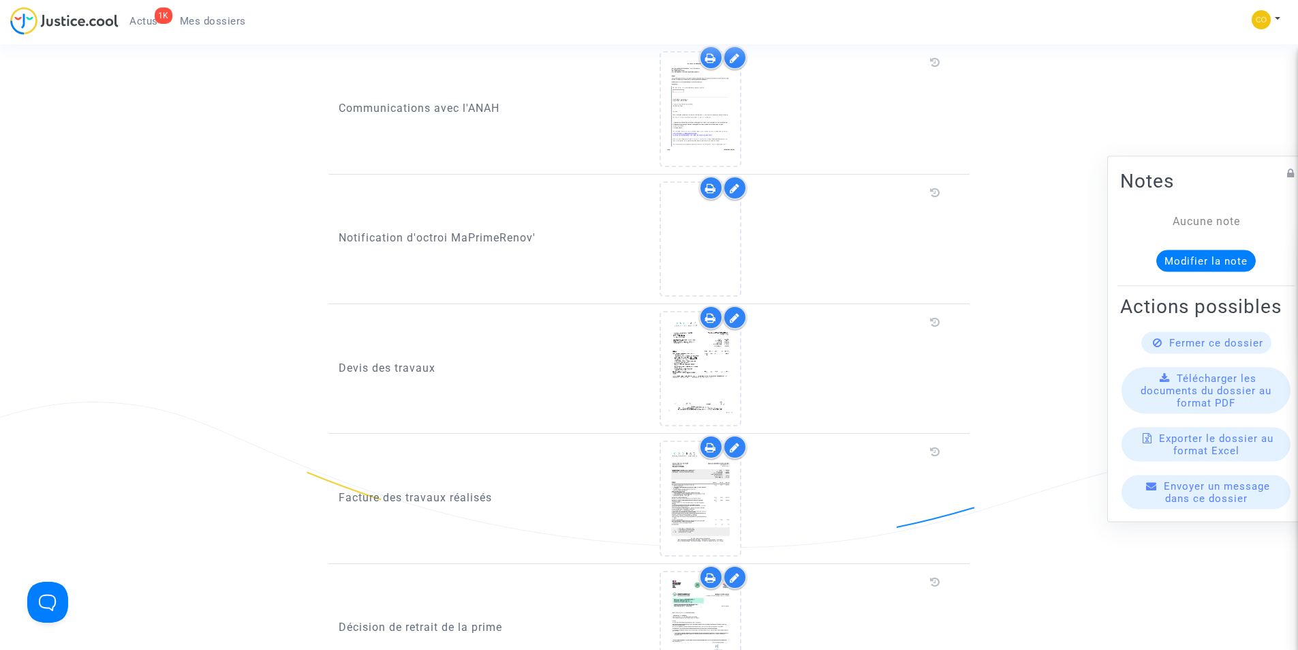
click at [739, 183] on icon at bounding box center [735, 188] width 10 height 11
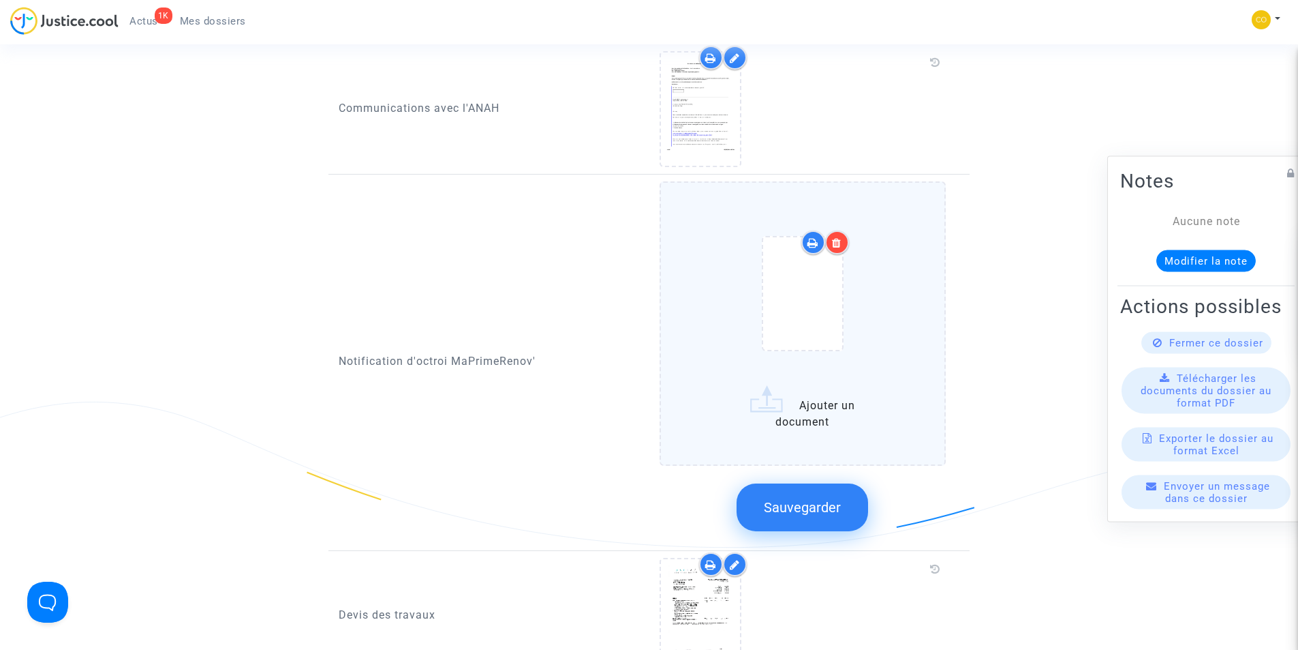
click at [842, 237] on icon at bounding box center [837, 242] width 10 height 11
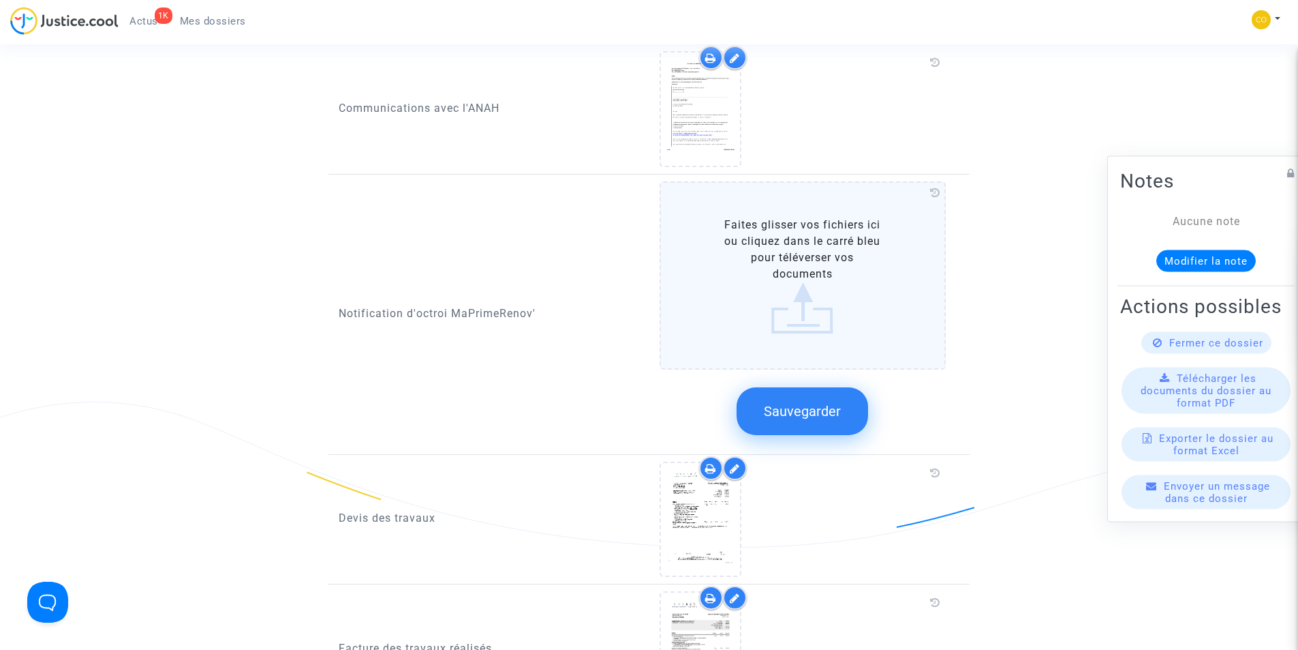
click at [444, 305] on p "Notification d'octroi MaPrimeRenov'" at bounding box center [489, 313] width 301 height 17
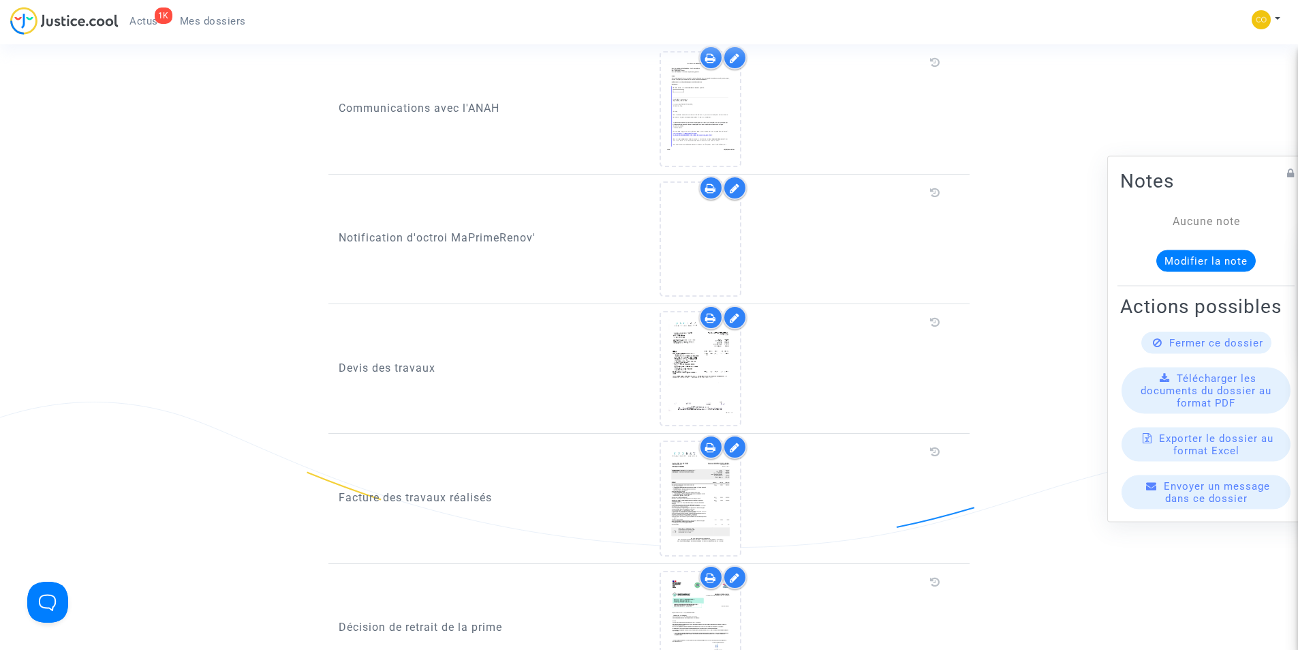
scroll to position [551, 0]
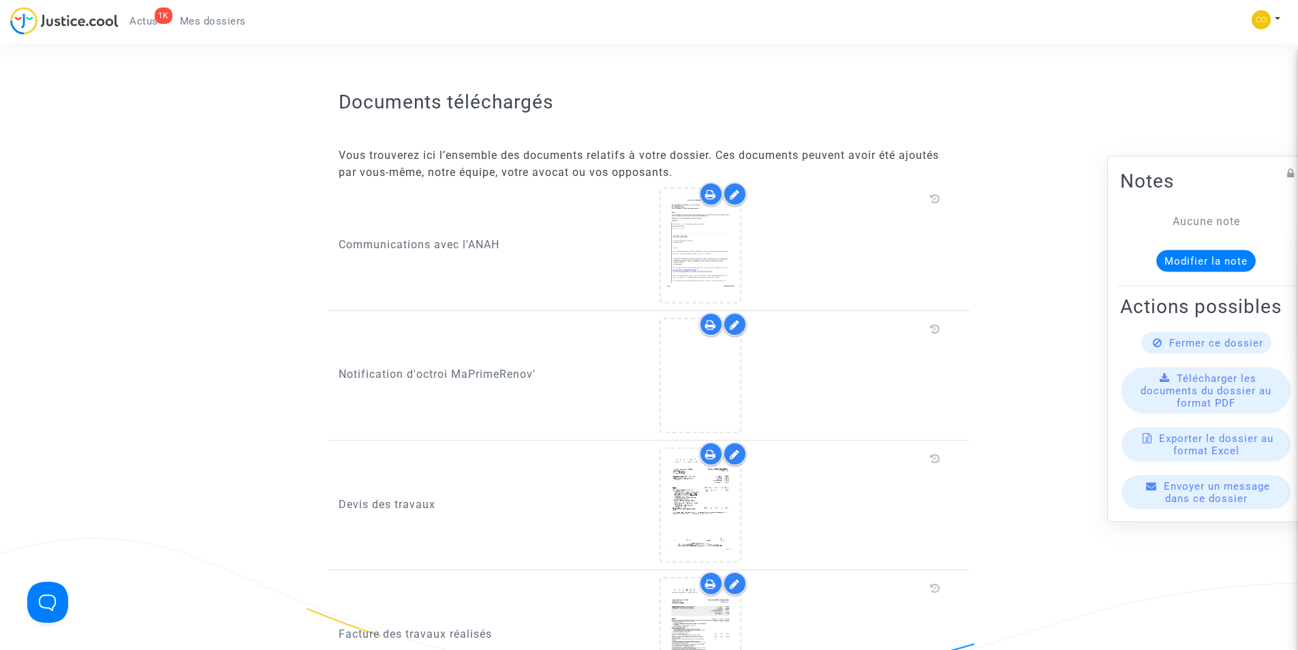
click at [739, 314] on div at bounding box center [735, 324] width 24 height 24
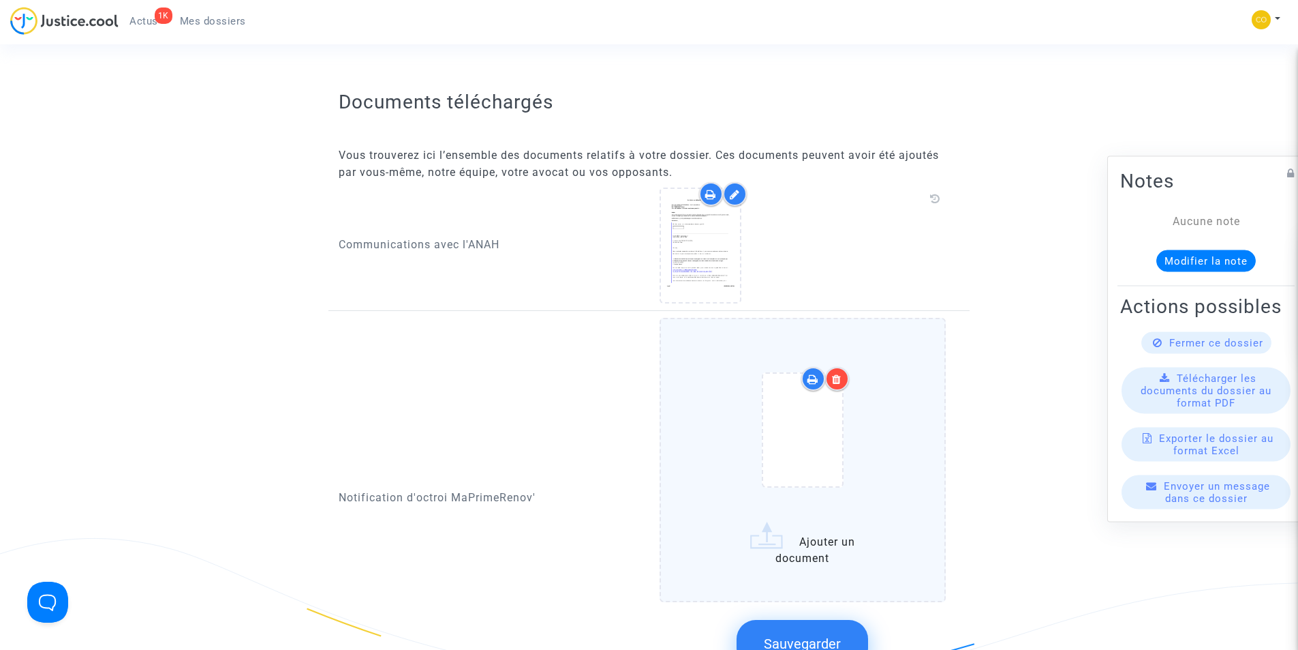
click at [839, 374] on icon at bounding box center [837, 379] width 10 height 11
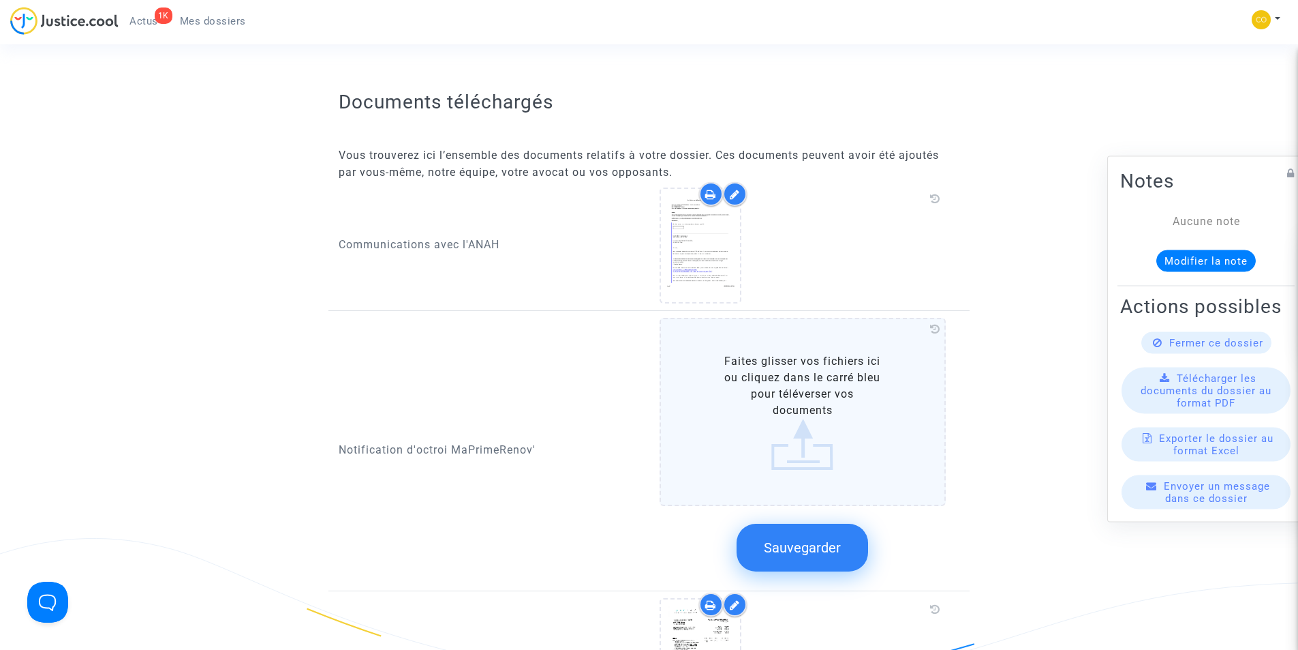
click at [815, 539] on span "Sauvegarder" at bounding box center [802, 547] width 77 height 16
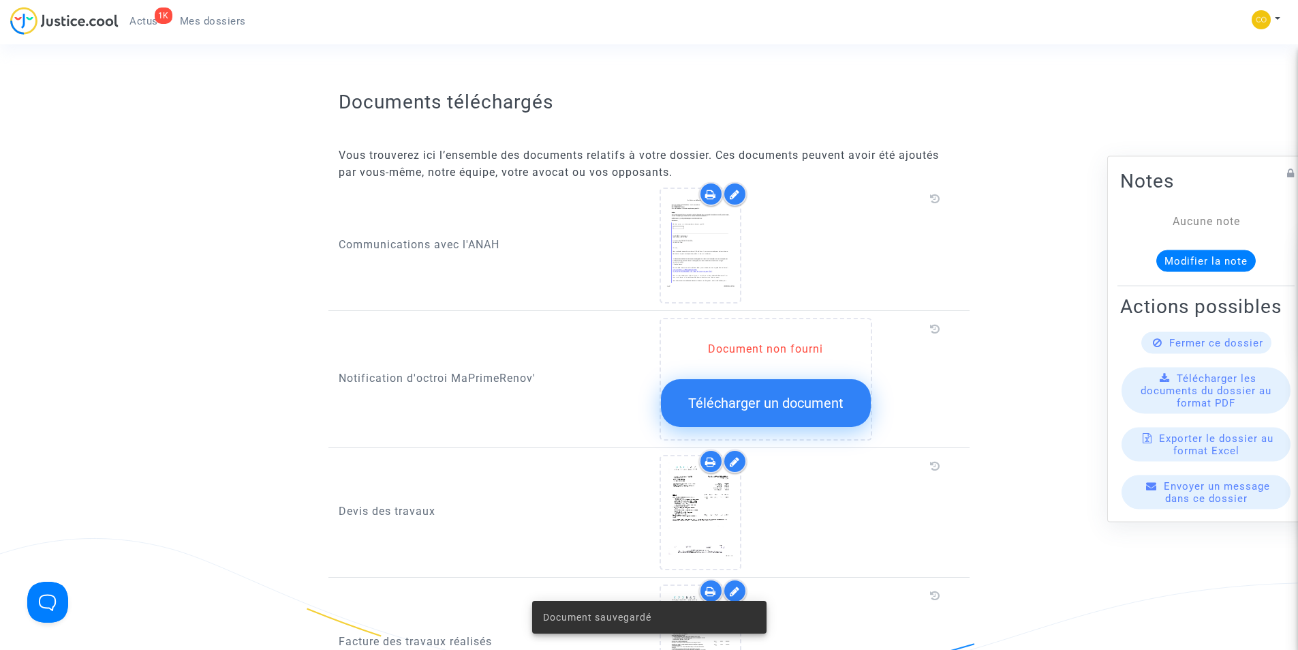
click at [774, 379] on button "Télécharger un document" at bounding box center [766, 403] width 210 height 48
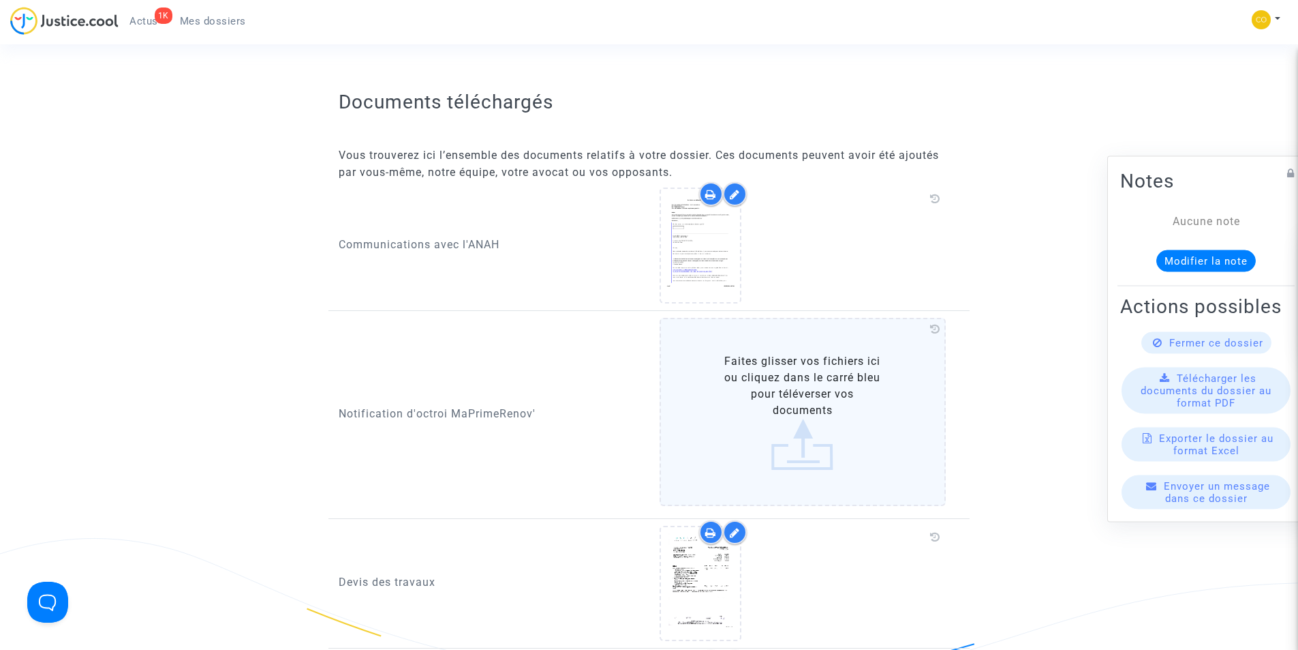
click at [818, 442] on label "Faites glisser vos fichiers ici ou cliquez dans le carré bleu pour téléverser v…" at bounding box center [803, 412] width 287 height 188
click at [0, 0] on input "Faites glisser vos fichiers ici ou cliquez dans le carré bleu pour téléverser v…" at bounding box center [0, 0] width 0 height 0
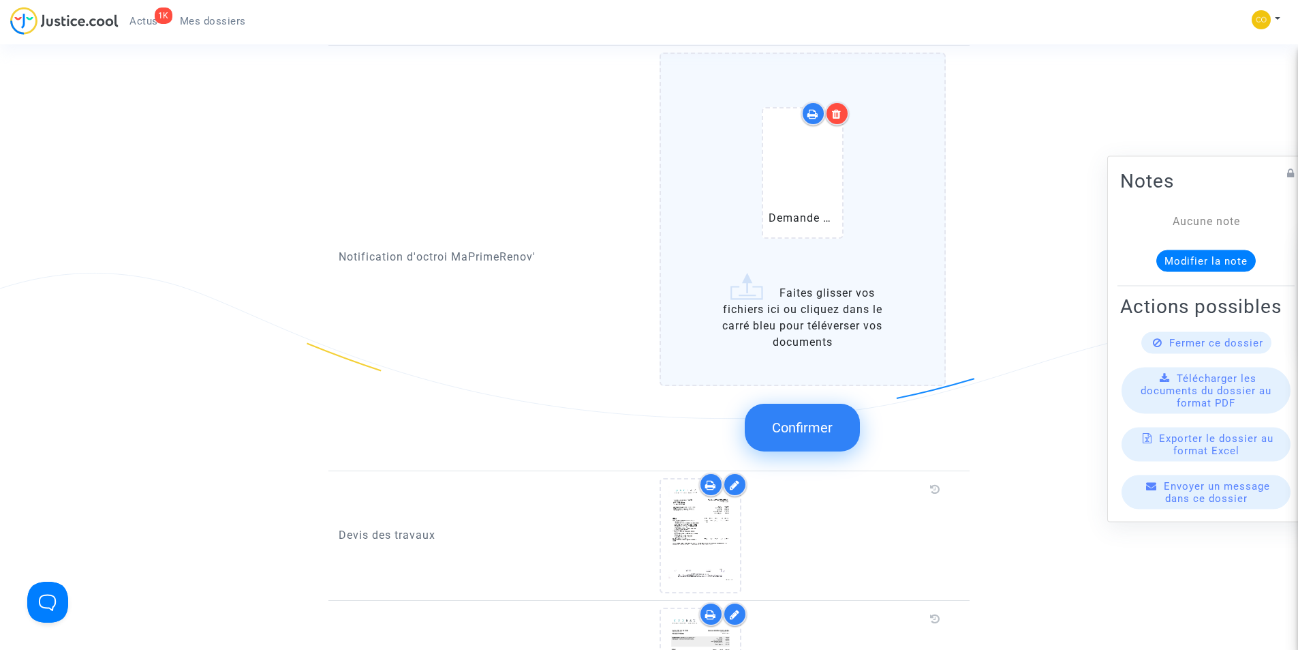
scroll to position [824, 0]
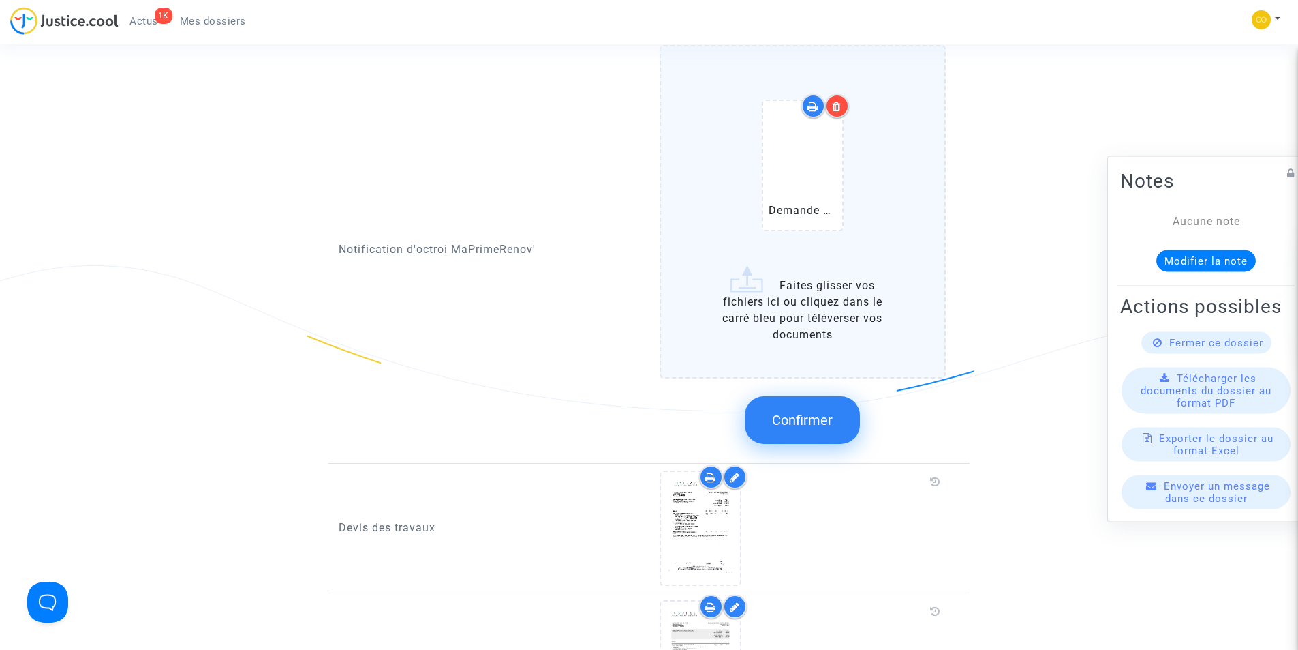
click at [792, 412] on span "Confirmer" at bounding box center [802, 420] width 61 height 16
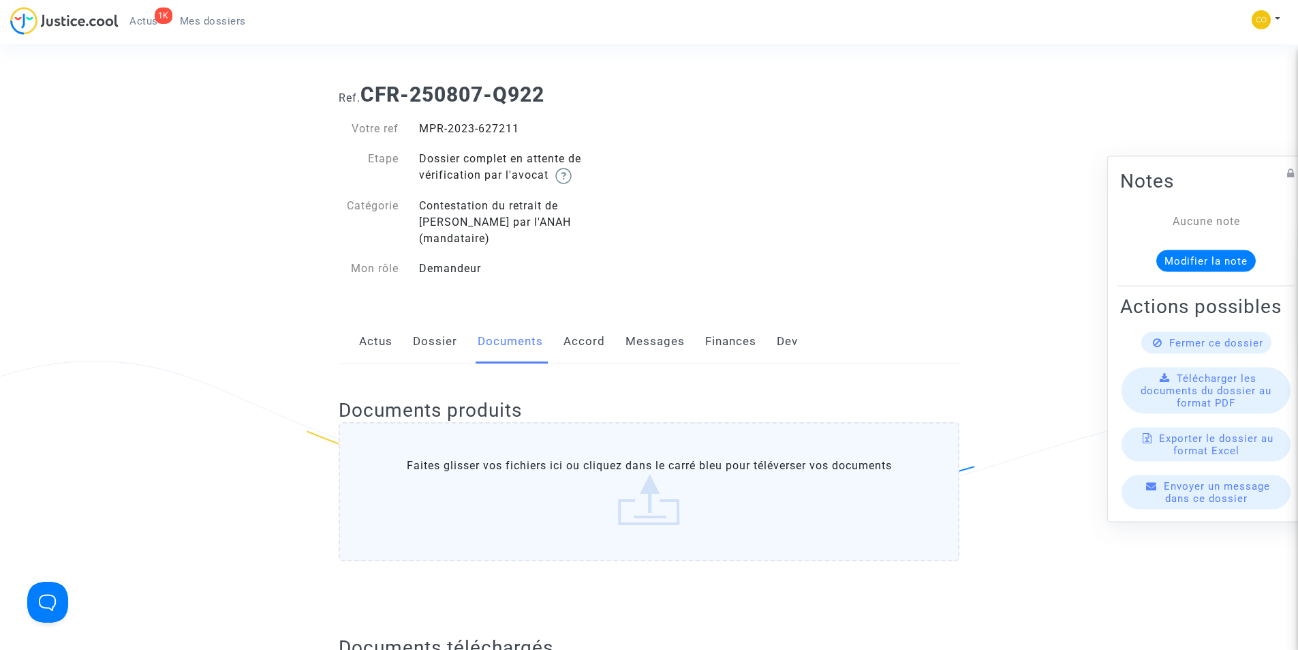
scroll to position [0, 0]
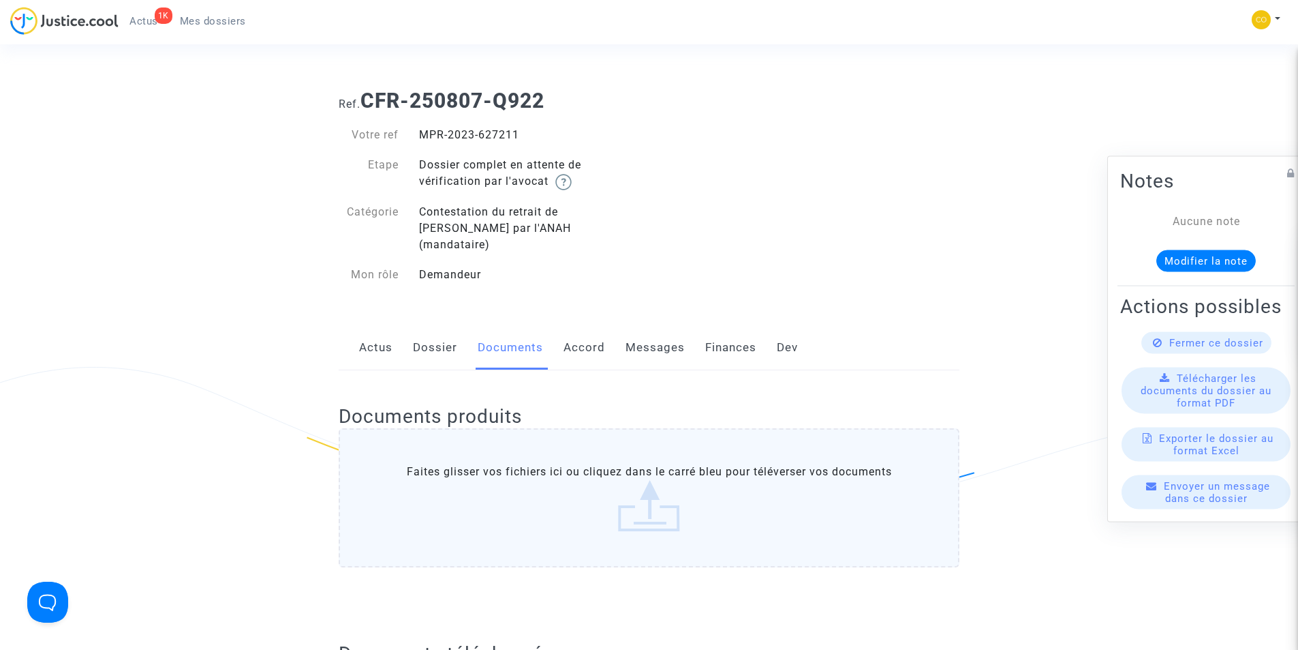
click at [228, 22] on span "Mes dossiers" at bounding box center [213, 21] width 66 height 12
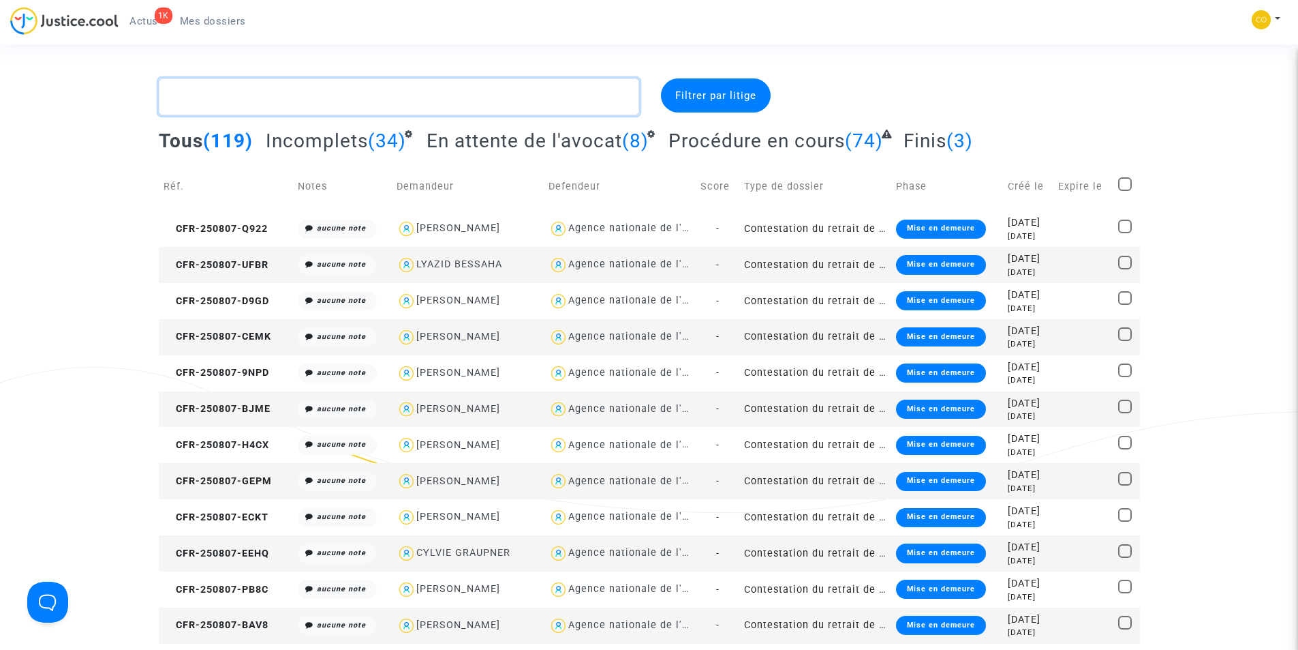
click at [399, 97] on textarea at bounding box center [399, 96] width 481 height 37
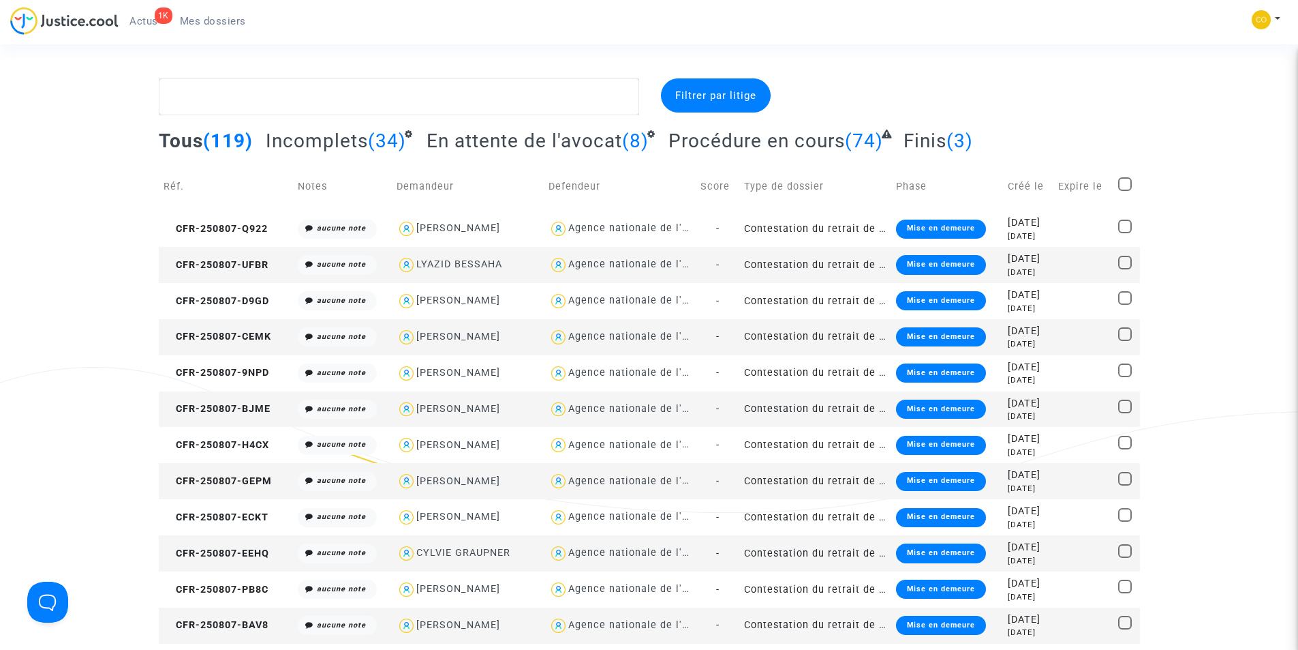
click at [1008, 479] on div "2025-08-07" at bounding box center [1029, 475] width 42 height 15
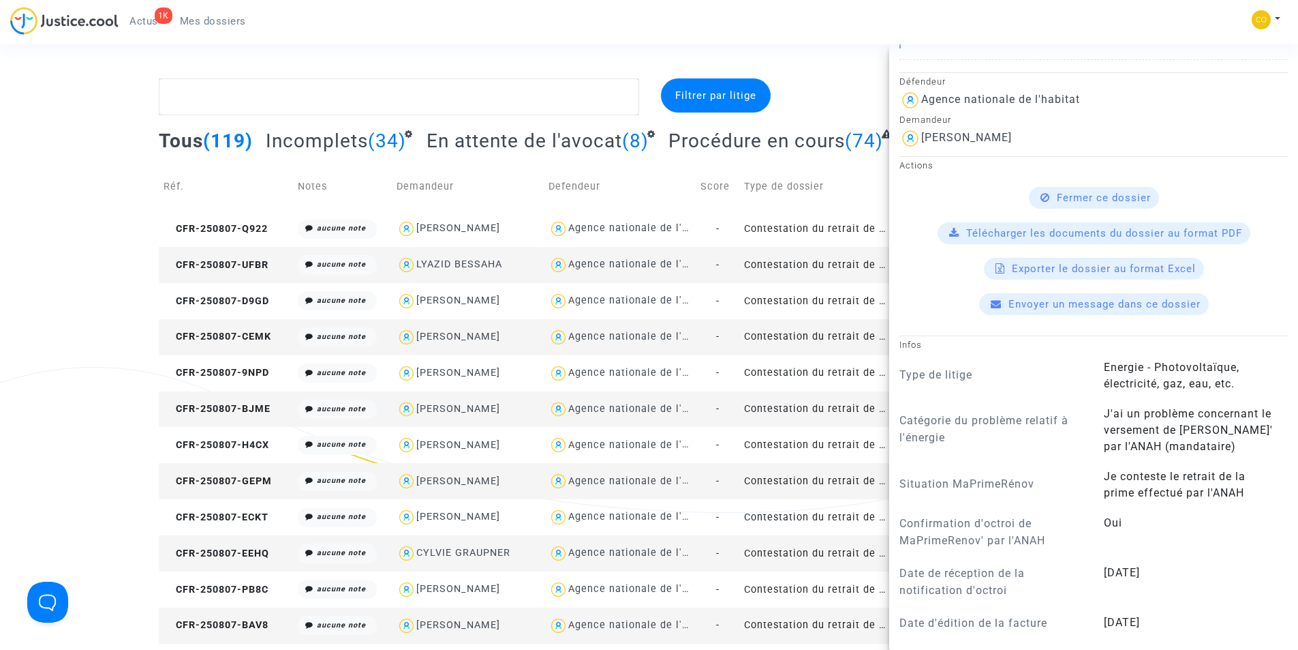
scroll to position [341, 0]
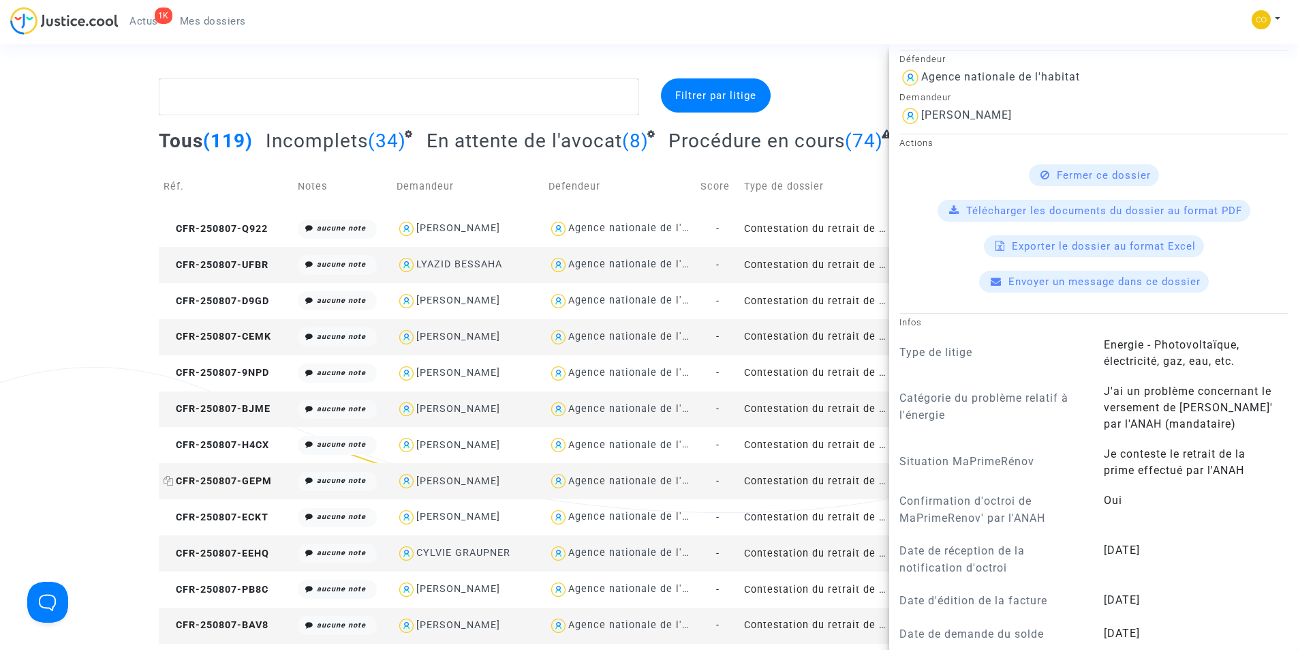
click at [209, 478] on span "CFR-250807-GEPM" at bounding box center [218, 481] width 108 height 12
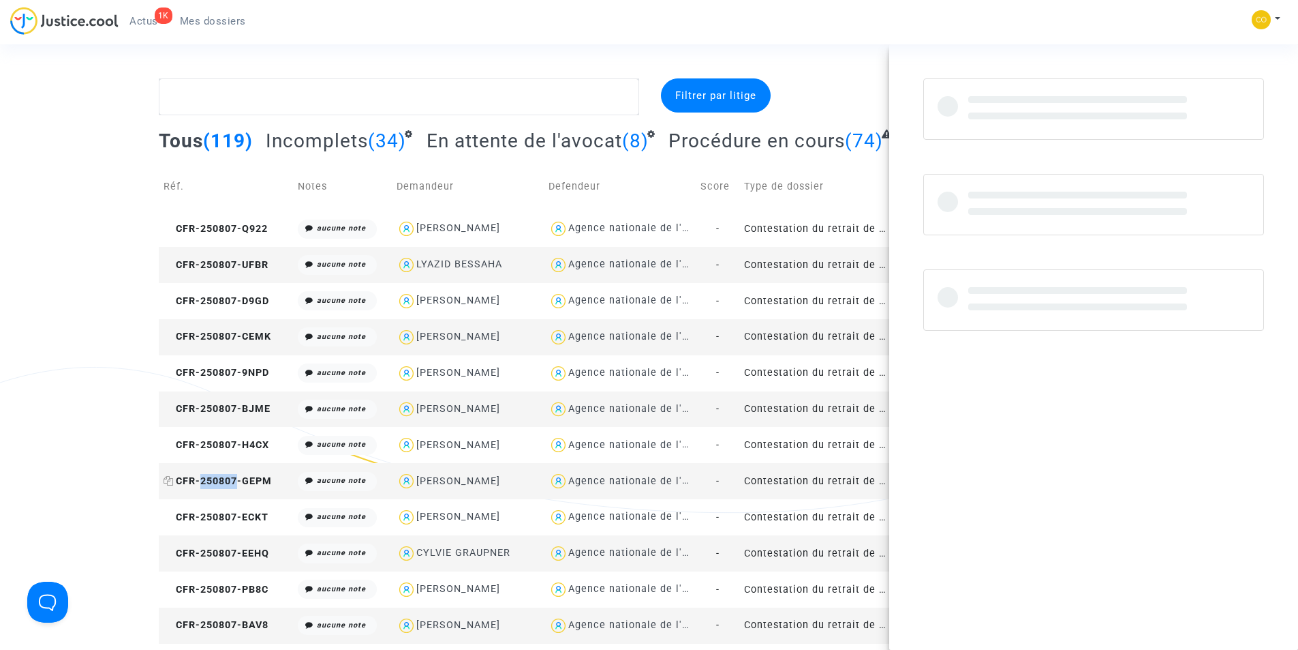
click at [209, 478] on span "CFR-250807-GEPM" at bounding box center [218, 481] width 108 height 12
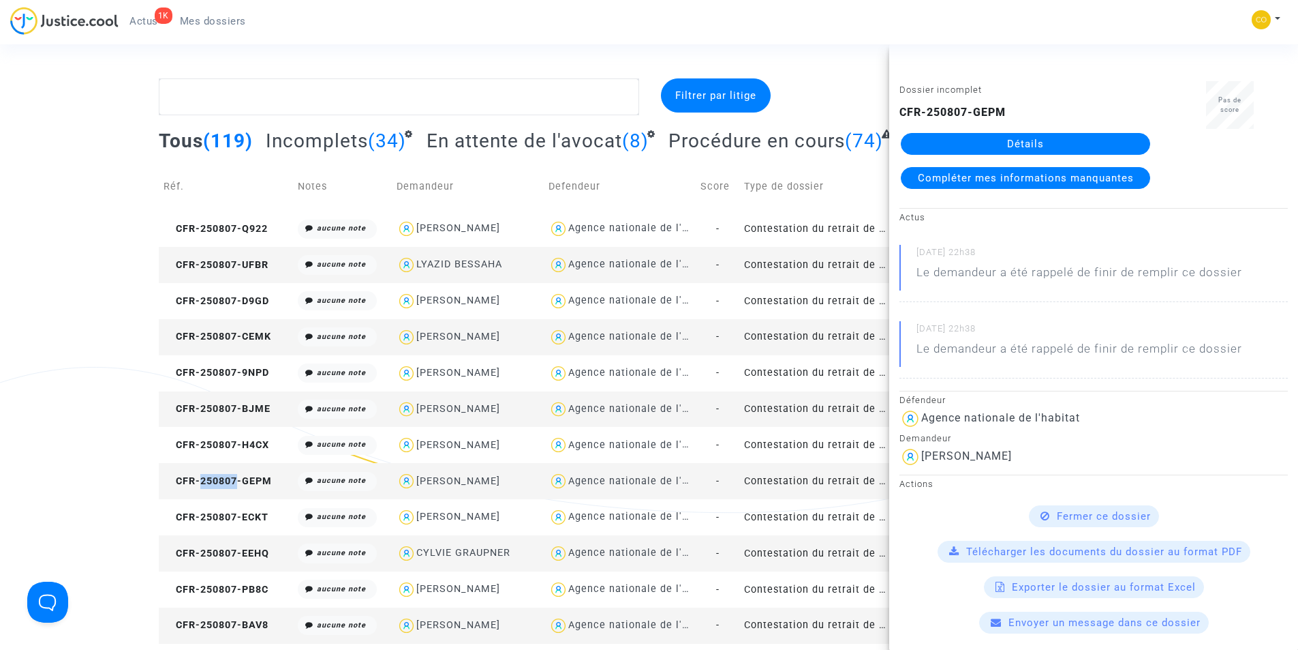
click at [1052, 142] on link "Détails" at bounding box center [1025, 144] width 249 height 22
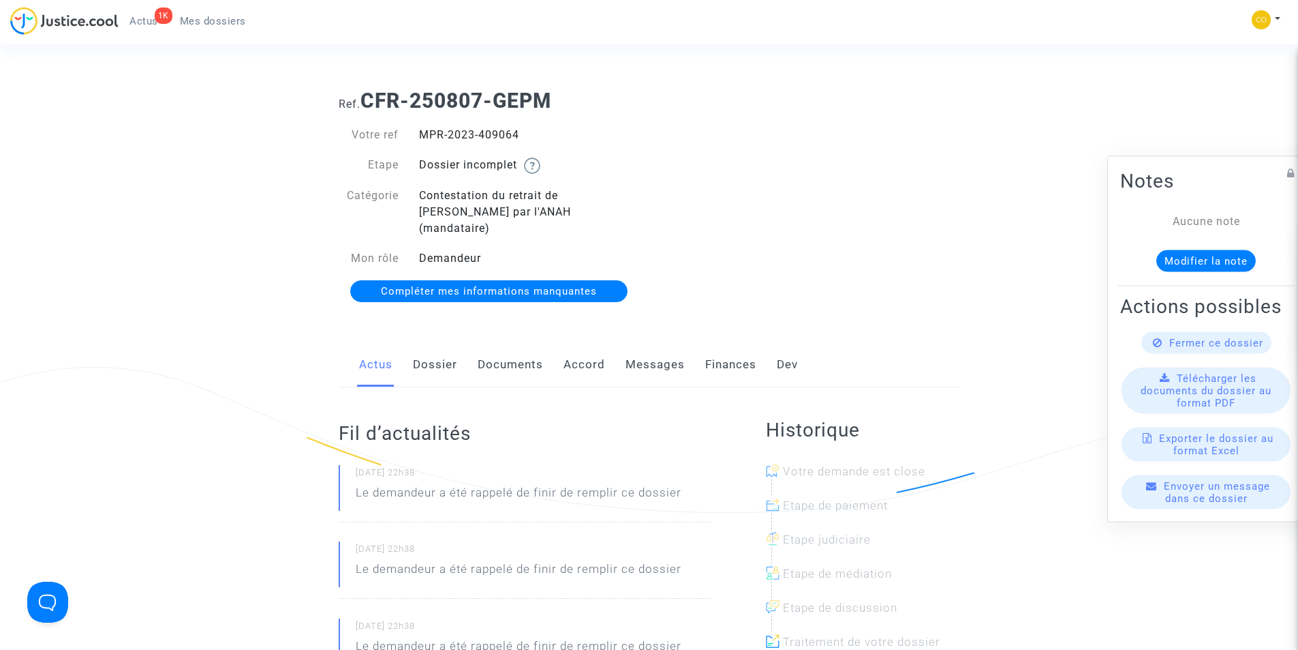
click at [519, 348] on link "Documents" at bounding box center [510, 364] width 65 height 45
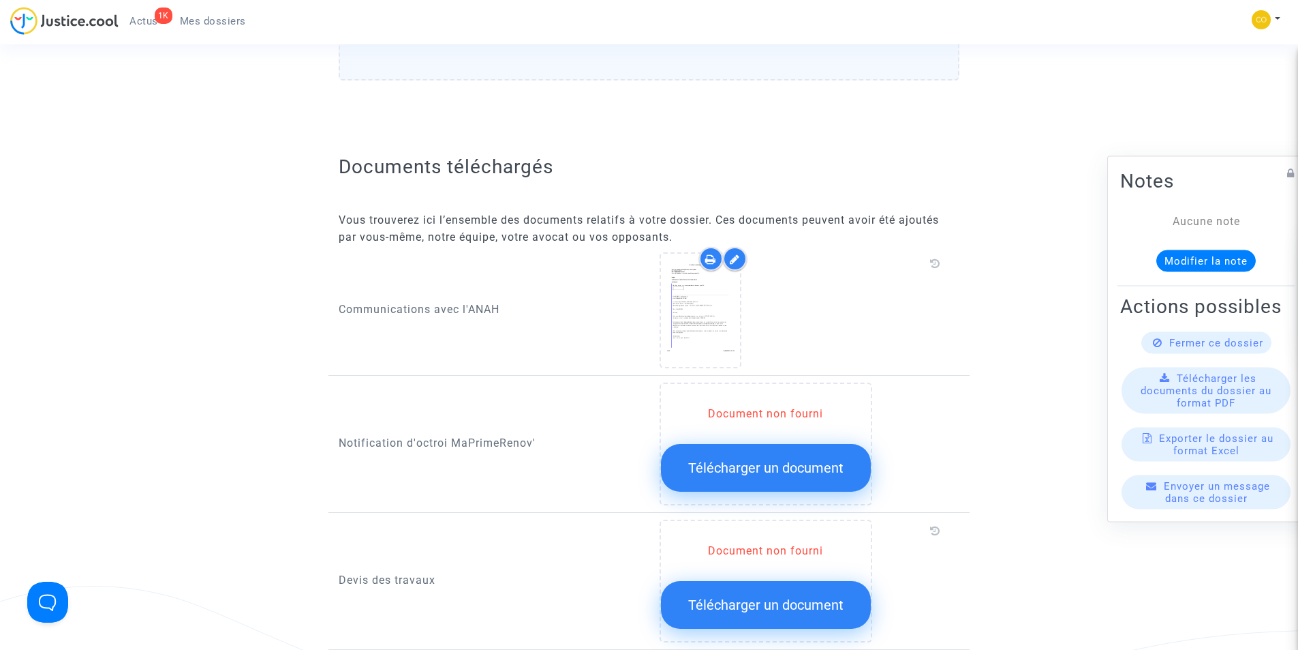
scroll to position [682, 0]
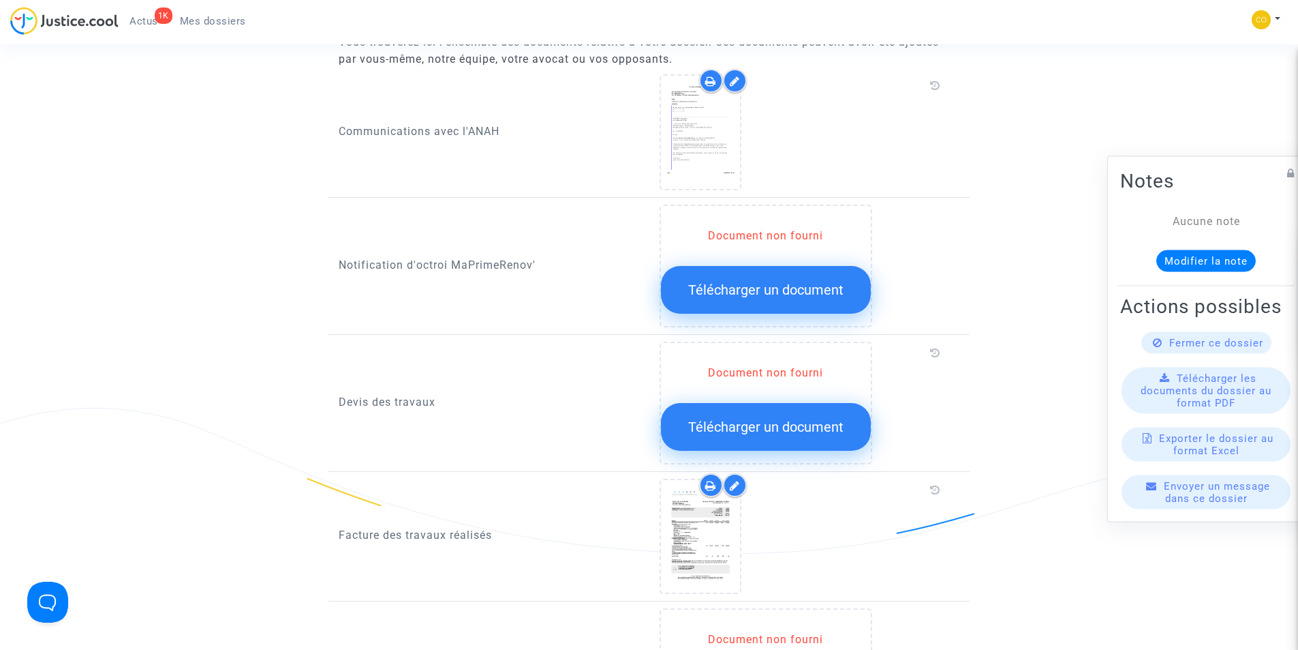
click at [744, 282] on button "Télécharger un document" at bounding box center [766, 290] width 210 height 48
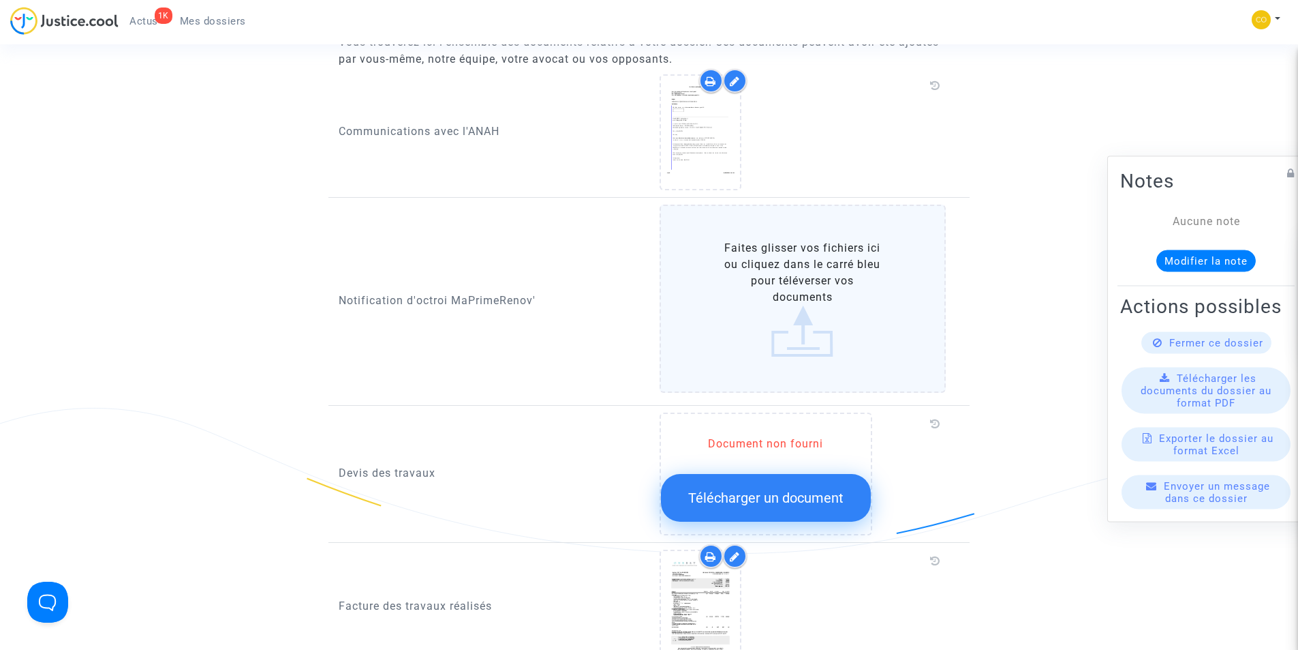
click at [749, 489] on span "Télécharger un document" at bounding box center [765, 497] width 155 height 16
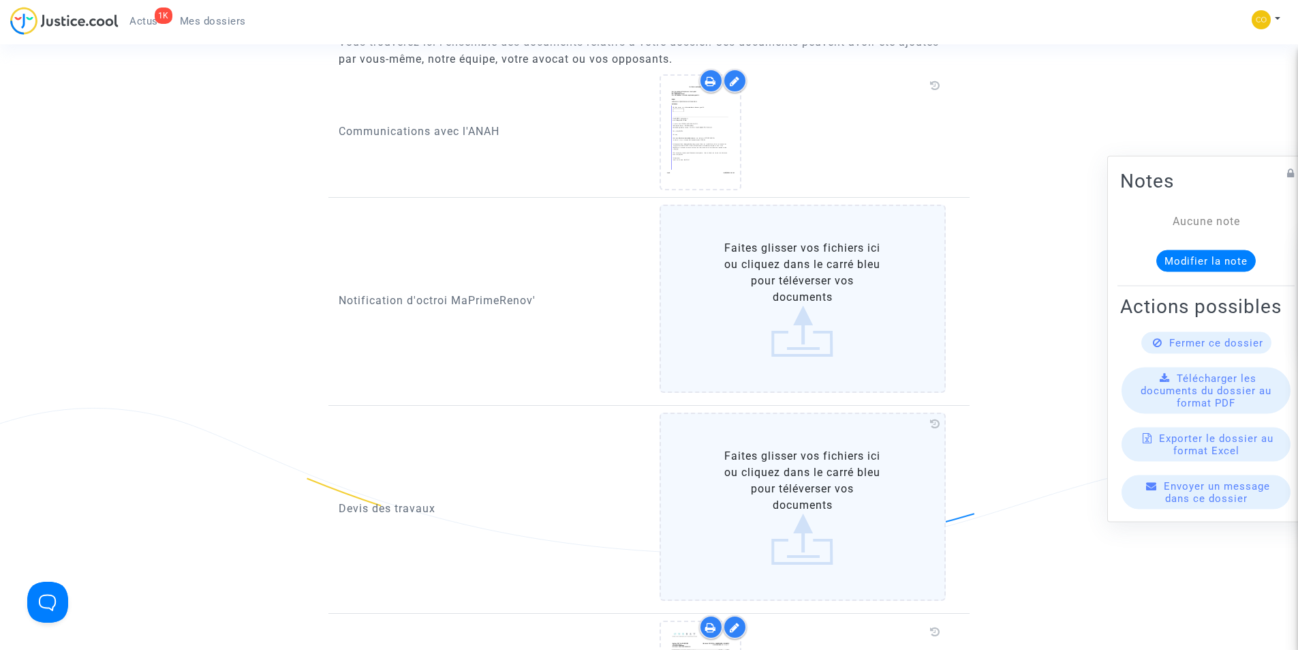
click at [805, 329] on label "Faites glisser vos fichiers ici ou cliquez dans le carré bleu pour téléverser v…" at bounding box center [803, 298] width 287 height 188
click at [0, 0] on input "Faites glisser vos fichiers ici ou cliquez dans le carré bleu pour téléverser v…" at bounding box center [0, 0] width 0 height 0
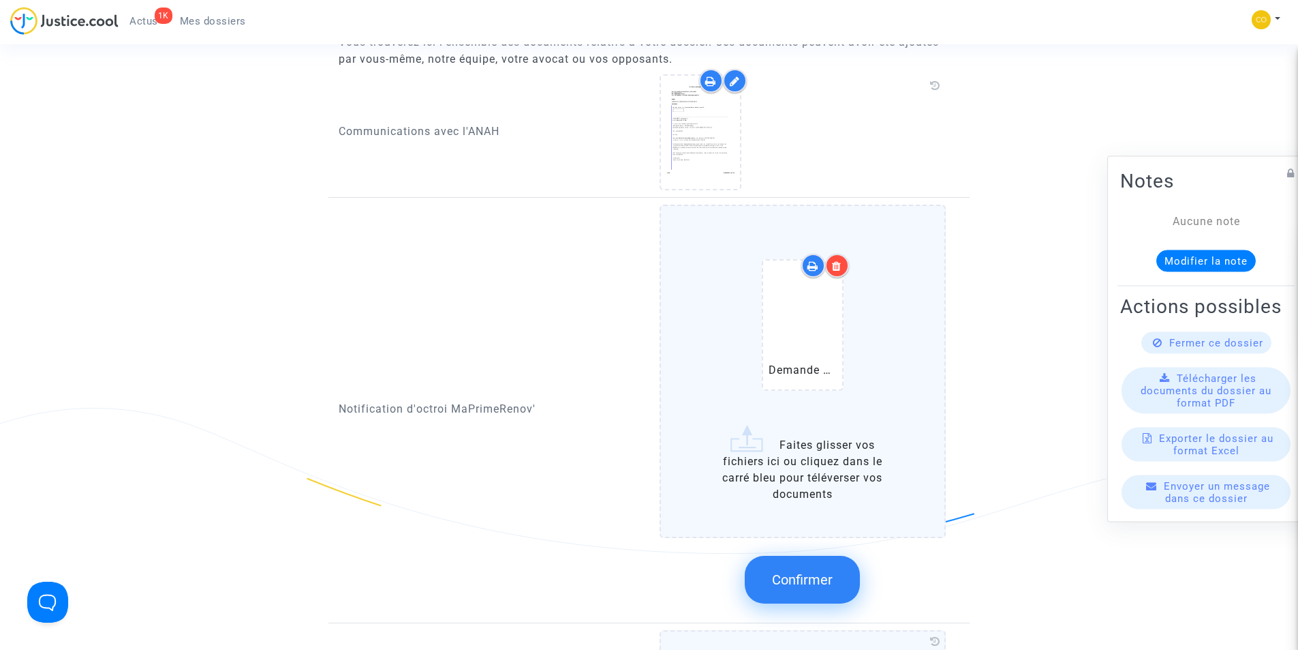
click at [827, 573] on button "Confirmer" at bounding box center [802, 580] width 115 height 48
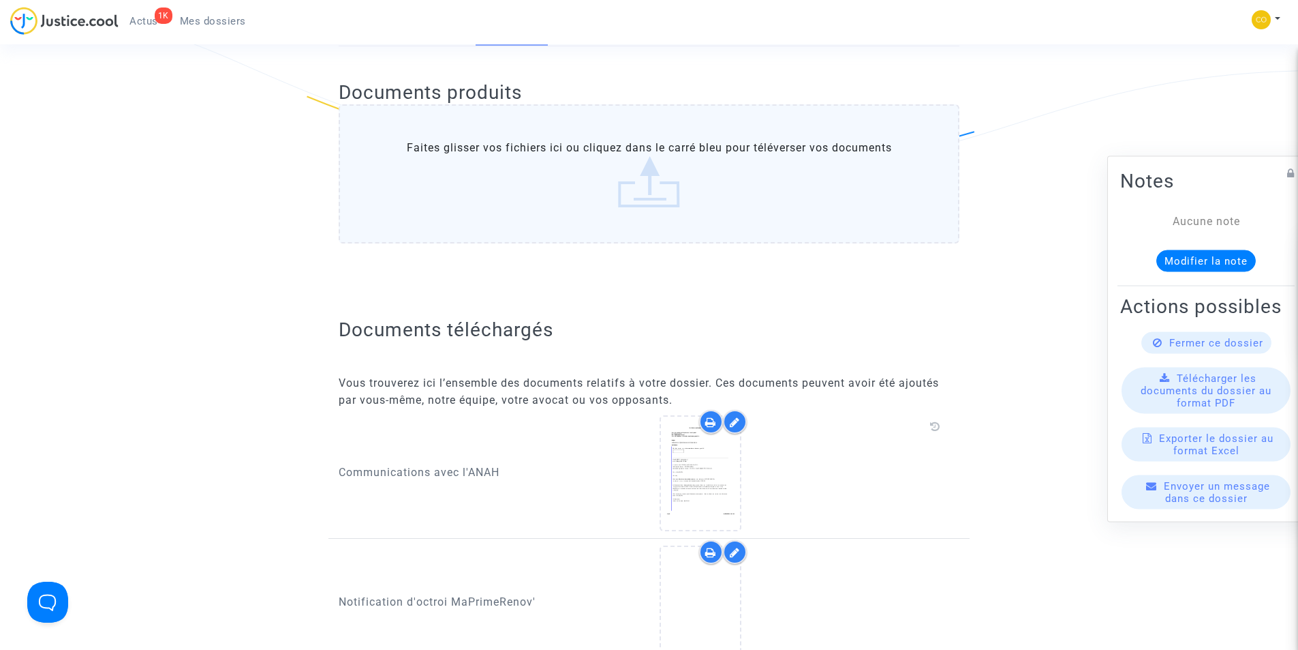
scroll to position [0, 0]
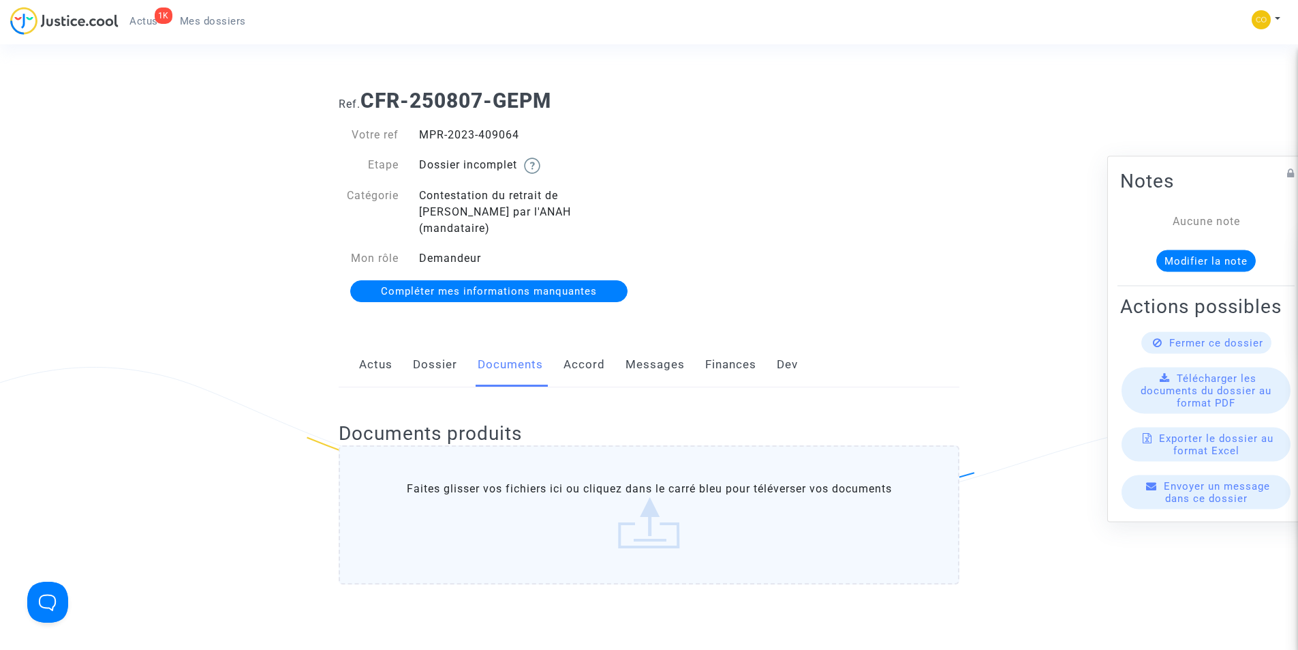
click at [194, 18] on span "Mes dossiers" at bounding box center [213, 21] width 66 height 12
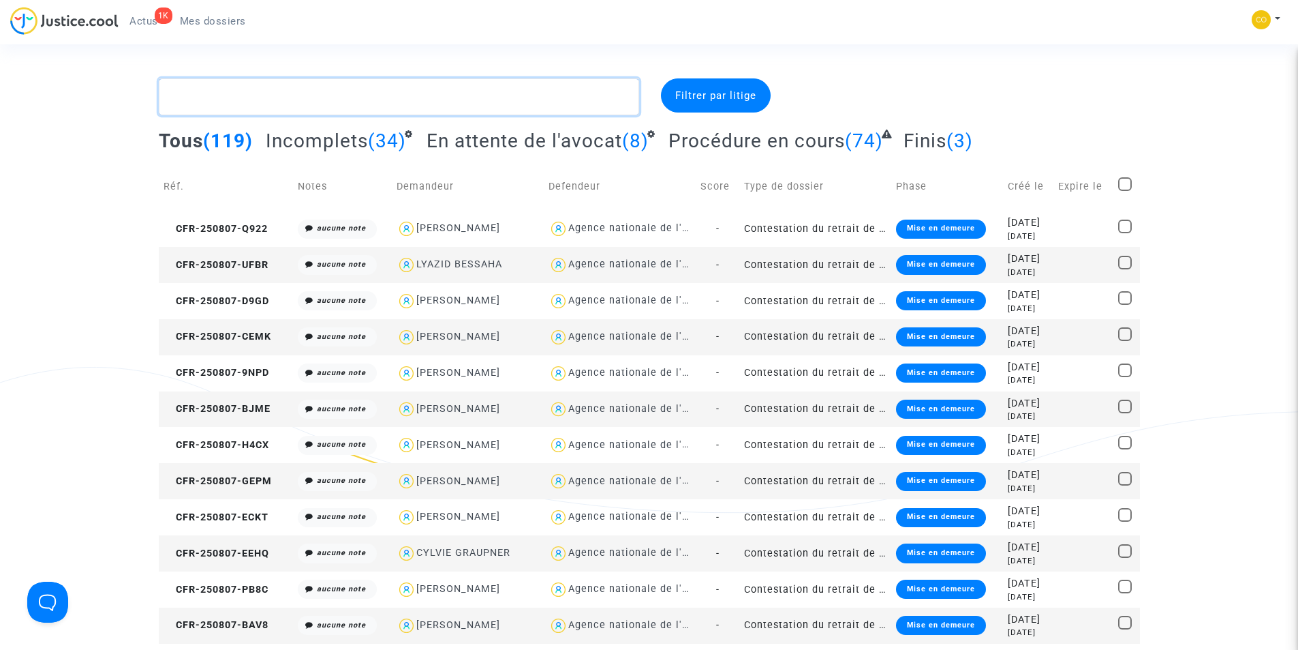
click at [386, 110] on textarea at bounding box center [399, 96] width 481 height 37
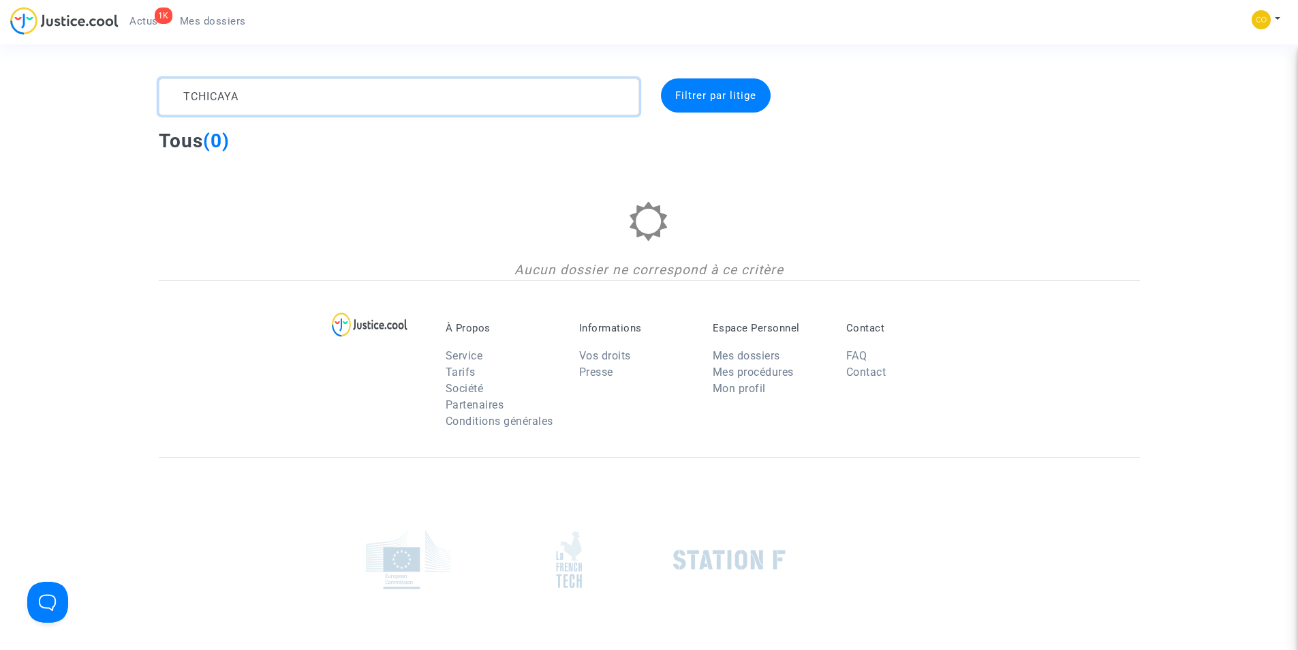
type textarea "TCHICAYA"
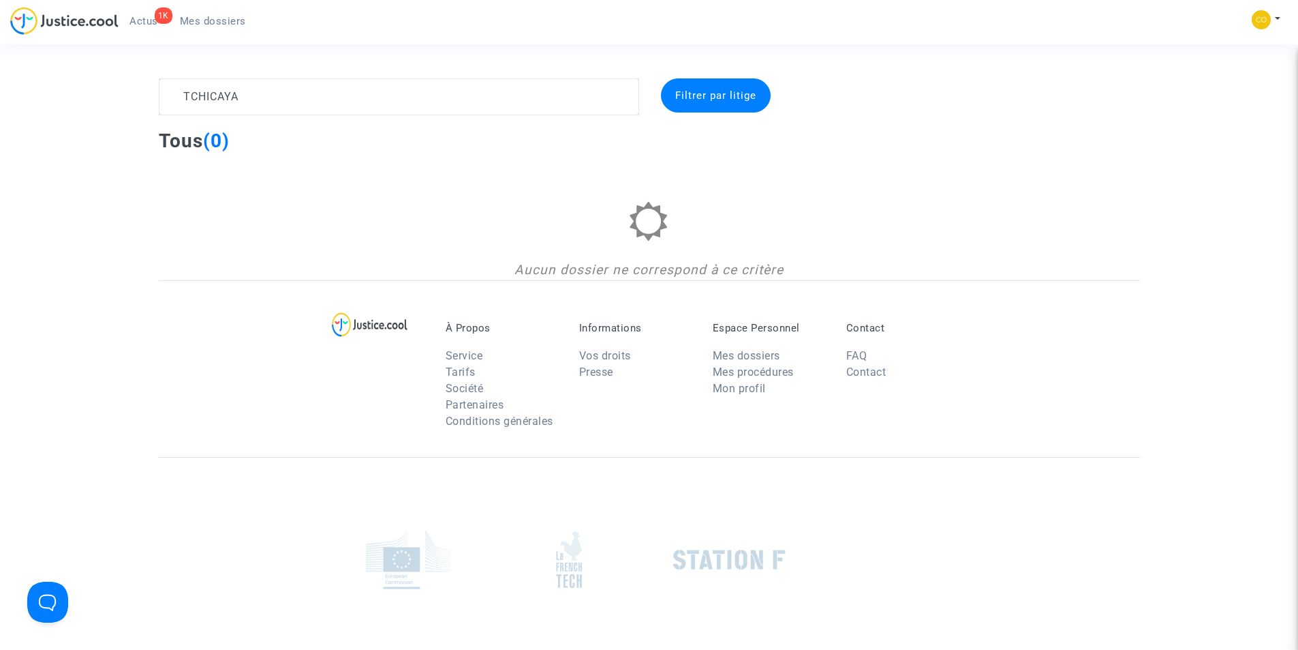
click at [714, 91] on span "Filtrer par litige" at bounding box center [715, 95] width 81 height 12
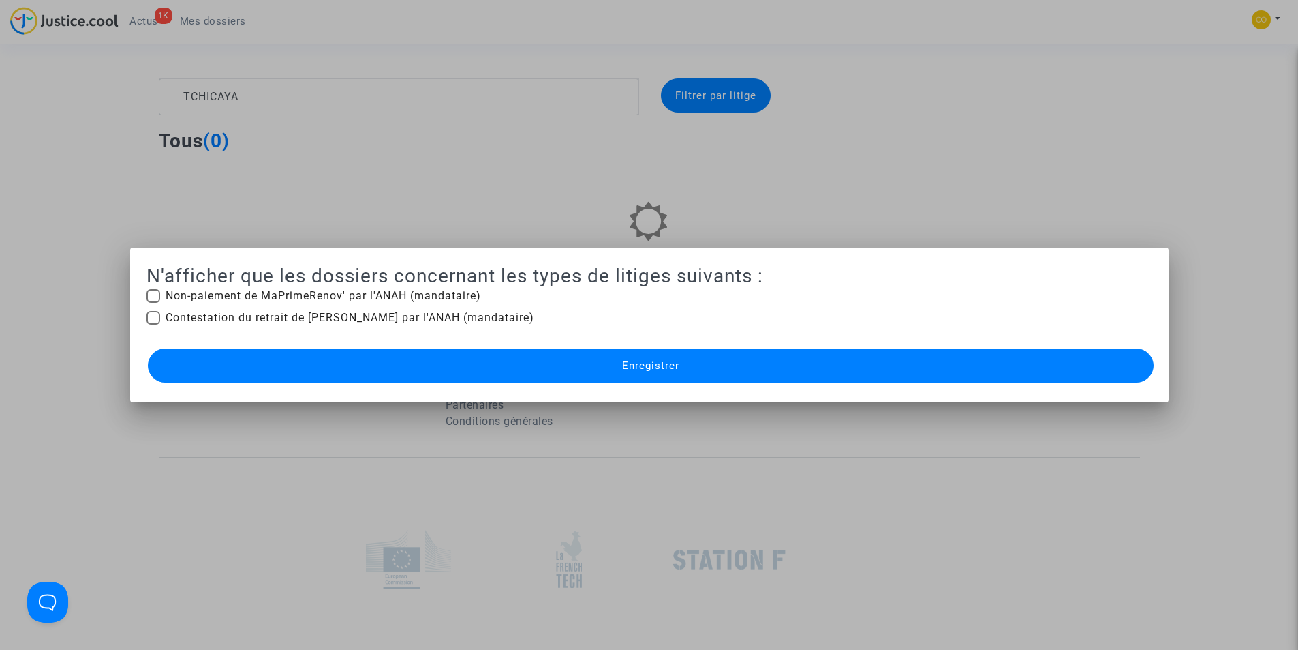
click at [919, 267] on h2 "N'afficher que les dossiers concernant les types de litiges suivants :" at bounding box center [650, 276] width 1006 height 24
click at [911, 238] on div at bounding box center [649, 325] width 1298 height 650
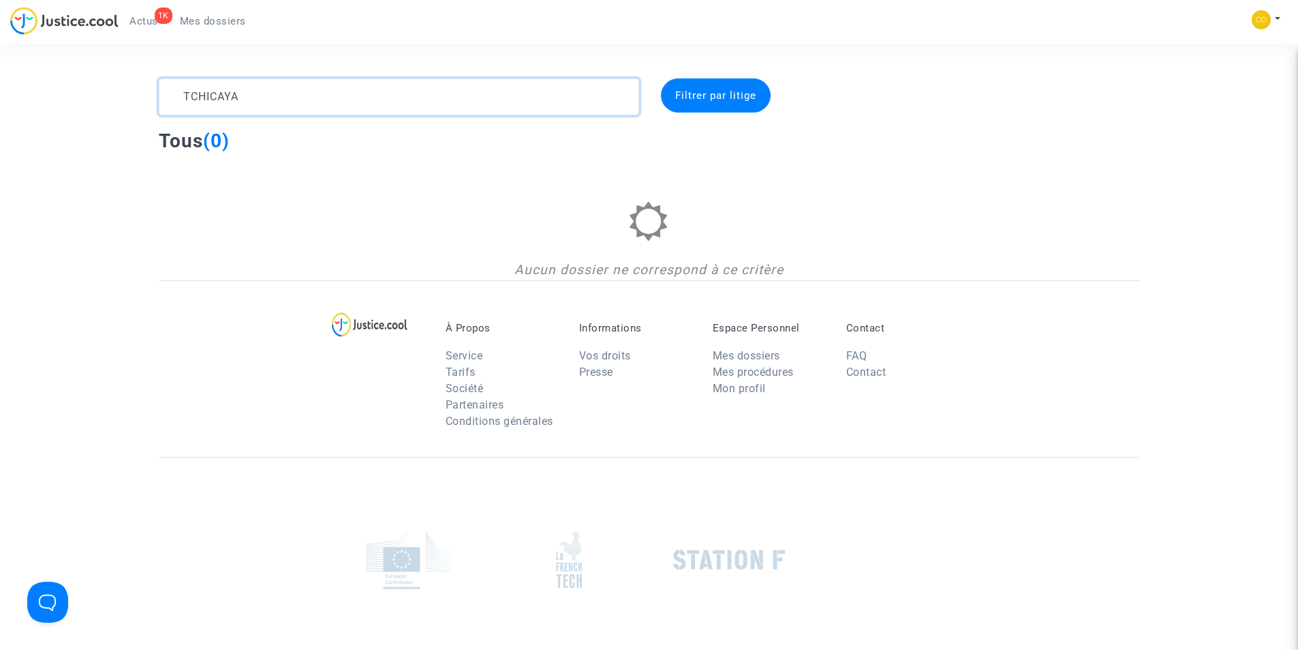
drag, startPoint x: 254, startPoint y: 93, endPoint x: 151, endPoint y: 92, distance: 102.9
click at [151, 92] on div "TCHICAYA" at bounding box center [399, 96] width 501 height 37
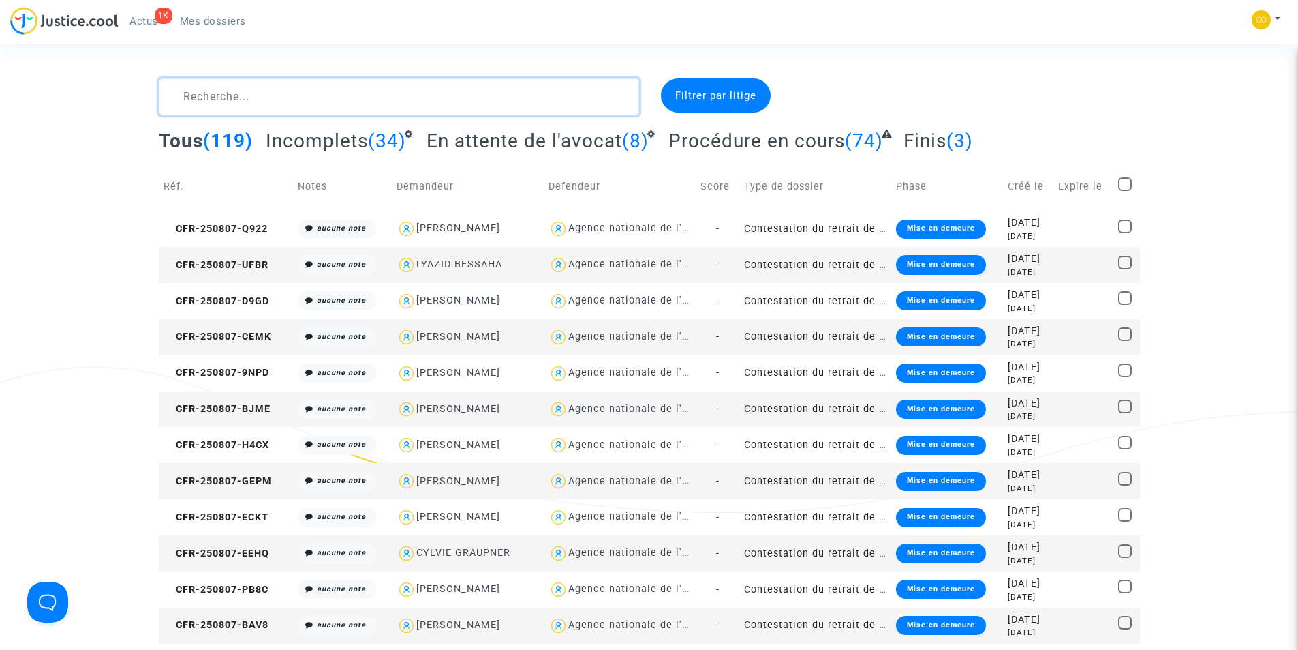
click at [417, 102] on textarea at bounding box center [399, 96] width 481 height 37
click at [476, 100] on textarea at bounding box center [399, 96] width 481 height 37
paste textarea "CHRISTIAN SERGE TCHICAYA"
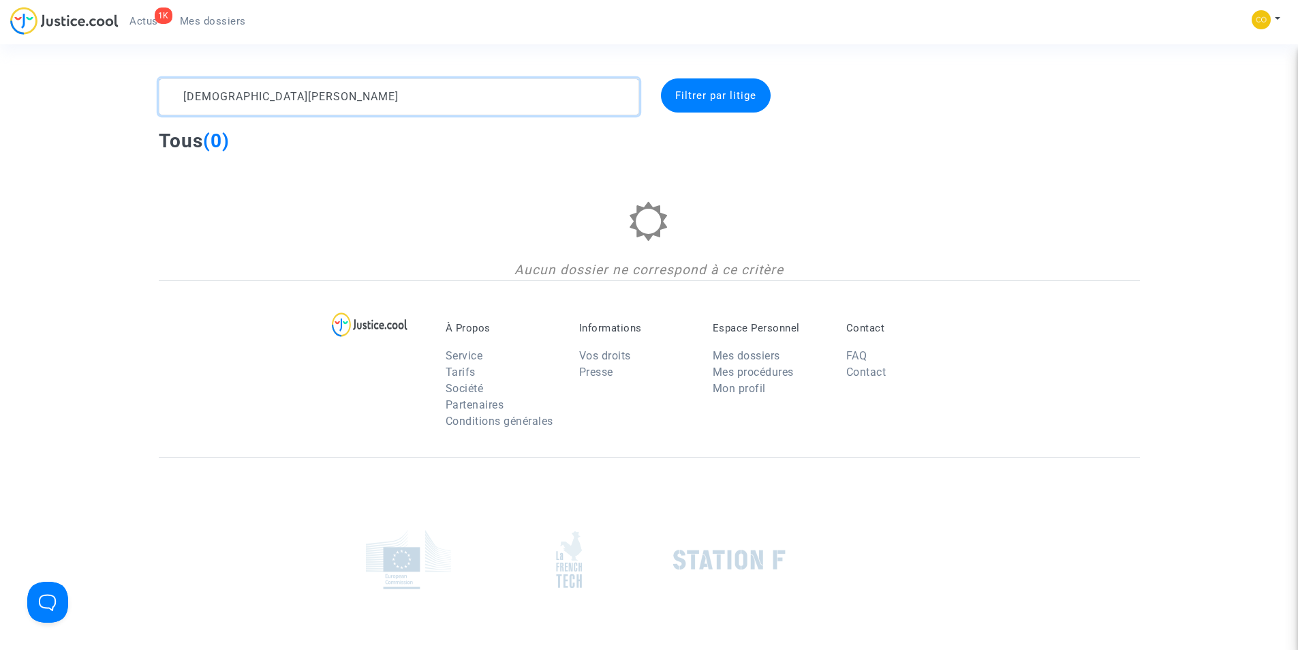
click at [181, 98] on textarea at bounding box center [399, 96] width 481 height 37
click at [373, 94] on textarea at bounding box center [399, 96] width 481 height 37
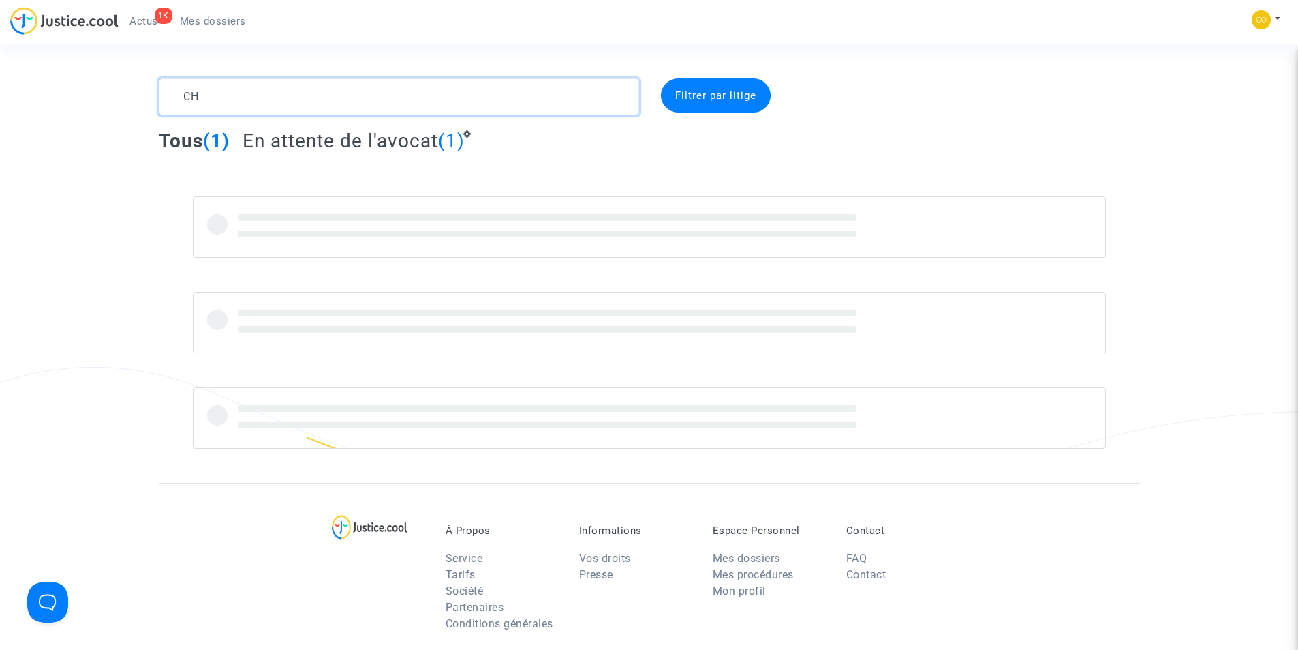
type textarea "C"
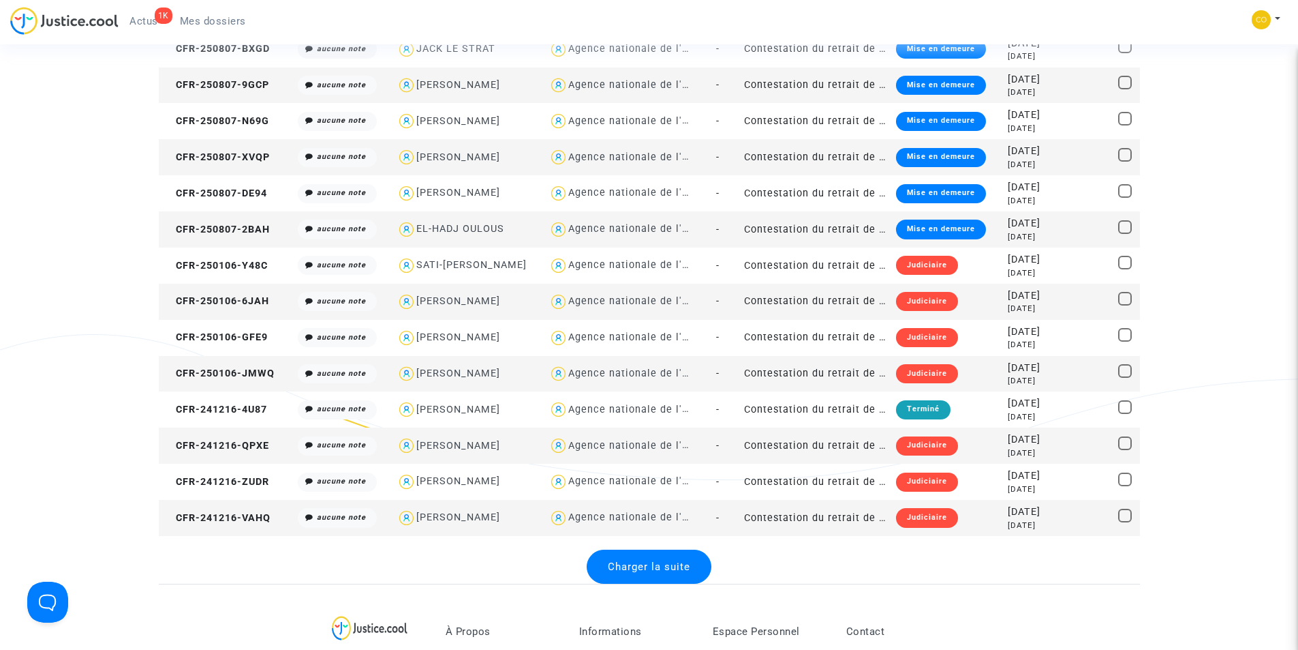
scroll to position [1500, 0]
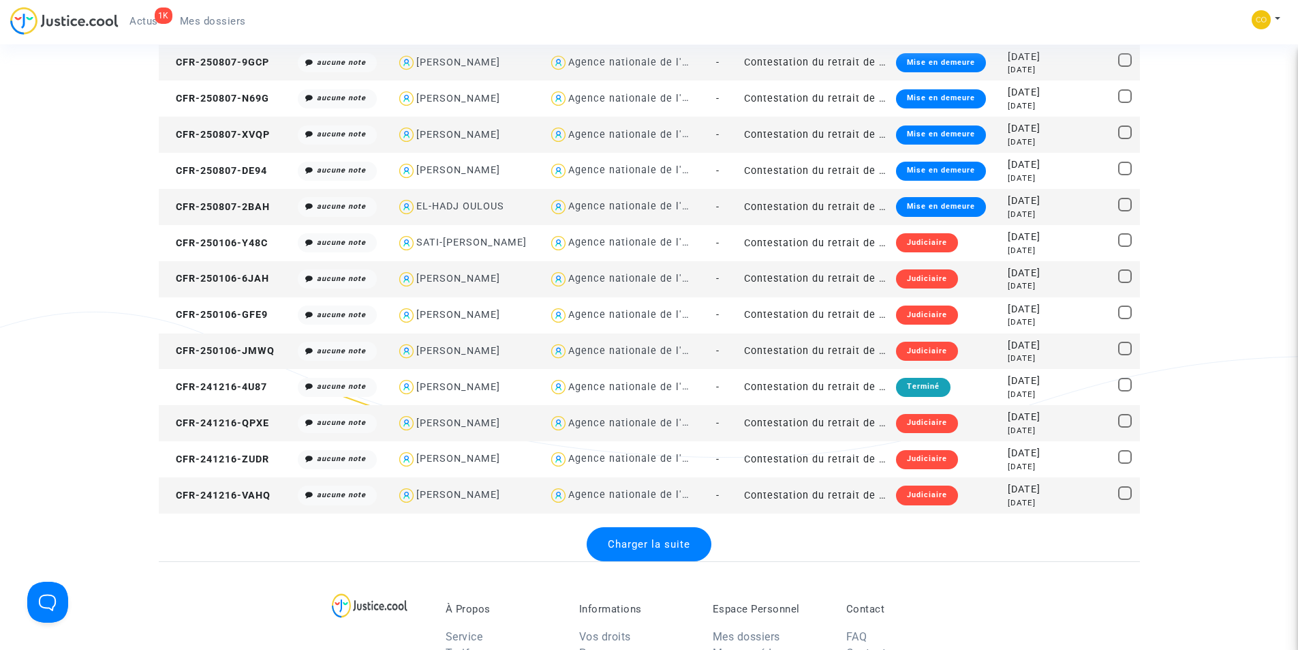
click at [690, 560] on div "Charger la suite" at bounding box center [649, 544] width 125 height 34
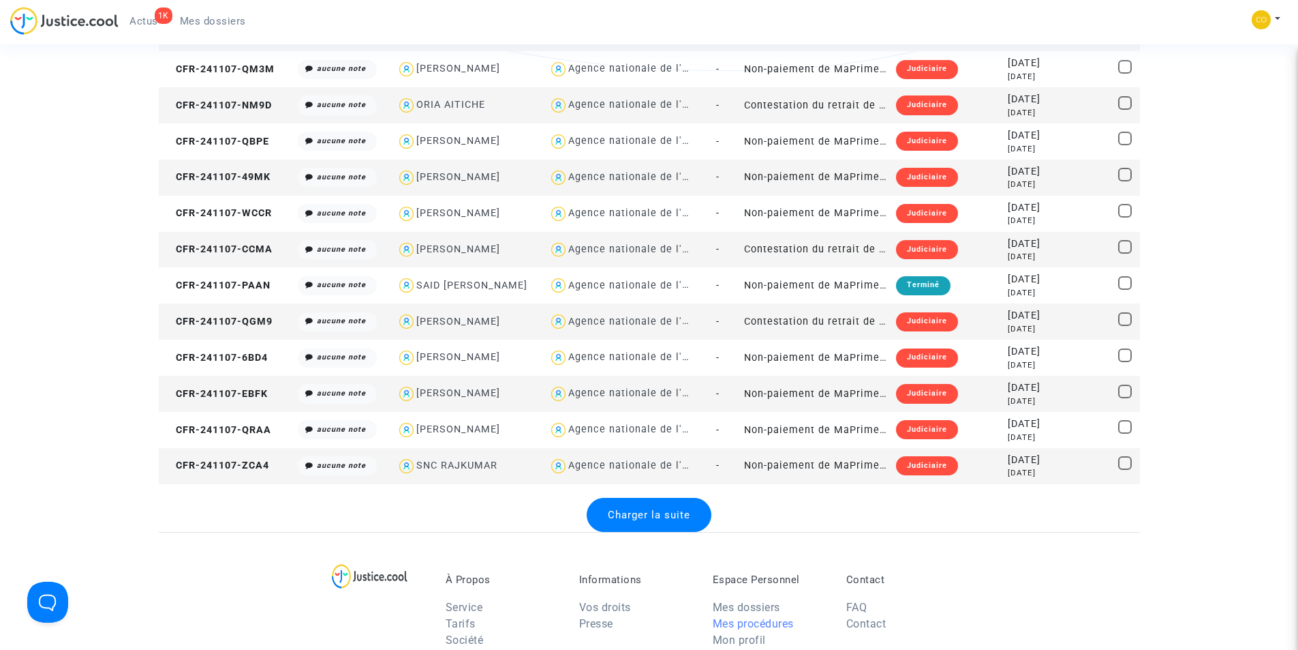
scroll to position [3476, 0]
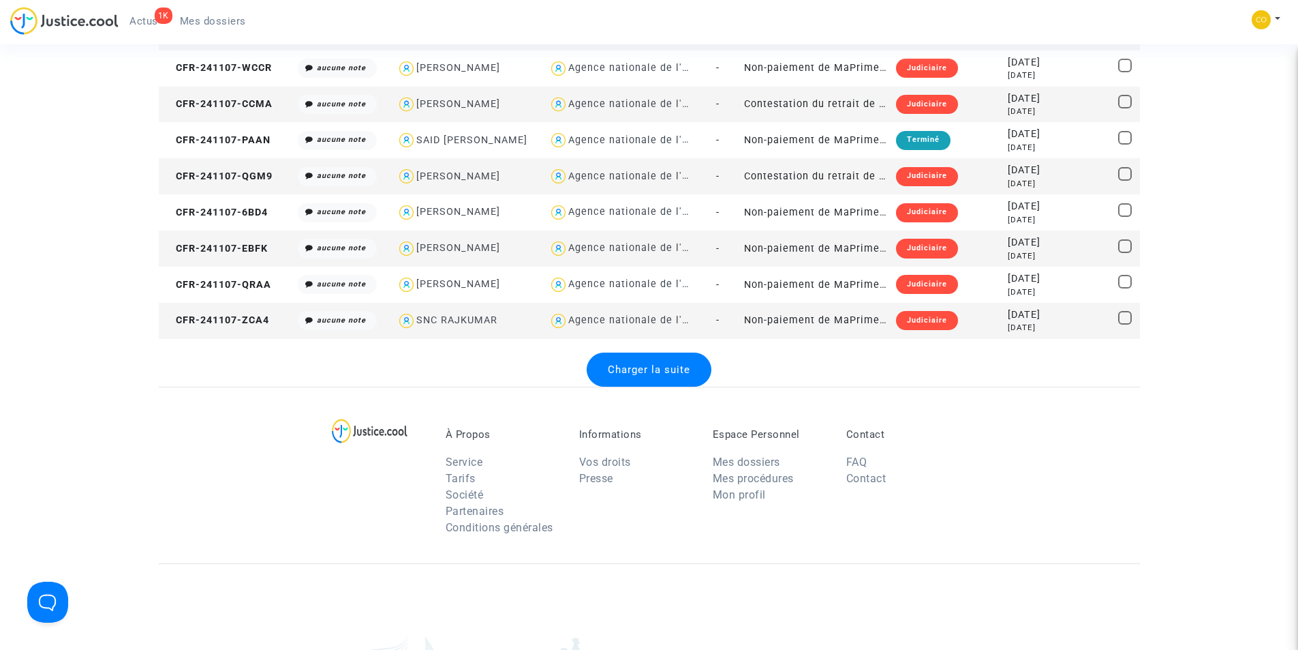
click at [675, 365] on span "Charger la suite" at bounding box center [649, 369] width 82 height 12
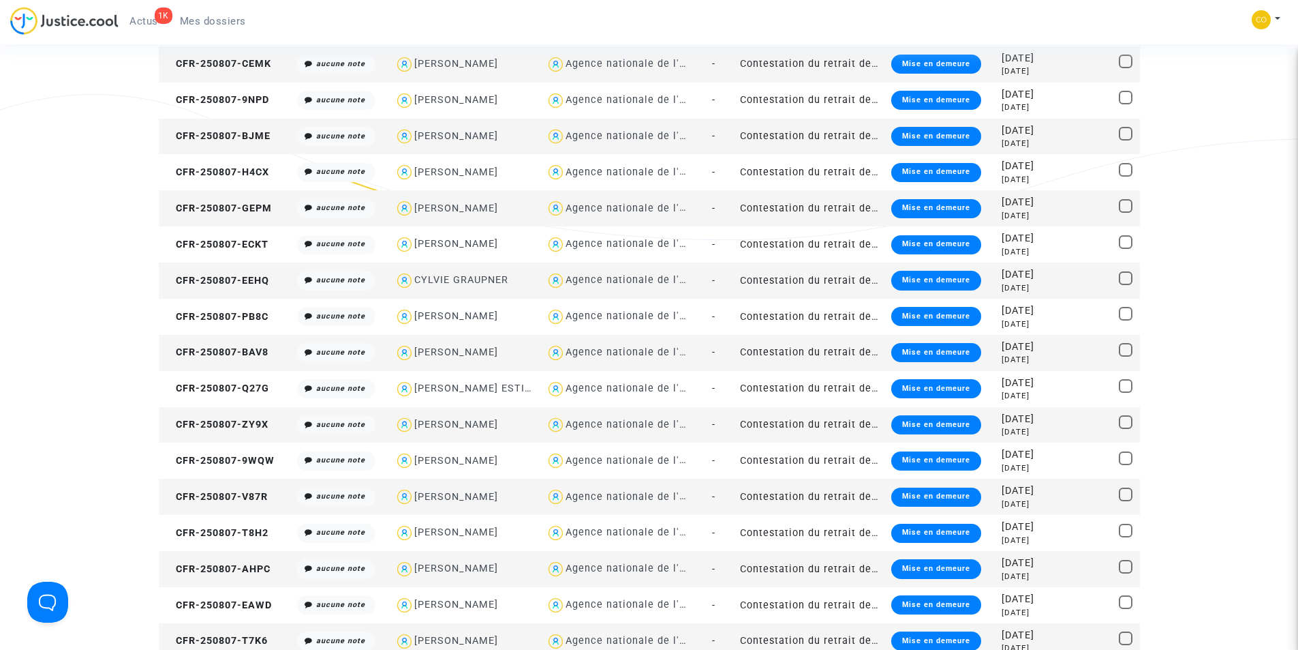
scroll to position [0, 0]
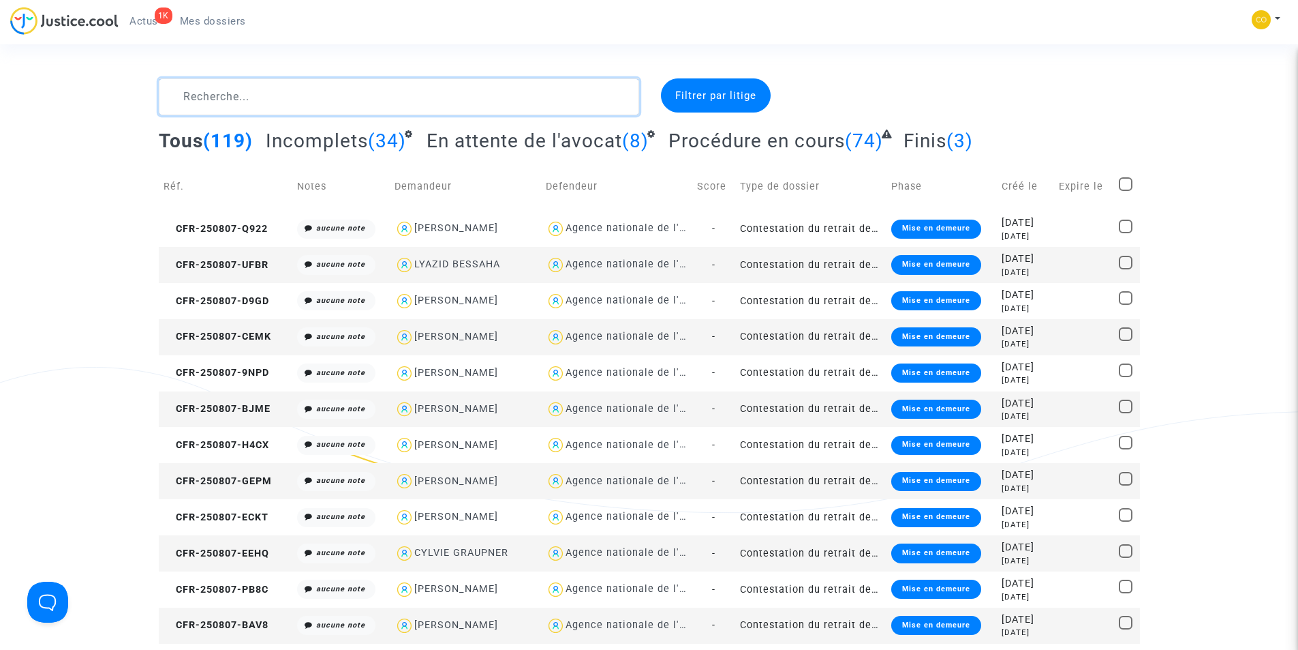
click at [318, 95] on textarea at bounding box center [399, 96] width 481 height 37
paste textarea "CHRISTIAN SERGE TCHICAYA"
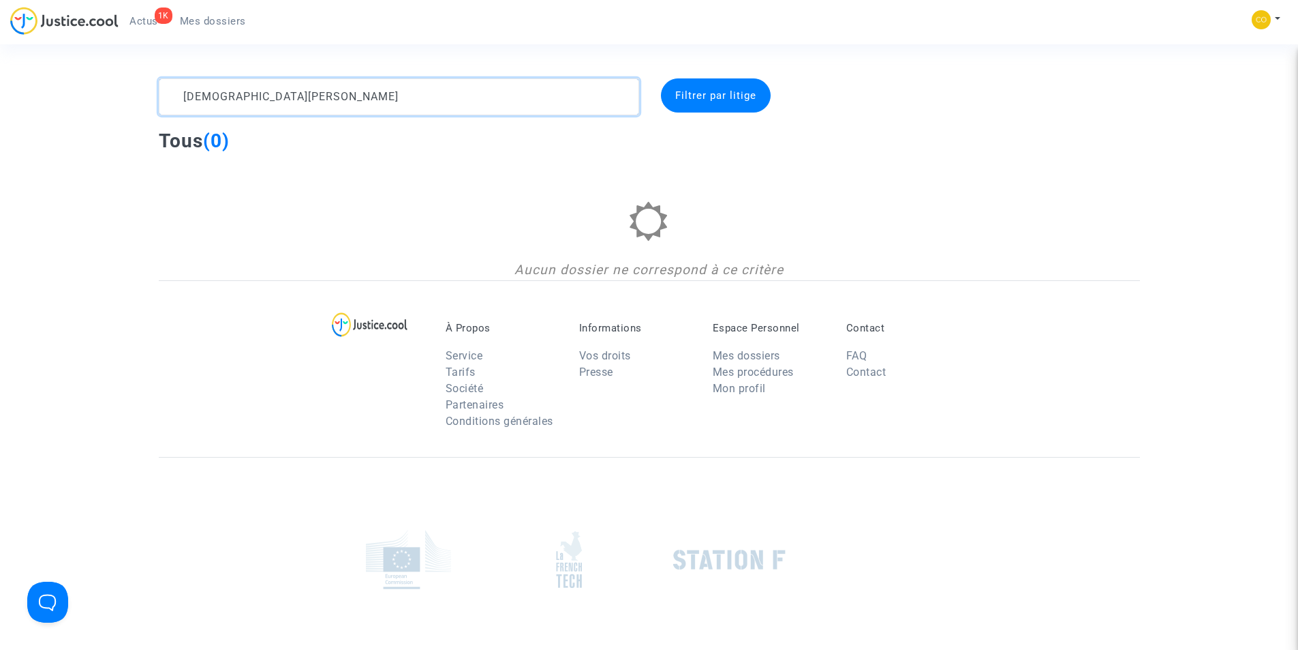
drag, startPoint x: 297, startPoint y: 98, endPoint x: 162, endPoint y: 100, distance: 135.7
click at [162, 100] on textarea at bounding box center [399, 96] width 481 height 37
type textarea "TCHICAYA"
drag, startPoint x: 258, startPoint y: 102, endPoint x: 122, endPoint y: 99, distance: 136.4
click at [122, 99] on div "TCHICAYA Filtrer par litige Tous (0) Aucun dossier ne correspond à ce critère" at bounding box center [649, 179] width 1298 height 202
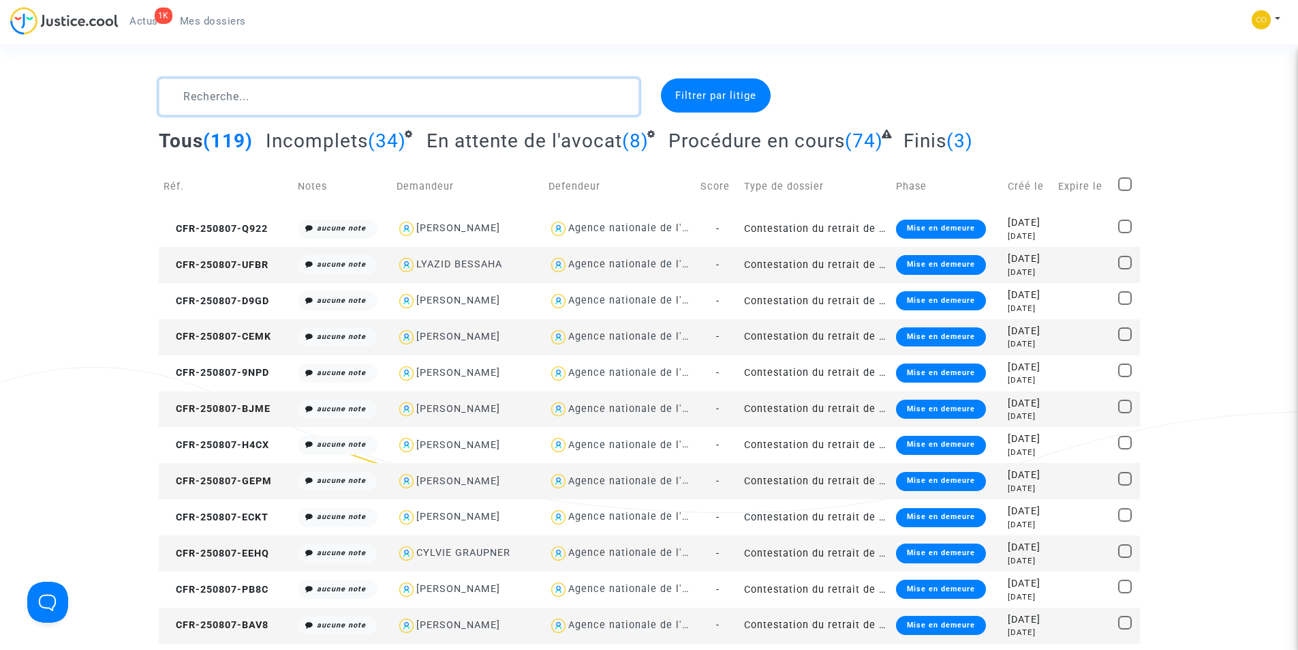
click at [423, 103] on textarea at bounding box center [399, 96] width 481 height 37
paste textarea "PIERRE GUNTHER"
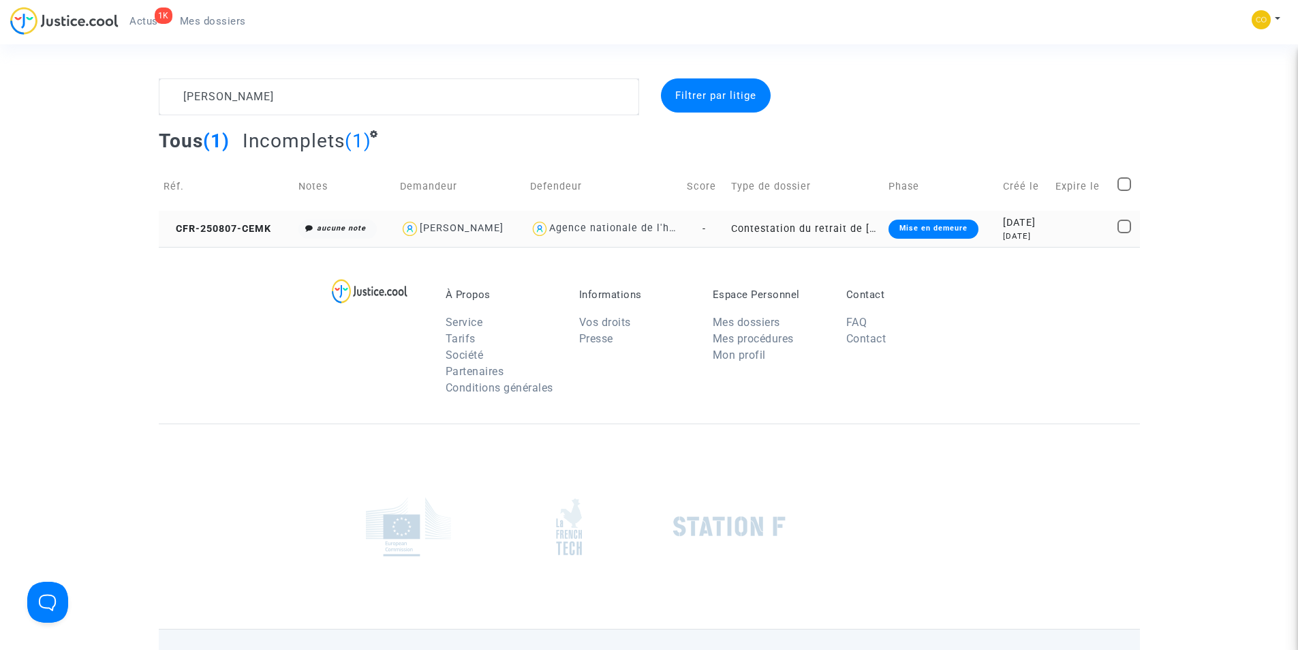
click at [1018, 224] on div "2025-08-07" at bounding box center [1024, 222] width 43 height 15
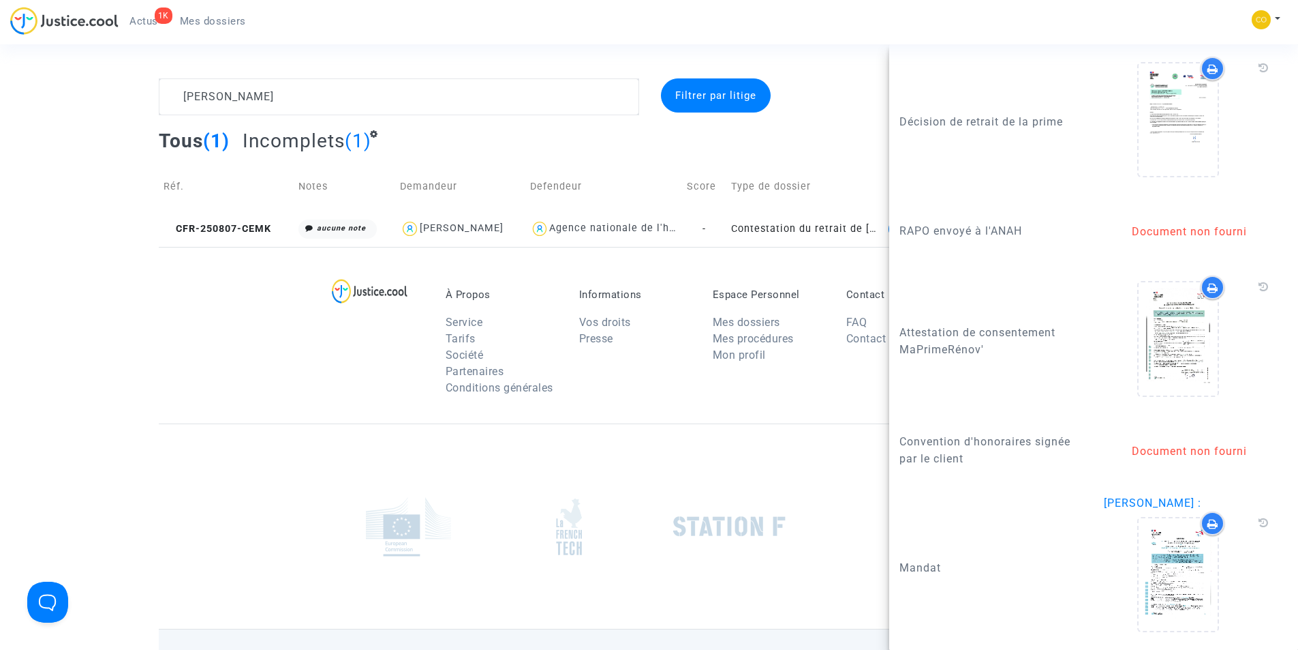
click at [301, 497] on div at bounding box center [650, 525] width 982 height 205
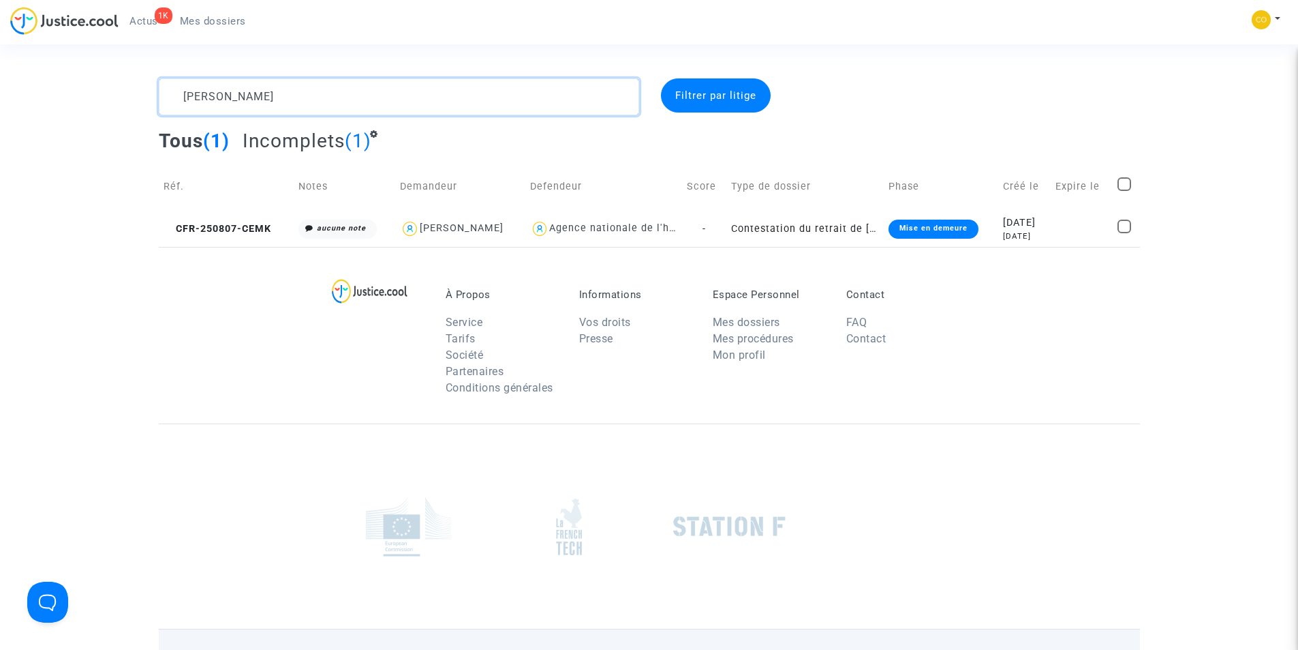
drag, startPoint x: 300, startPoint y: 100, endPoint x: 125, endPoint y: 93, distance: 175.3
click at [125, 93] on div "PIERRE GUNTHER Filtrer par litige Tous (1) Incomplets (1) Réf. Notes Demandeur …" at bounding box center [649, 162] width 1298 height 168
paste textarea "YAMINA KEBI"
type textarea "YAMINA KEBIR"
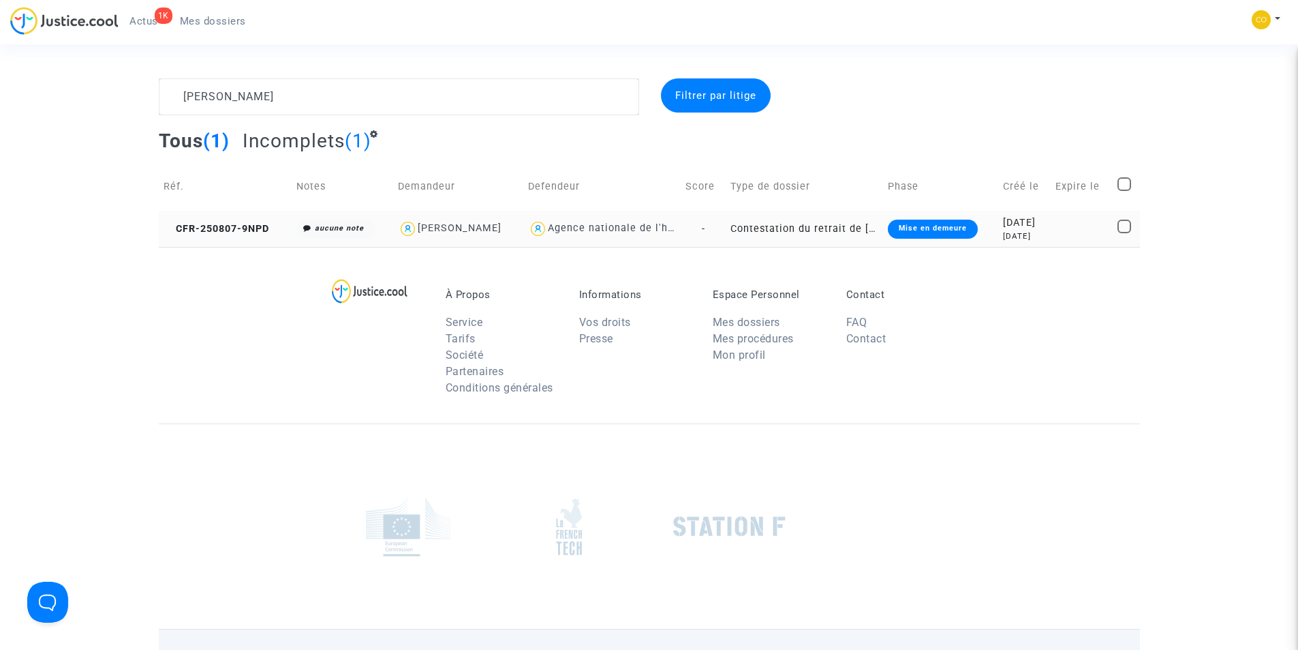
click at [966, 234] on td "Mise en demeure" at bounding box center [940, 229] width 115 height 36
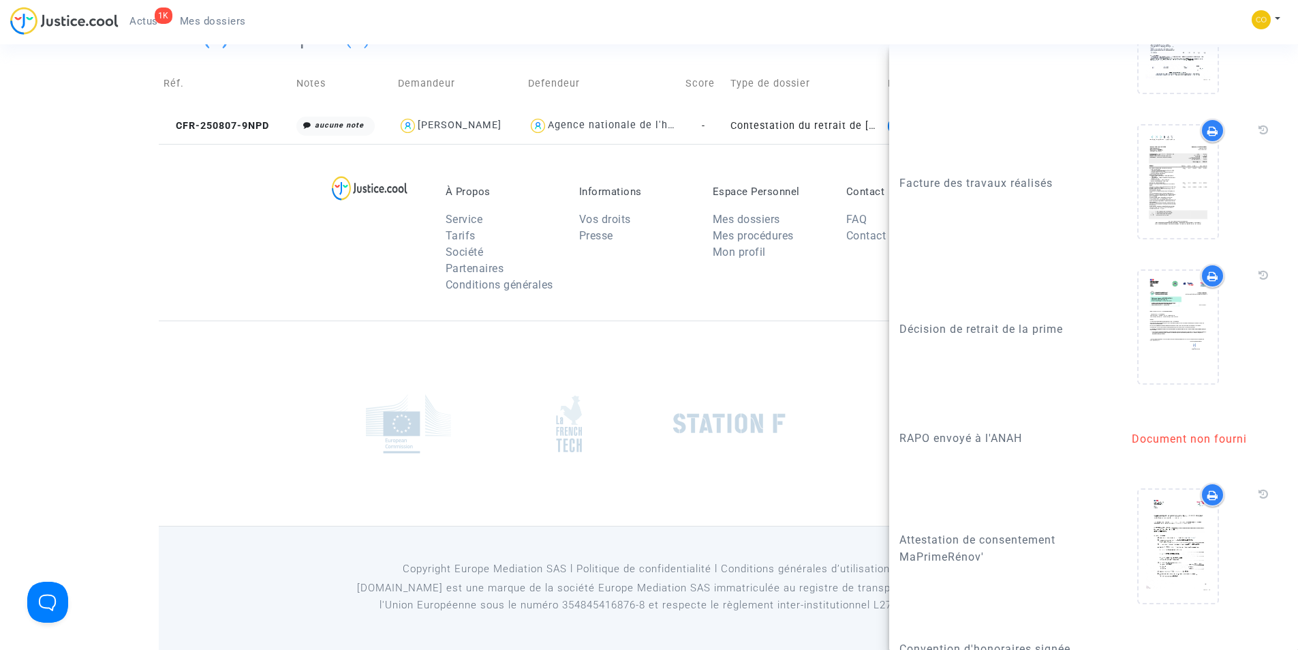
scroll to position [1894, 0]
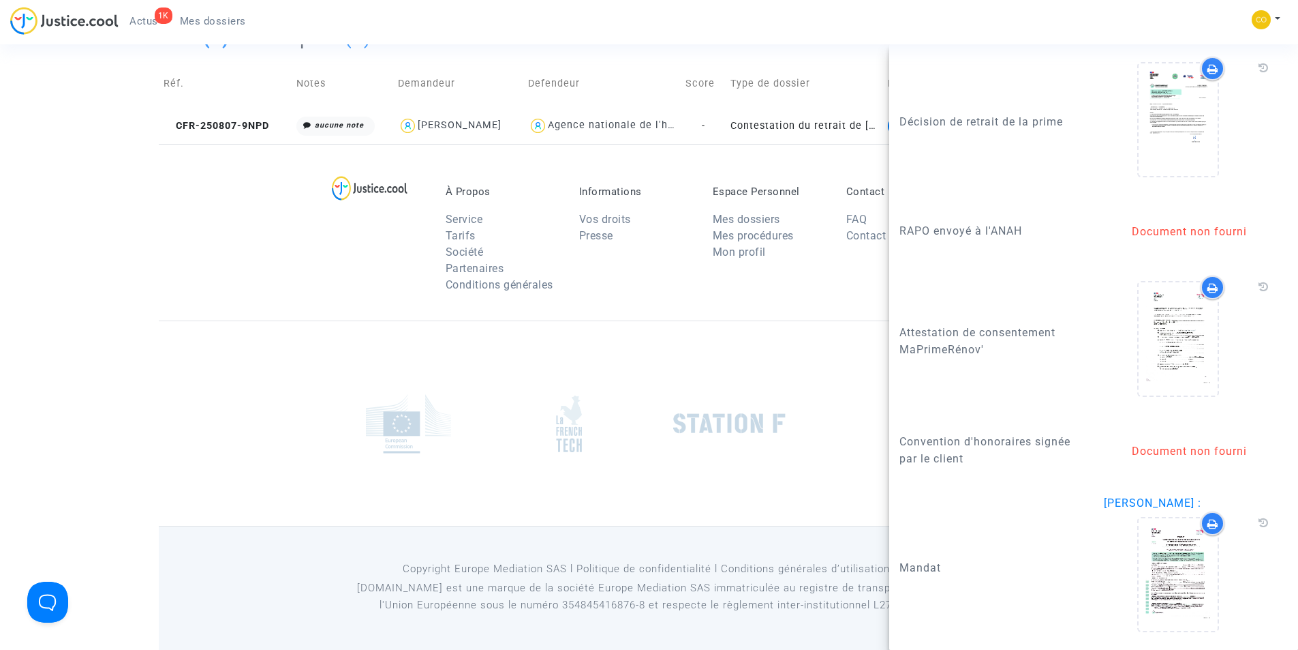
click at [766, 412] on div at bounding box center [730, 423] width 140 height 82
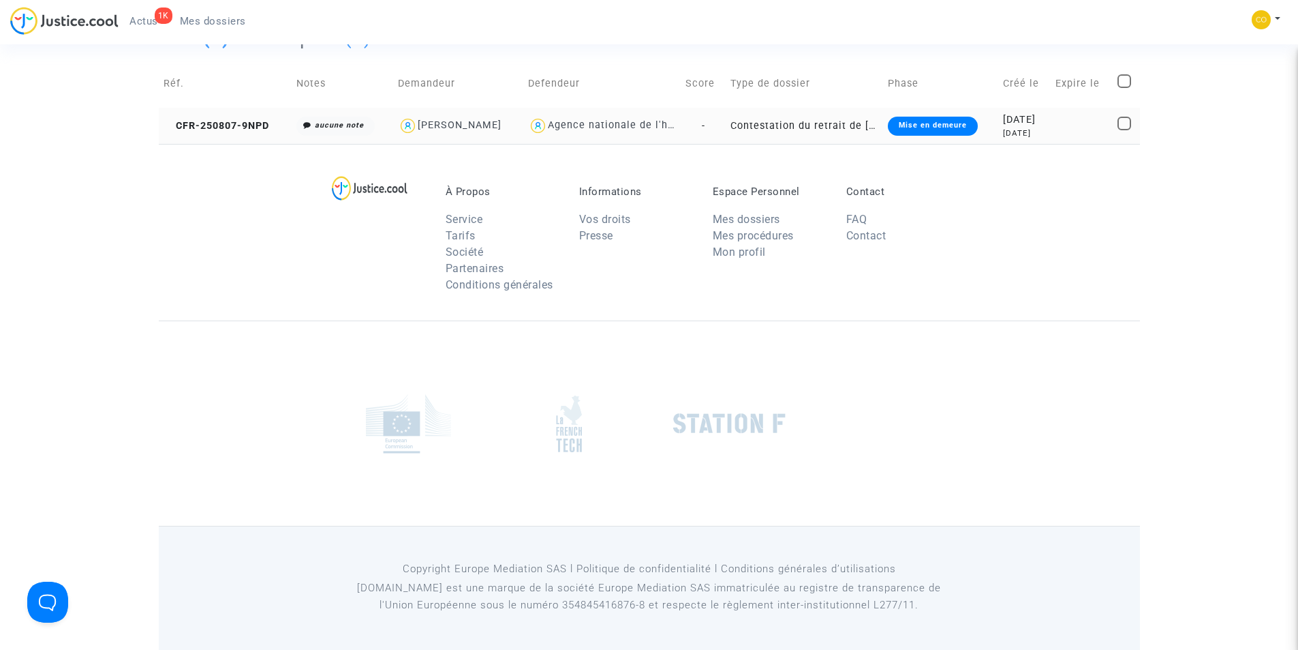
click at [974, 125] on td "Mise en demeure" at bounding box center [940, 126] width 115 height 36
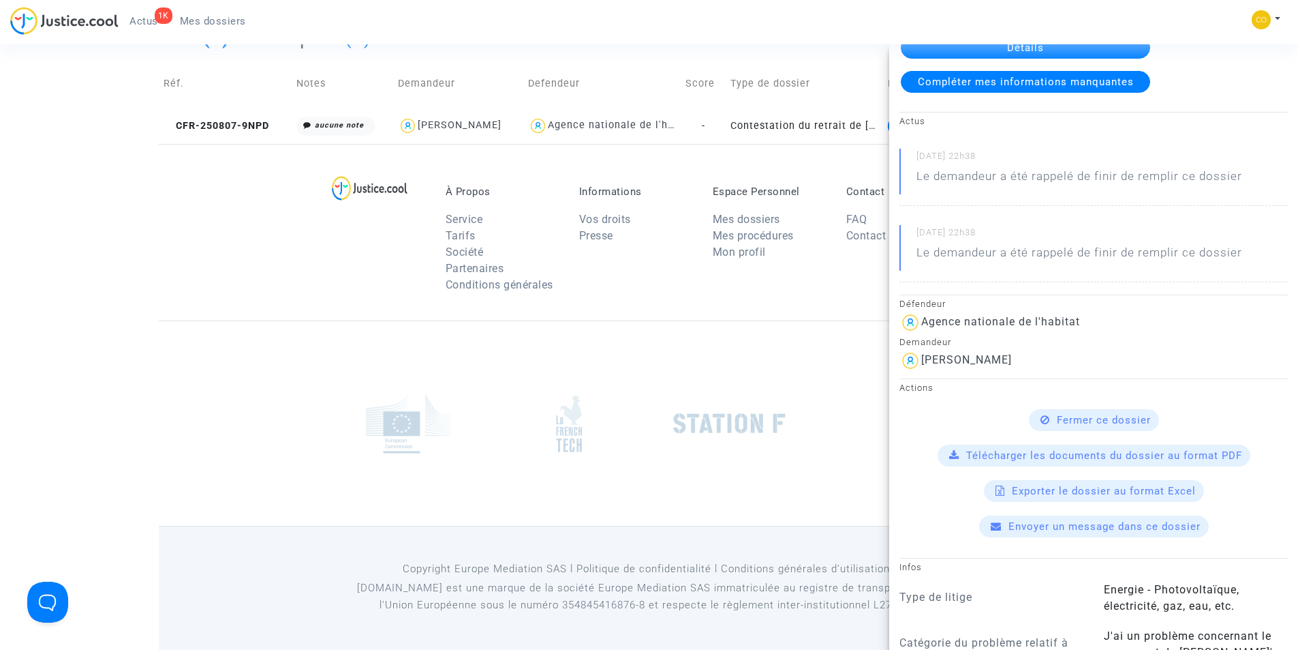
scroll to position [136, 0]
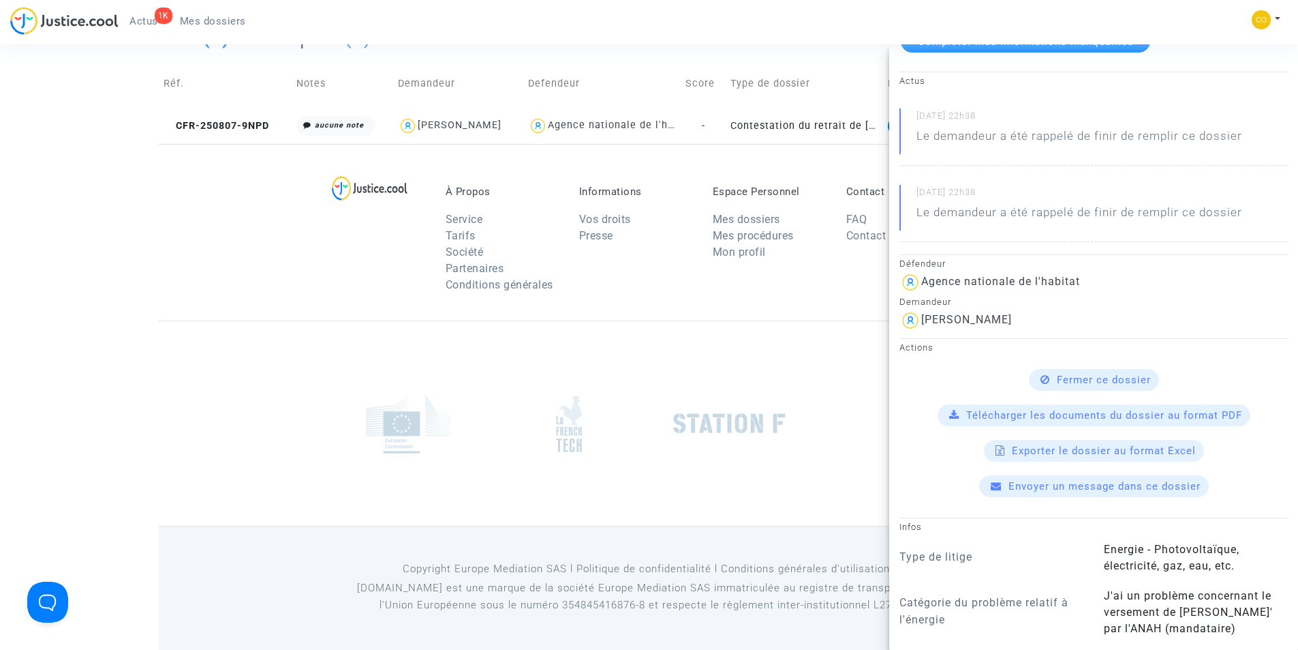
click at [154, 341] on footerbar "À Propos Service Tarifs Société Partenaires Conditions générales Informations V…" at bounding box center [649, 397] width 1298 height 506
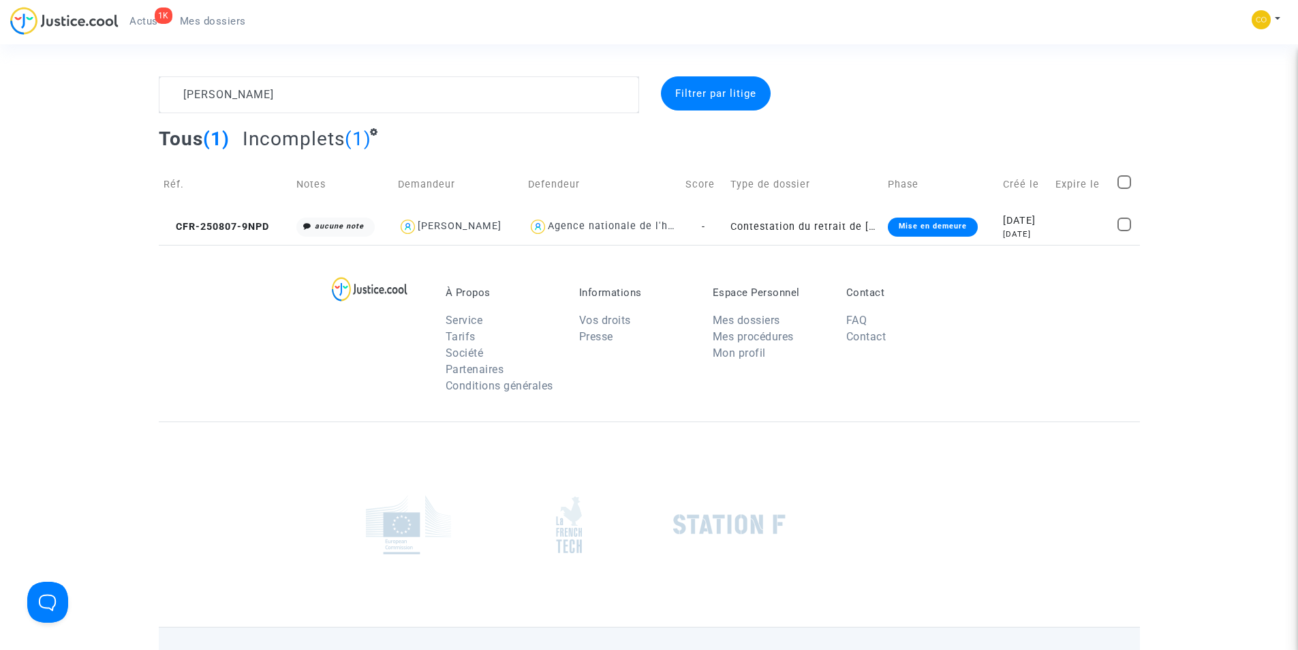
scroll to position [0, 0]
